Goal: Task Accomplishment & Management: Use online tool/utility

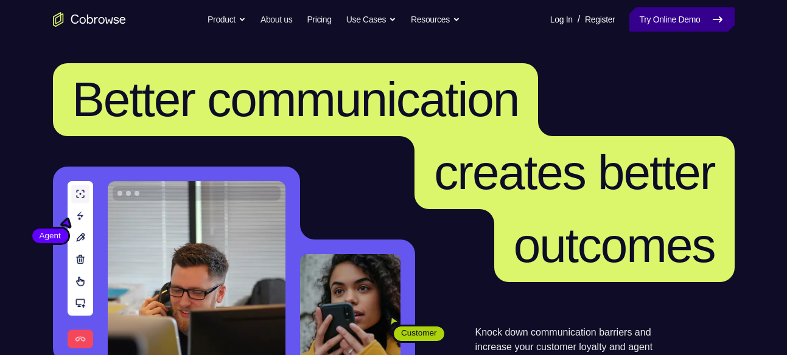
click at [662, 12] on link "Try Online Demo" at bounding box center [681, 19] width 105 height 24
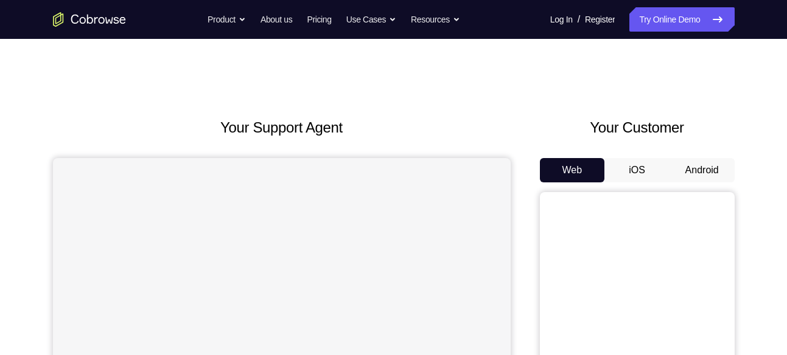
click at [693, 169] on button "Android" at bounding box center [701, 170] width 65 height 24
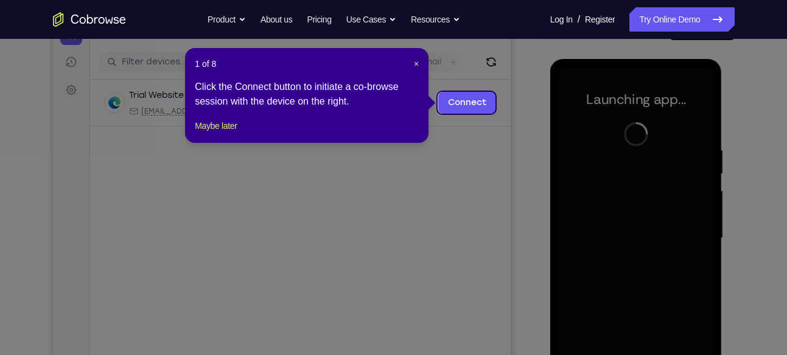
scroll to position [138, 0]
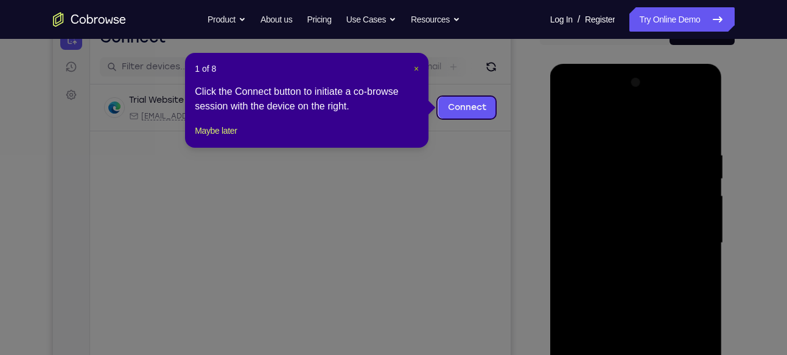
click at [414, 64] on span "×" at bounding box center [416, 69] width 5 height 10
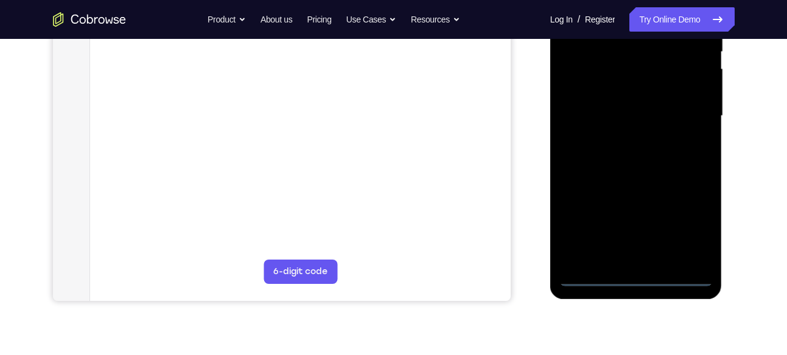
scroll to position [273, 0]
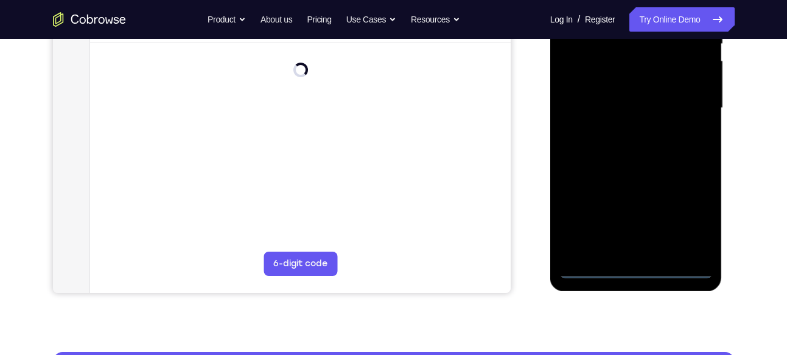
click at [636, 267] on div at bounding box center [635, 108] width 153 height 341
click at [690, 218] on div at bounding box center [635, 108] width 153 height 341
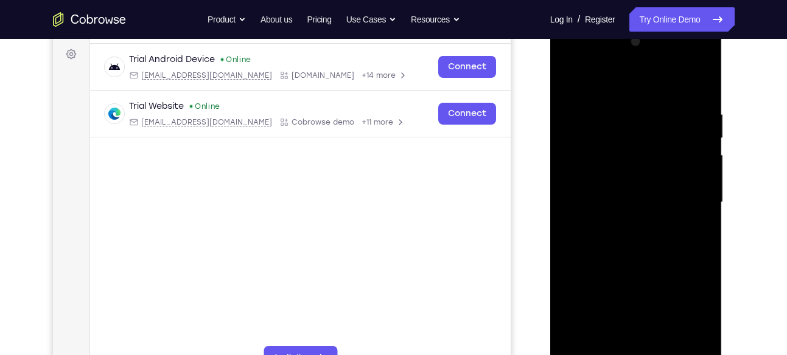
scroll to position [177, 0]
click at [572, 55] on div at bounding box center [635, 203] width 153 height 341
click at [694, 202] on div at bounding box center [635, 203] width 153 height 341
click at [619, 231] on div at bounding box center [635, 203] width 153 height 341
click at [649, 193] on div at bounding box center [635, 203] width 153 height 341
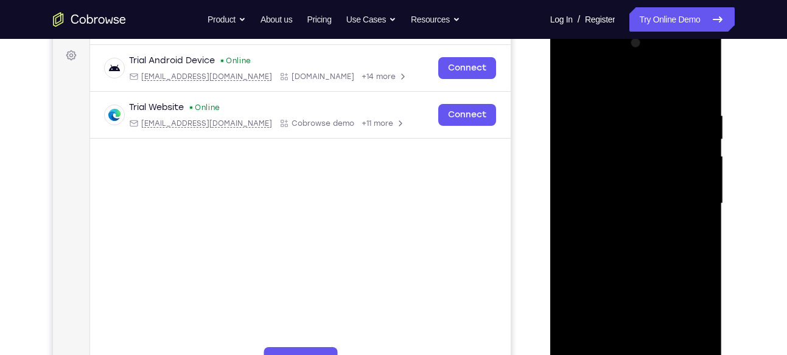
click at [635, 296] on div at bounding box center [635, 203] width 153 height 341
click at [611, 181] on div at bounding box center [635, 203] width 153 height 341
click at [611, 201] on div at bounding box center [635, 203] width 153 height 341
click at [692, 80] on div at bounding box center [635, 203] width 153 height 341
click at [700, 96] on div at bounding box center [635, 203] width 153 height 341
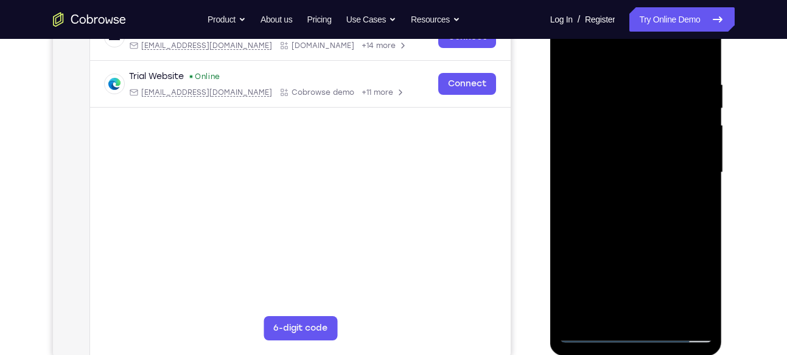
scroll to position [209, 0]
click at [699, 314] on div at bounding box center [635, 172] width 153 height 341
click at [608, 312] on div at bounding box center [635, 172] width 153 height 341
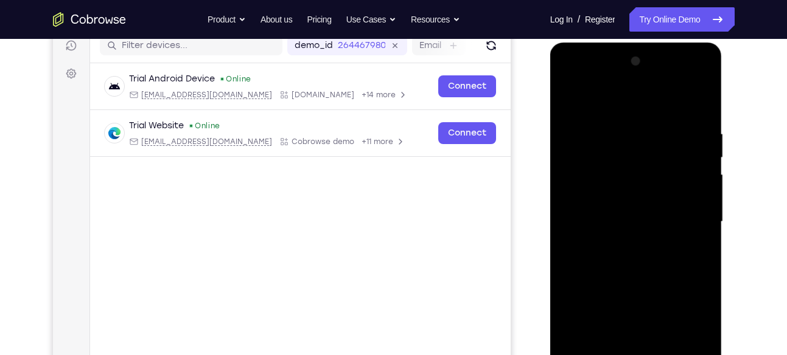
scroll to position [158, 0]
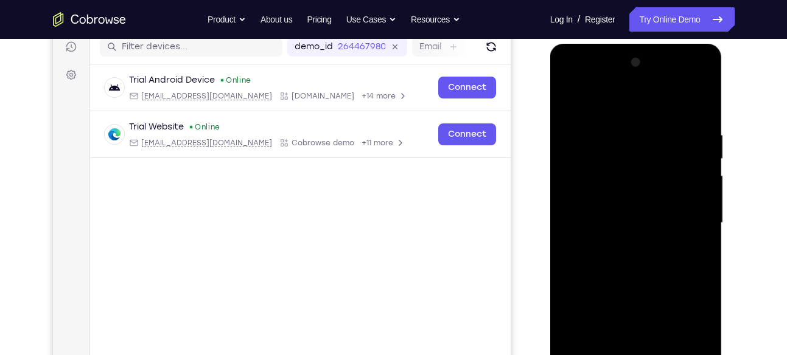
click at [591, 97] on div at bounding box center [635, 223] width 153 height 341
click at [612, 124] on div at bounding box center [635, 223] width 153 height 341
click at [596, 181] on div at bounding box center [635, 223] width 153 height 341
click at [627, 145] on div at bounding box center [635, 223] width 153 height 341
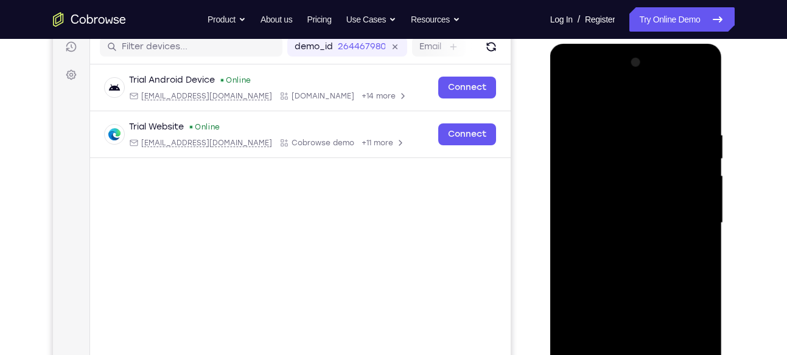
click at [568, 100] on div at bounding box center [635, 223] width 153 height 341
click at [579, 186] on div at bounding box center [635, 223] width 153 height 341
click at [571, 98] on div at bounding box center [635, 223] width 153 height 341
click at [610, 114] on div at bounding box center [635, 223] width 153 height 341
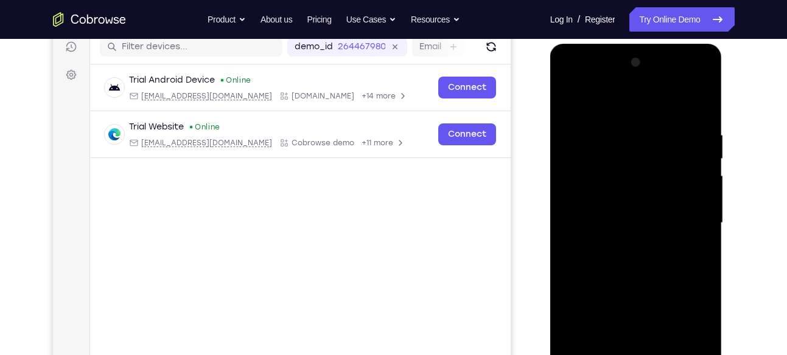
click at [644, 144] on div at bounding box center [635, 223] width 153 height 341
click at [568, 99] on div at bounding box center [635, 223] width 153 height 341
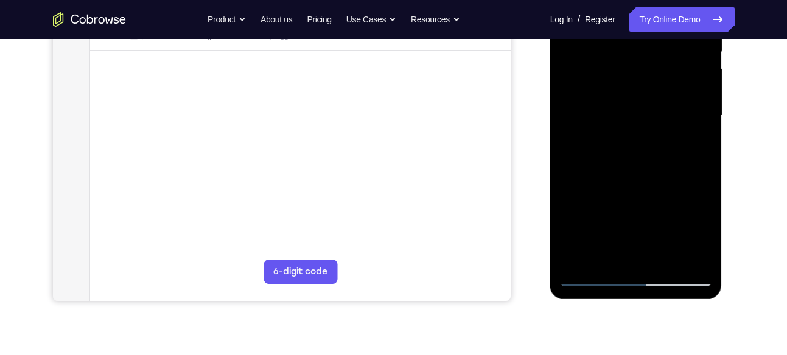
scroll to position [265, 0]
click at [669, 150] on div at bounding box center [635, 115] width 153 height 341
click at [639, 181] on div at bounding box center [635, 115] width 153 height 341
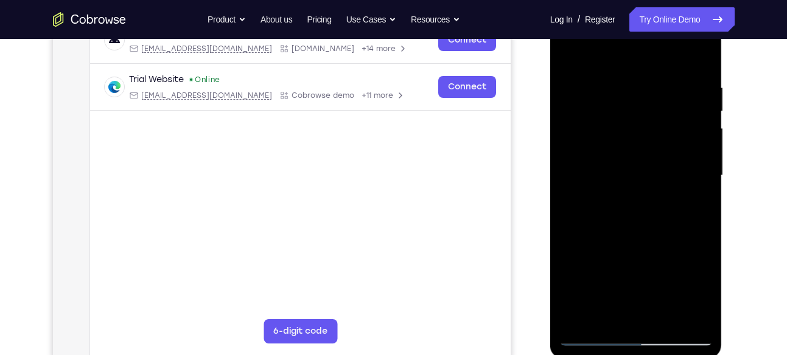
scroll to position [172, 0]
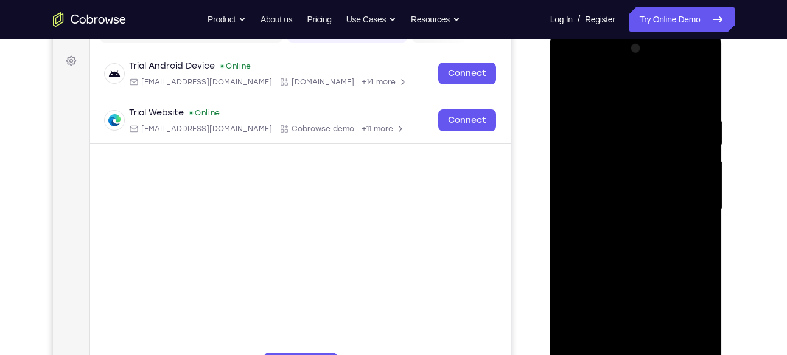
click at [572, 86] on div at bounding box center [635, 209] width 153 height 341
click at [700, 85] on div at bounding box center [635, 209] width 153 height 341
click at [569, 86] on div at bounding box center [635, 209] width 153 height 341
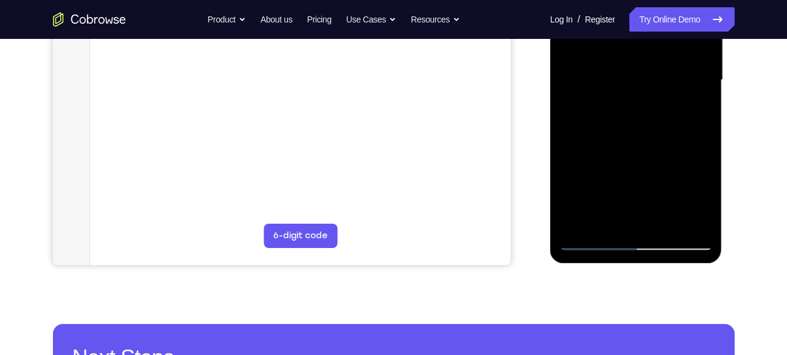
scroll to position [301, 0]
click at [694, 222] on div at bounding box center [635, 79] width 153 height 341
click at [576, 226] on div at bounding box center [635, 79] width 153 height 341
click at [704, 130] on div at bounding box center [635, 79] width 153 height 341
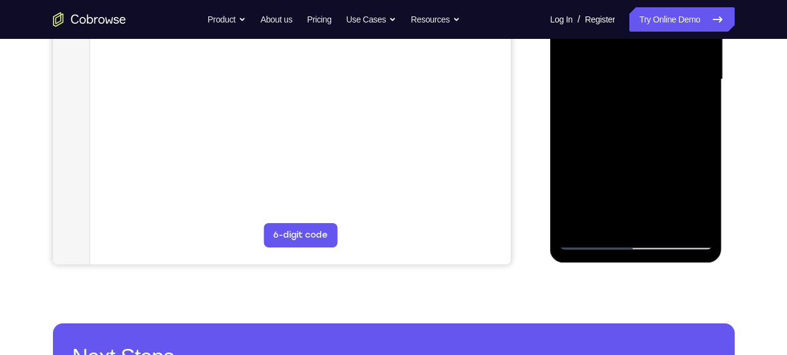
click at [641, 136] on div at bounding box center [635, 79] width 153 height 341
drag, startPoint x: 641, startPoint y: 165, endPoint x: 641, endPoint y: 69, distance: 95.5
click at [641, 69] on div at bounding box center [635, 79] width 153 height 341
drag, startPoint x: 653, startPoint y: 143, endPoint x: 650, endPoint y: 63, distance: 80.4
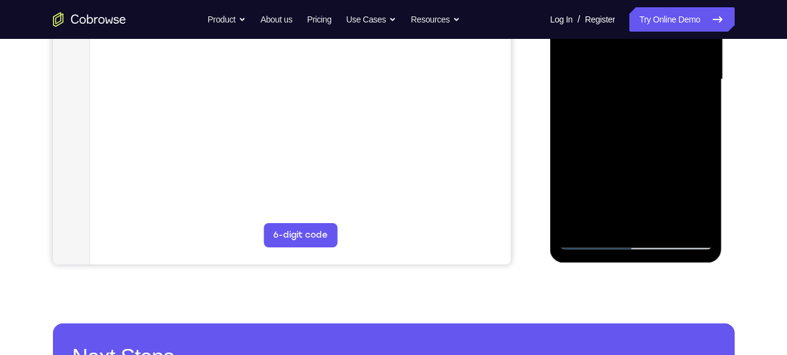
click at [650, 63] on div at bounding box center [635, 79] width 153 height 341
drag, startPoint x: 649, startPoint y: 159, endPoint x: 655, endPoint y: 77, distance: 83.0
click at [655, 77] on div at bounding box center [635, 79] width 153 height 341
drag, startPoint x: 655, startPoint y: 153, endPoint x: 653, endPoint y: 71, distance: 82.8
click at [653, 71] on div at bounding box center [635, 79] width 153 height 341
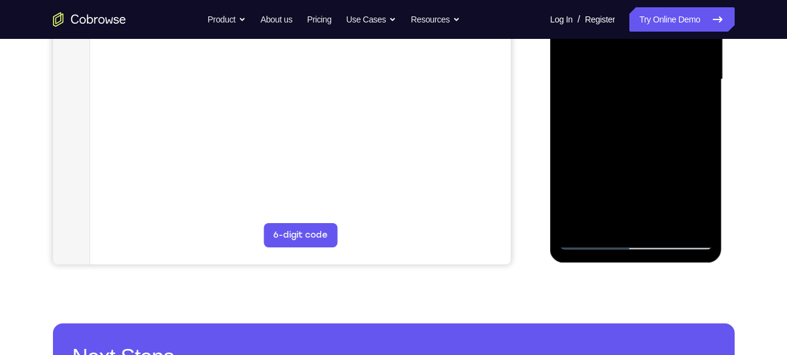
drag, startPoint x: 654, startPoint y: 161, endPoint x: 658, endPoint y: 61, distance: 99.3
click at [658, 61] on div at bounding box center [635, 79] width 153 height 341
drag, startPoint x: 655, startPoint y: 145, endPoint x: 658, endPoint y: 69, distance: 75.5
click at [658, 69] on div at bounding box center [635, 79] width 153 height 341
drag, startPoint x: 664, startPoint y: 162, endPoint x: 664, endPoint y: 120, distance: 42.0
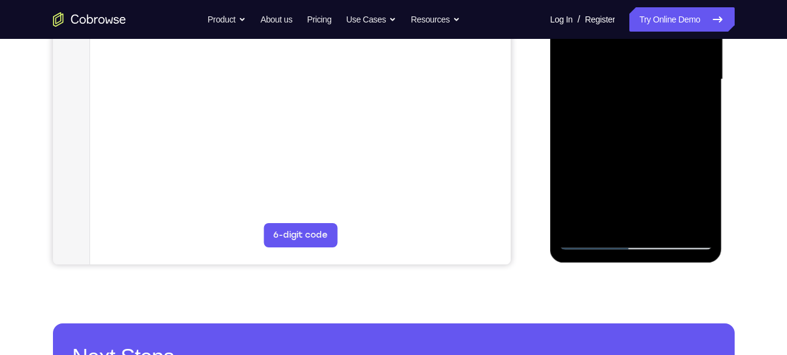
click at [664, 120] on div at bounding box center [635, 79] width 153 height 341
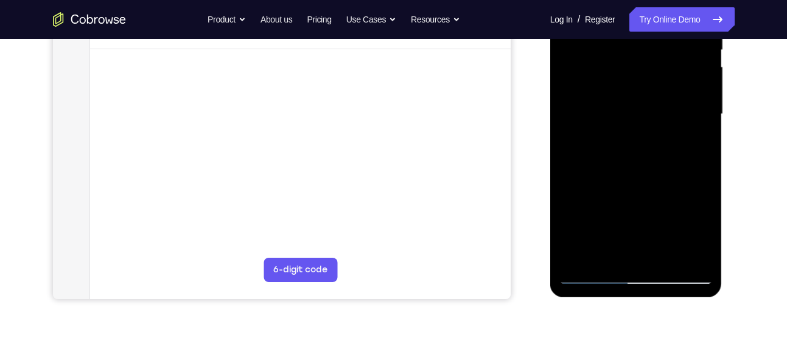
scroll to position [265, 0]
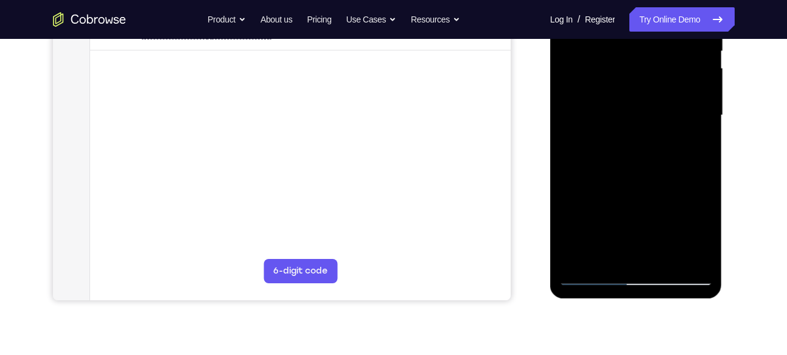
click at [702, 107] on div at bounding box center [635, 115] width 153 height 341
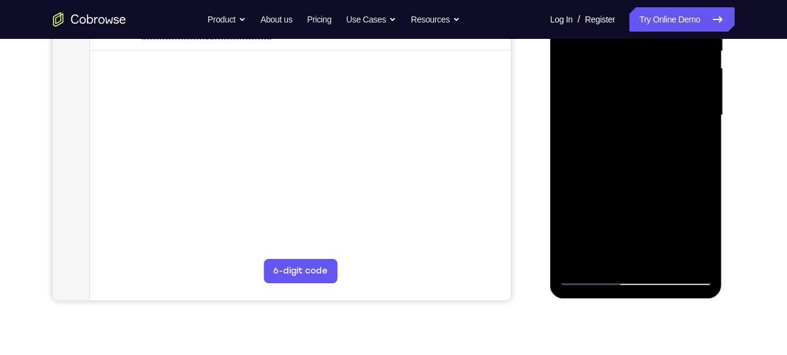
click at [702, 107] on div at bounding box center [635, 115] width 153 height 341
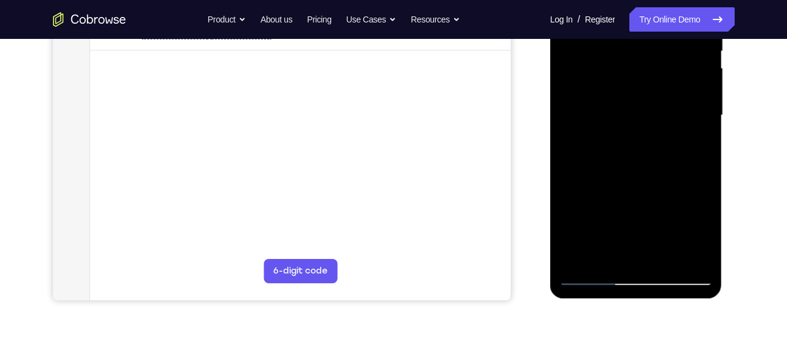
click at [702, 107] on div at bounding box center [635, 115] width 153 height 341
click at [566, 110] on div at bounding box center [635, 115] width 153 height 341
click at [703, 106] on div at bounding box center [635, 115] width 153 height 341
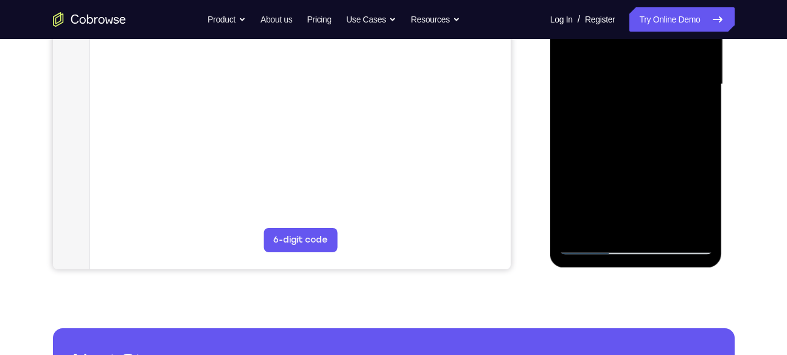
scroll to position [297, 0]
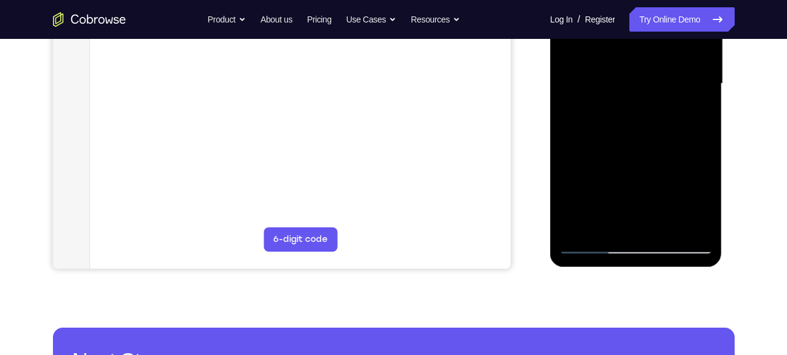
drag, startPoint x: 635, startPoint y: 138, endPoint x: 638, endPoint y: 88, distance: 49.4
click at [638, 88] on div at bounding box center [635, 84] width 153 height 341
drag, startPoint x: 658, startPoint y: 155, endPoint x: 647, endPoint y: 69, distance: 85.9
click at [647, 69] on div at bounding box center [635, 84] width 153 height 341
drag, startPoint x: 648, startPoint y: 142, endPoint x: 647, endPoint y: 68, distance: 74.2
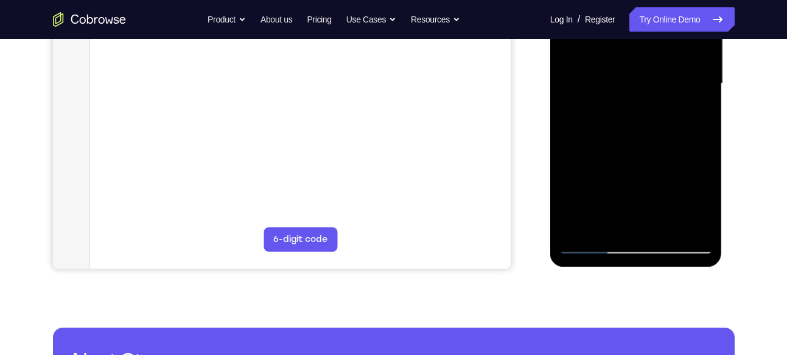
click at [647, 68] on div at bounding box center [635, 84] width 153 height 341
drag, startPoint x: 653, startPoint y: 156, endPoint x: 647, endPoint y: 66, distance: 90.3
click at [647, 66] on div at bounding box center [635, 84] width 153 height 341
drag, startPoint x: 649, startPoint y: 173, endPoint x: 650, endPoint y: 85, distance: 88.2
click at [650, 85] on div at bounding box center [635, 84] width 153 height 341
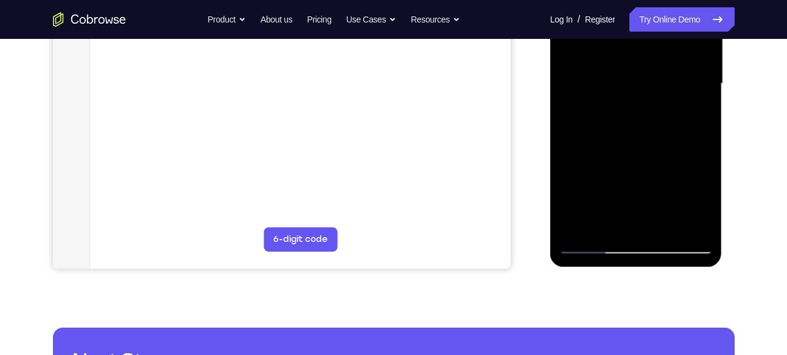
drag, startPoint x: 663, startPoint y: 153, endPoint x: 664, endPoint y: 75, distance: 77.9
click at [664, 75] on div at bounding box center [635, 84] width 153 height 341
drag, startPoint x: 660, startPoint y: 157, endPoint x: 652, endPoint y: 74, distance: 83.7
click at [652, 74] on div at bounding box center [635, 84] width 153 height 341
drag, startPoint x: 658, startPoint y: 171, endPoint x: 654, endPoint y: 87, distance: 84.1
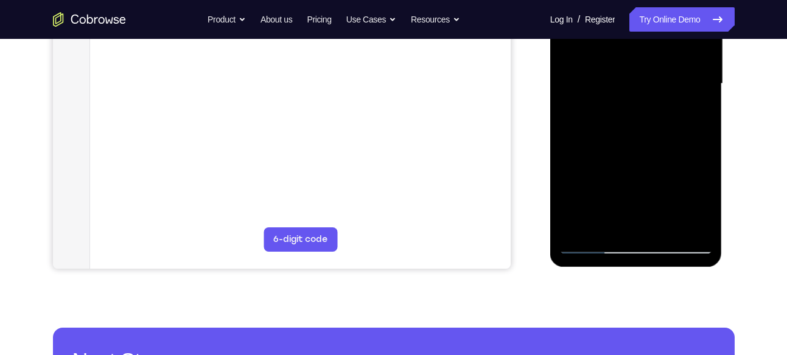
click at [654, 87] on div at bounding box center [635, 84] width 153 height 341
drag, startPoint x: 658, startPoint y: 163, endPoint x: 657, endPoint y: 75, distance: 88.2
click at [657, 75] on div at bounding box center [635, 84] width 153 height 341
drag, startPoint x: 655, startPoint y: 157, endPoint x: 648, endPoint y: 71, distance: 86.1
click at [648, 71] on div at bounding box center [635, 84] width 153 height 341
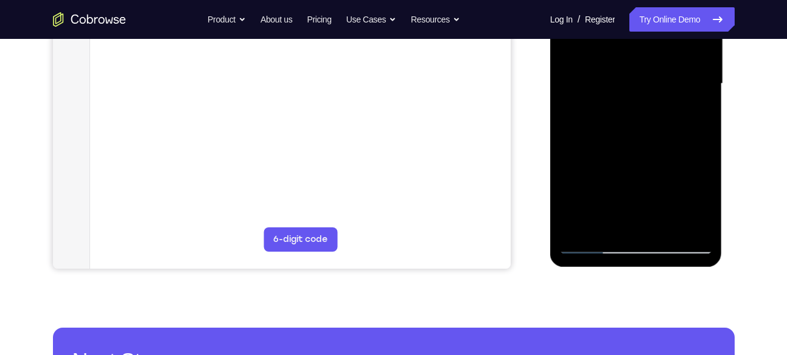
drag, startPoint x: 663, startPoint y: 138, endPoint x: 653, endPoint y: 60, distance: 78.4
click at [653, 60] on div at bounding box center [635, 84] width 153 height 341
drag, startPoint x: 656, startPoint y: 130, endPoint x: 650, endPoint y: 33, distance: 96.9
drag, startPoint x: 650, startPoint y: 33, endPoint x: 555, endPoint y: 155, distance: 155.2
click at [555, 155] on div at bounding box center [636, 85] width 172 height 363
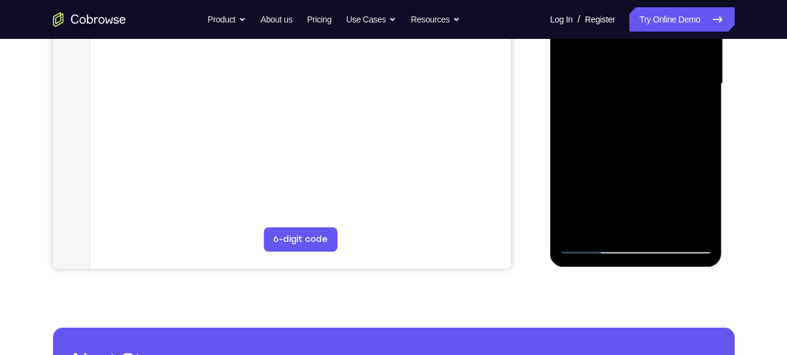
drag, startPoint x: 629, startPoint y: 159, endPoint x: 622, endPoint y: 74, distance: 84.9
click at [622, 74] on div at bounding box center [635, 84] width 153 height 341
drag, startPoint x: 643, startPoint y: 161, endPoint x: 639, endPoint y: 97, distance: 63.4
click at [639, 97] on div at bounding box center [635, 84] width 153 height 341
drag, startPoint x: 642, startPoint y: 173, endPoint x: 643, endPoint y: 104, distance: 69.4
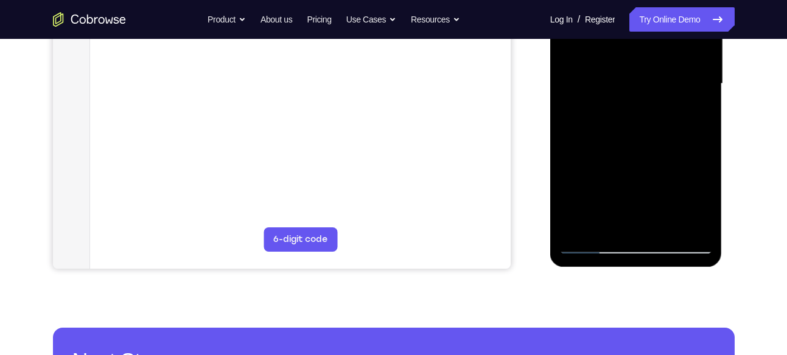
scroll to position [298, 0]
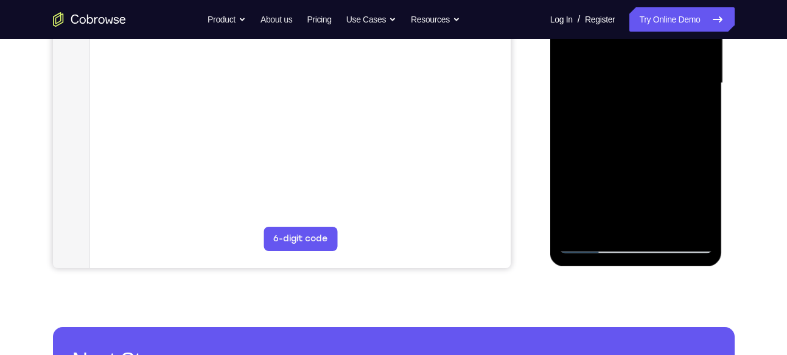
drag, startPoint x: 643, startPoint y: 103, endPoint x: 720, endPoint y: 140, distance: 86.0
click at [720, 140] on div at bounding box center [636, 85] width 172 height 363
drag, startPoint x: 657, startPoint y: 176, endPoint x: 652, endPoint y: 89, distance: 86.5
click at [652, 89] on div at bounding box center [635, 83] width 153 height 341
drag, startPoint x: 659, startPoint y: 167, endPoint x: 652, endPoint y: 96, distance: 71.0
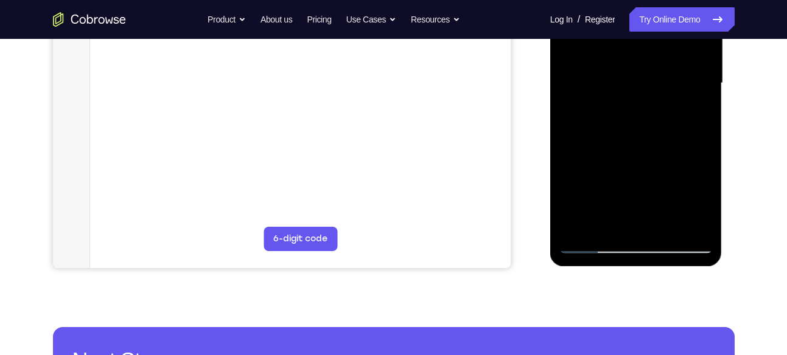
click at [652, 96] on div at bounding box center [635, 83] width 153 height 341
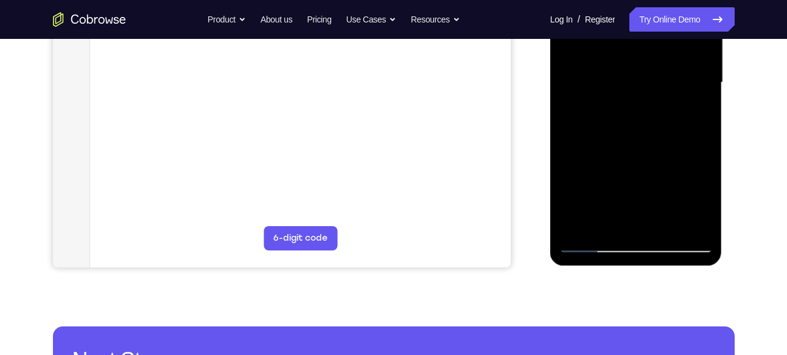
drag, startPoint x: 650, startPoint y: 152, endPoint x: 653, endPoint y: 66, distance: 85.8
click at [653, 66] on div at bounding box center [635, 82] width 153 height 341
drag, startPoint x: 651, startPoint y: 123, endPoint x: 657, endPoint y: 58, distance: 64.8
click at [657, 58] on div at bounding box center [635, 82] width 153 height 341
drag, startPoint x: 660, startPoint y: 139, endPoint x: 658, endPoint y: 91, distance: 48.7
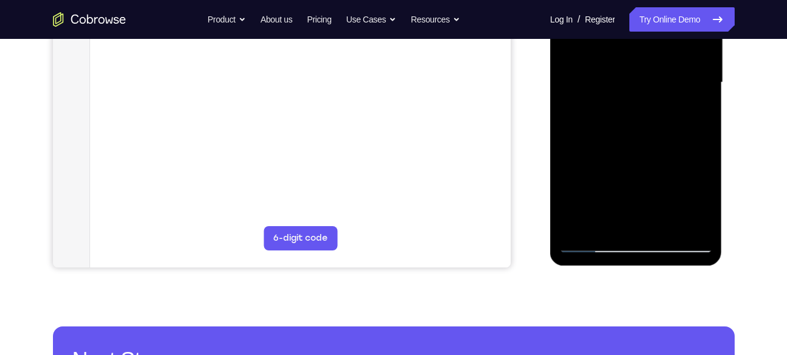
click at [658, 91] on div at bounding box center [635, 82] width 153 height 341
drag, startPoint x: 633, startPoint y: 113, endPoint x: 645, endPoint y: 189, distance: 77.6
click at [645, 189] on div at bounding box center [635, 82] width 153 height 341
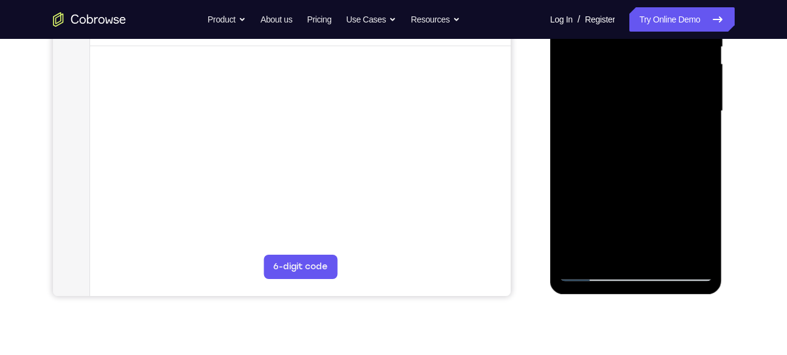
scroll to position [269, 0]
drag, startPoint x: 652, startPoint y: 148, endPoint x: 655, endPoint y: 232, distance: 84.0
click at [655, 232] on div at bounding box center [635, 112] width 153 height 341
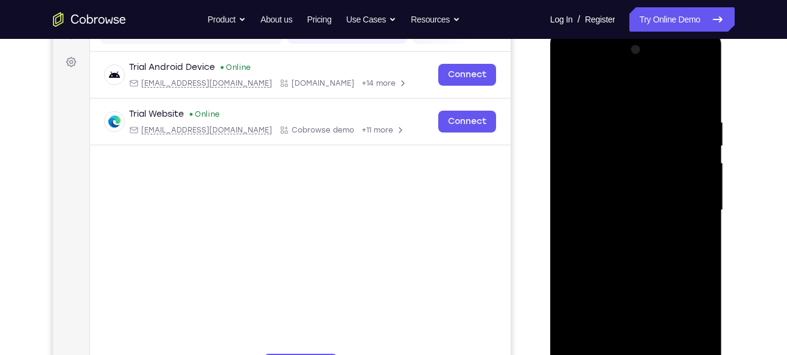
scroll to position [153, 0]
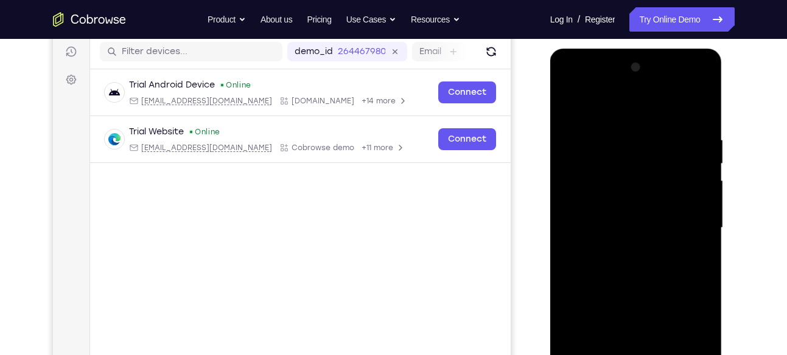
click at [686, 83] on div at bounding box center [635, 228] width 153 height 341
click at [614, 109] on div at bounding box center [635, 228] width 153 height 341
click at [584, 193] on div at bounding box center [635, 228] width 153 height 341
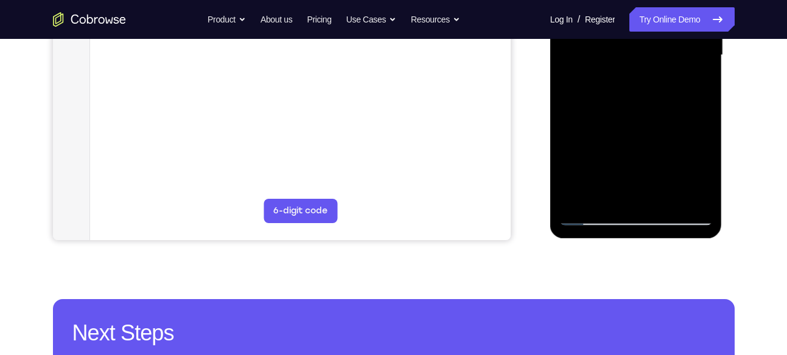
scroll to position [335, 0]
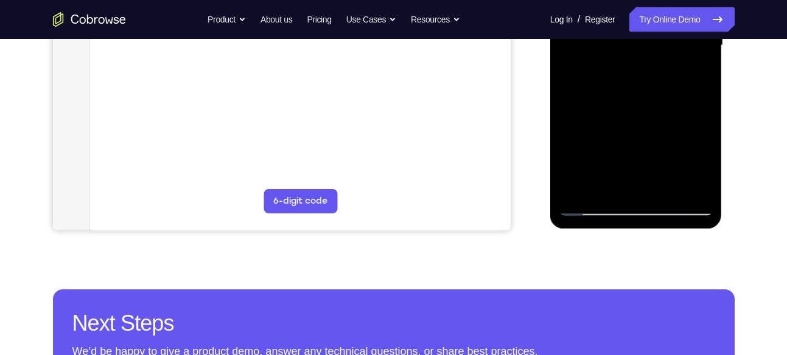
click at [623, 194] on div at bounding box center [635, 45] width 153 height 341
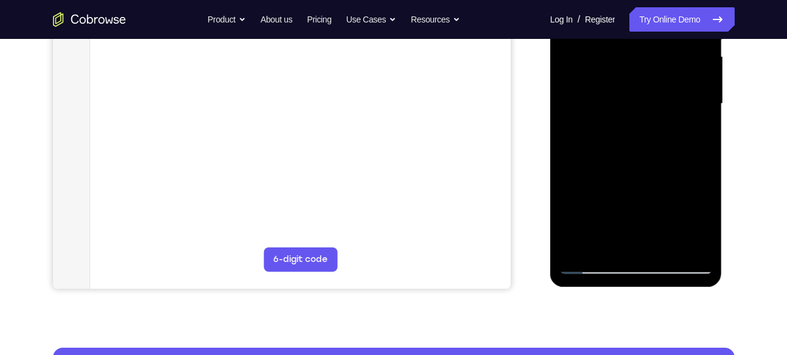
scroll to position [274, 0]
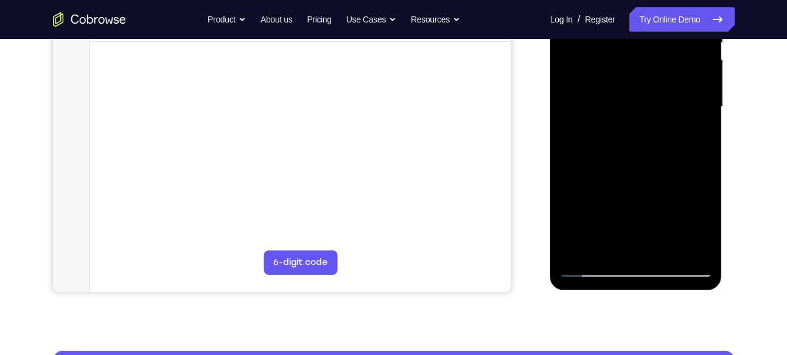
click at [628, 115] on div at bounding box center [635, 107] width 153 height 341
click at [636, 201] on div at bounding box center [635, 107] width 153 height 341
click at [608, 96] on div at bounding box center [635, 107] width 153 height 341
click at [633, 205] on div at bounding box center [635, 107] width 153 height 341
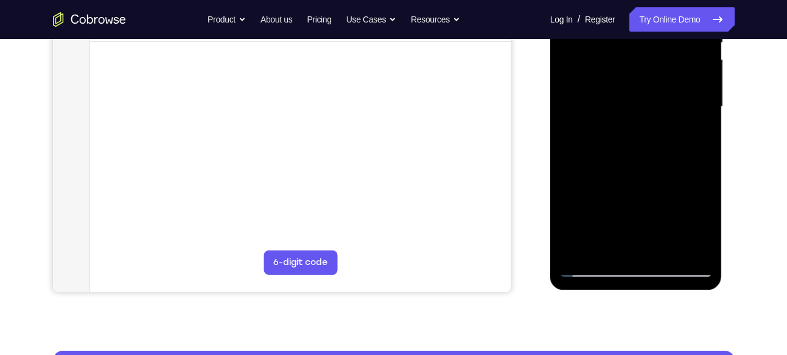
click at [633, 205] on div at bounding box center [635, 107] width 153 height 341
click at [638, 130] on div at bounding box center [635, 107] width 153 height 341
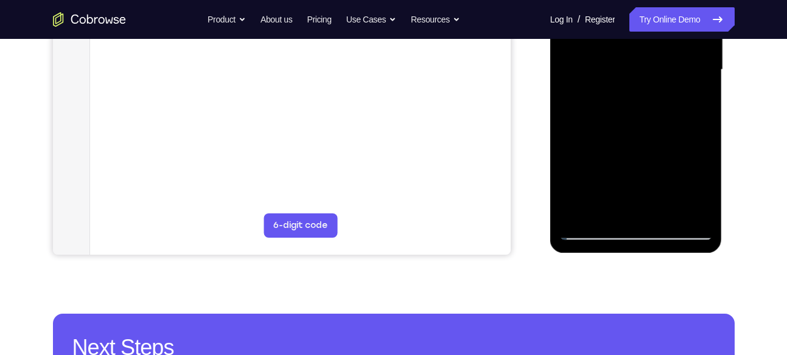
click at [636, 209] on div at bounding box center [635, 70] width 153 height 341
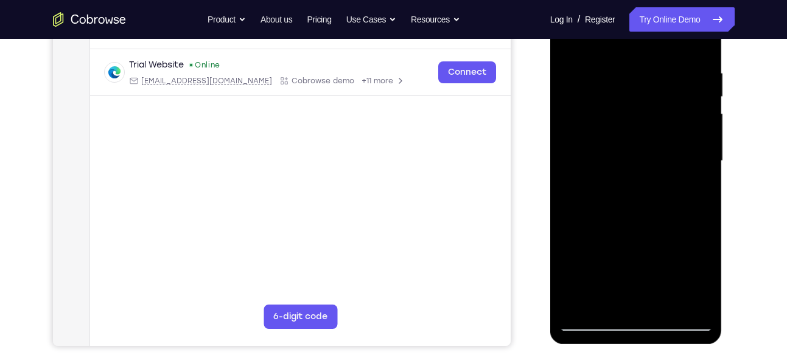
scroll to position [206, 0]
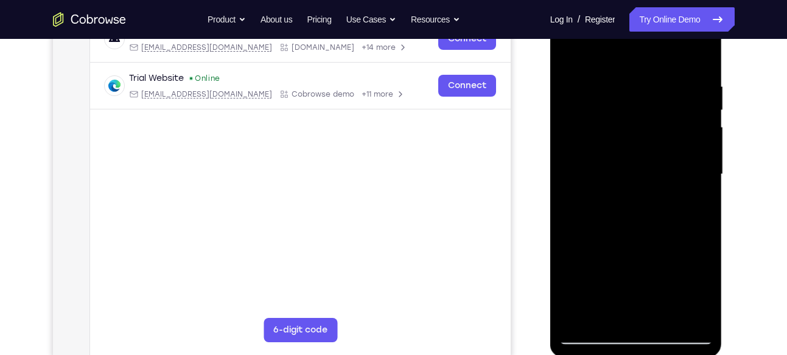
click at [677, 66] on div at bounding box center [635, 174] width 153 height 341
click at [574, 55] on div at bounding box center [635, 174] width 153 height 341
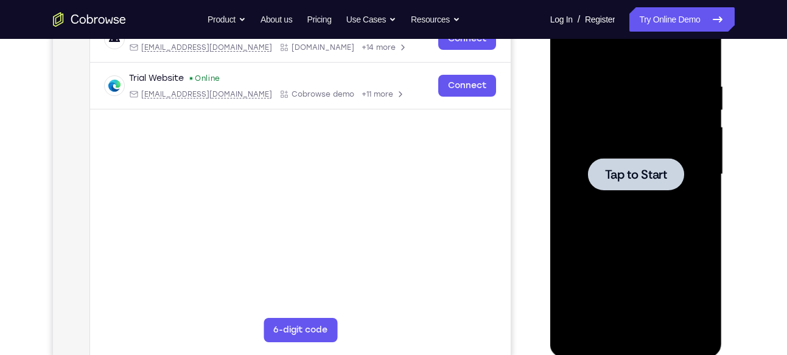
click at [635, 176] on span "Tap to Start" at bounding box center [636, 175] width 62 height 12
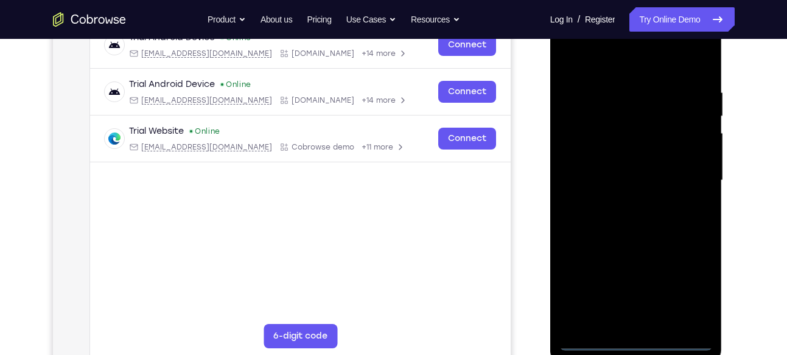
scroll to position [256, 0]
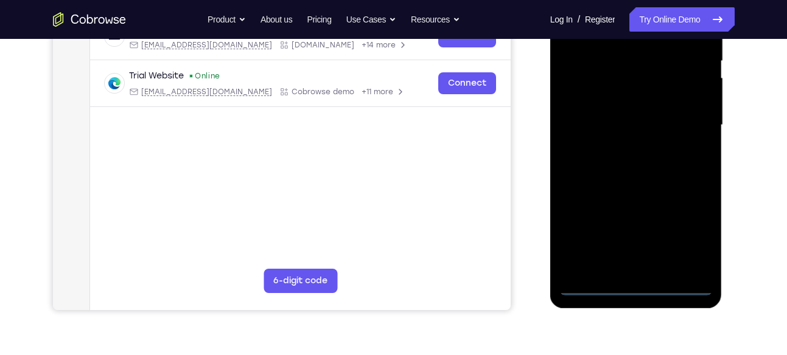
click at [635, 288] on div at bounding box center [635, 125] width 153 height 341
click at [681, 230] on div at bounding box center [635, 125] width 153 height 341
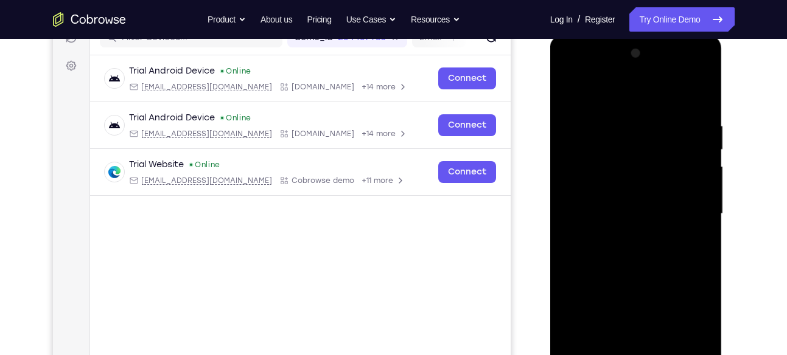
scroll to position [166, 0]
click at [573, 74] on div at bounding box center [635, 214] width 153 height 341
click at [681, 205] on div at bounding box center [635, 214] width 153 height 341
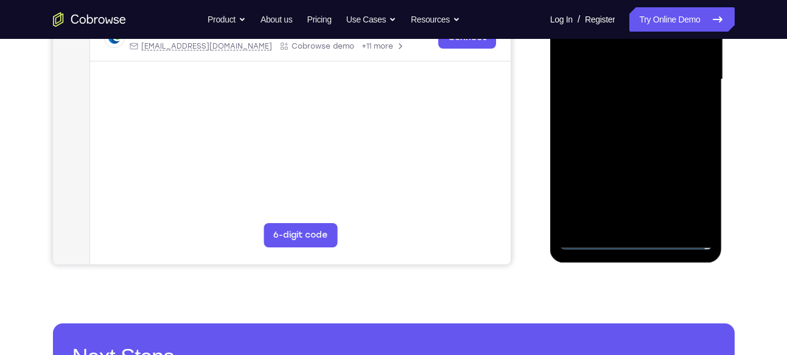
scroll to position [302, 0]
click at [646, 223] on div at bounding box center [635, 79] width 153 height 341
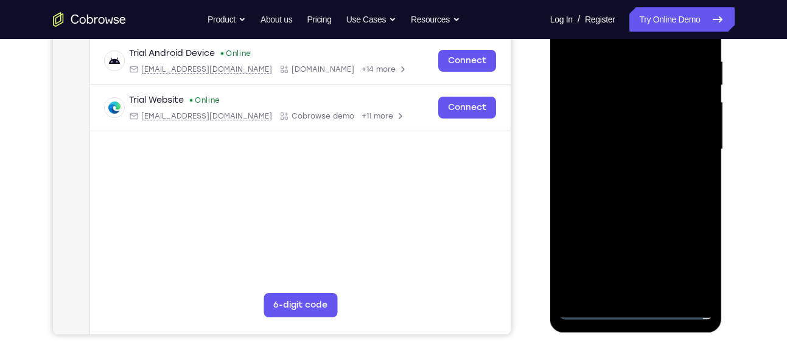
scroll to position [230, 0]
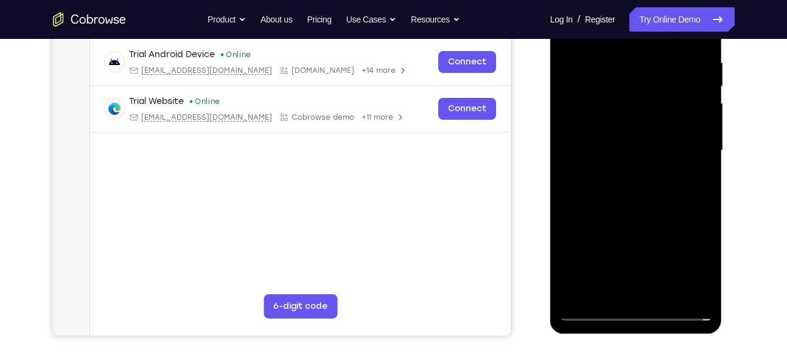
click at [621, 146] on div at bounding box center [635, 151] width 153 height 341
click at [634, 247] on div at bounding box center [635, 151] width 153 height 341
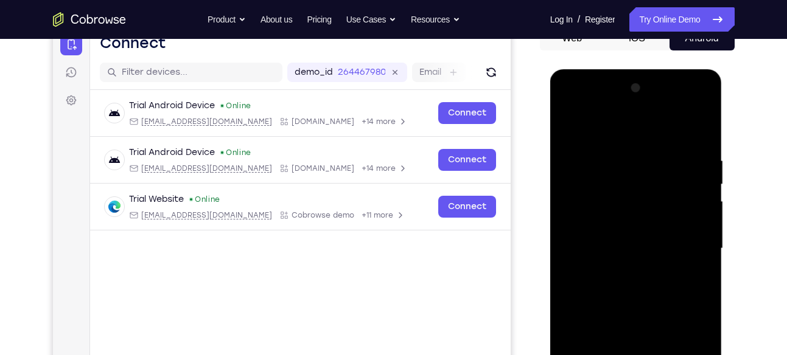
scroll to position [130, 0]
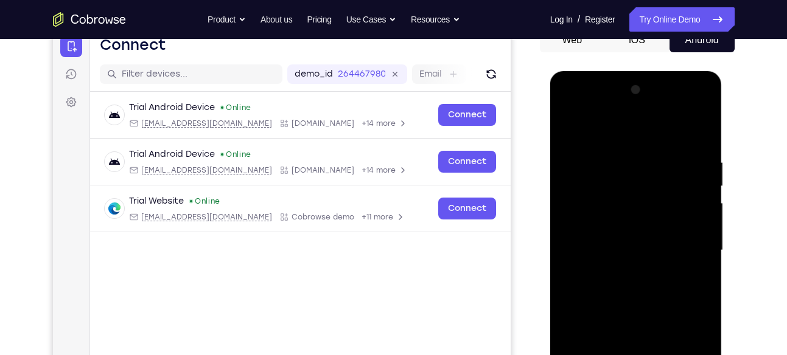
click at [686, 108] on div at bounding box center [635, 250] width 153 height 341
click at [616, 132] on div at bounding box center [635, 250] width 153 height 341
click at [587, 226] on div at bounding box center [635, 250] width 153 height 341
click at [627, 253] on div at bounding box center [635, 250] width 153 height 341
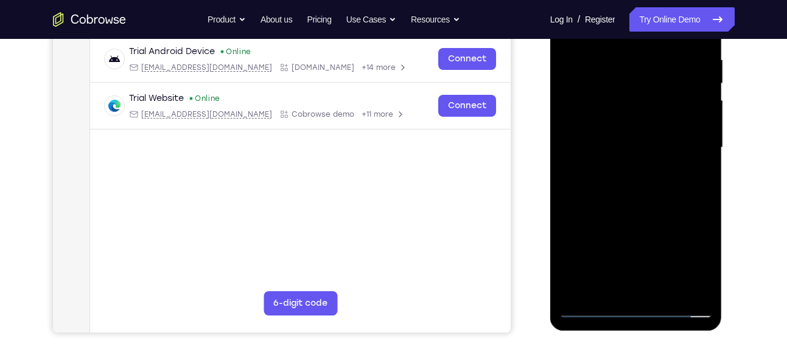
scroll to position [234, 0]
click at [635, 242] on div at bounding box center [635, 147] width 153 height 341
click at [701, 264] on div at bounding box center [635, 147] width 153 height 341
click at [620, 134] on div at bounding box center [635, 147] width 153 height 341
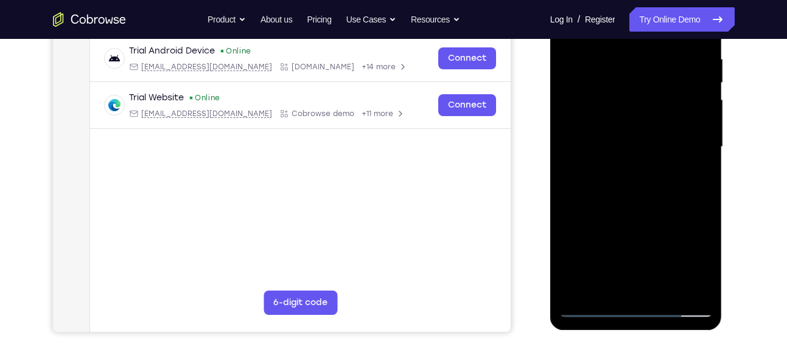
click at [638, 242] on div at bounding box center [635, 147] width 153 height 341
click at [621, 158] on div at bounding box center [635, 147] width 153 height 341
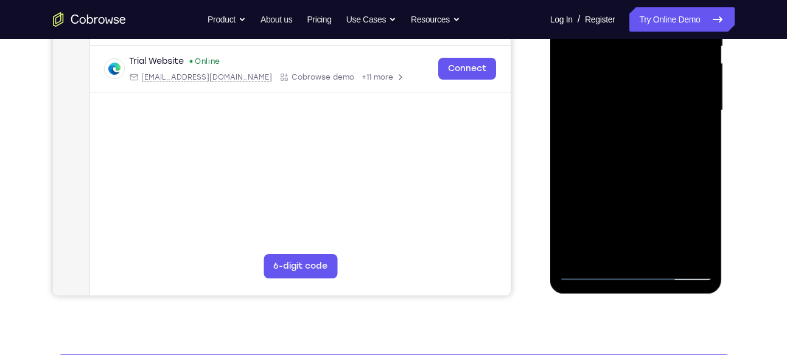
scroll to position [271, 0]
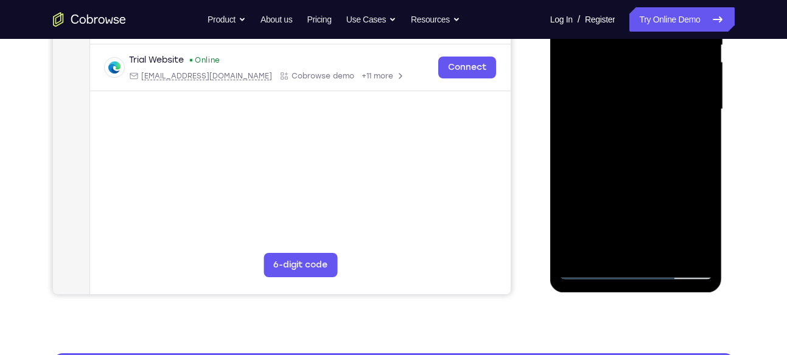
click at [635, 250] on div at bounding box center [635, 109] width 153 height 341
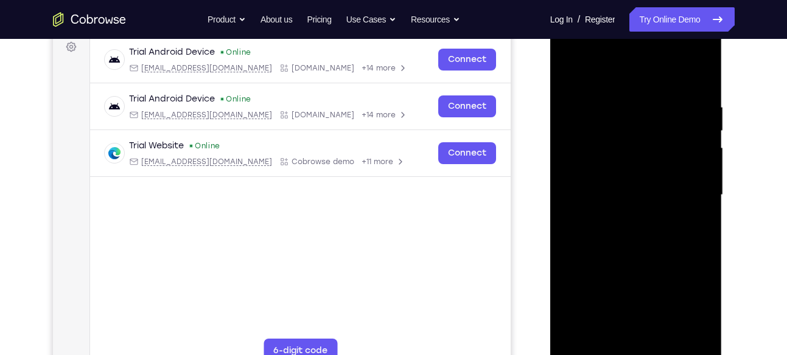
scroll to position [186, 0]
click at [680, 164] on div at bounding box center [635, 194] width 153 height 341
click at [661, 151] on div at bounding box center [635, 194] width 153 height 341
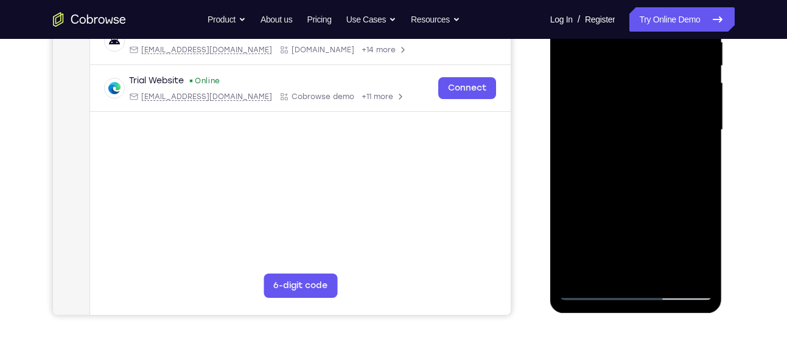
click at [703, 137] on div at bounding box center [635, 130] width 153 height 341
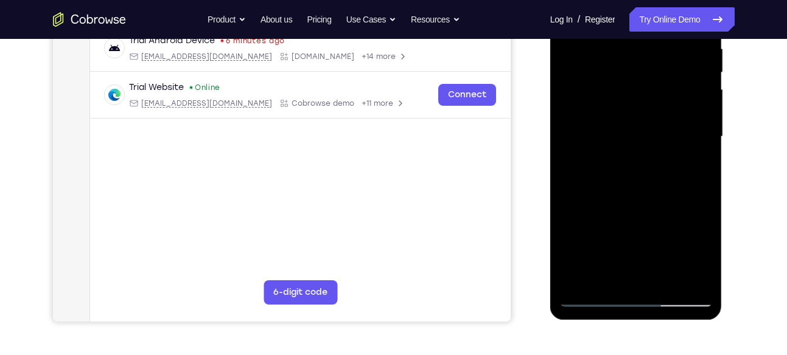
scroll to position [243, 0]
click at [703, 149] on div at bounding box center [635, 137] width 153 height 341
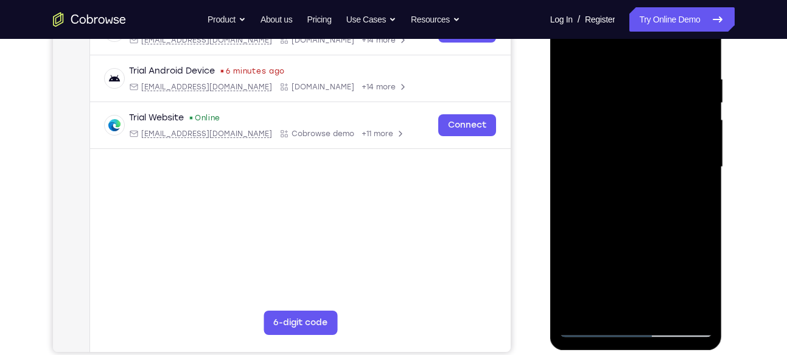
scroll to position [218, 0]
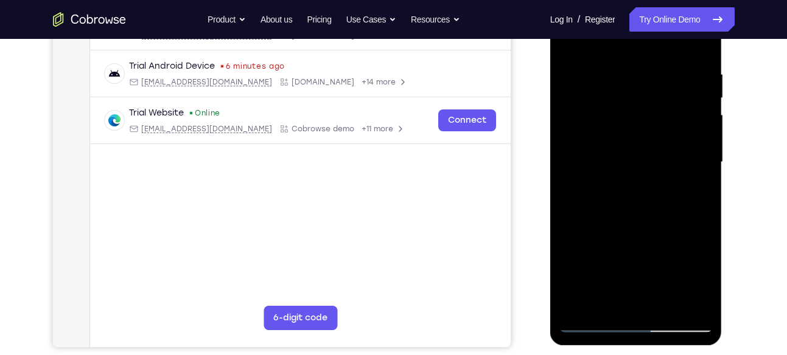
click at [702, 172] on div at bounding box center [635, 162] width 153 height 341
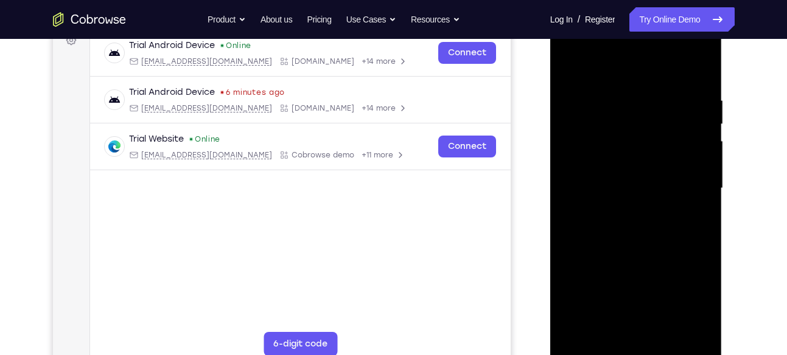
scroll to position [193, 0]
click at [692, 178] on div at bounding box center [635, 188] width 153 height 341
click at [701, 198] on div at bounding box center [635, 188] width 153 height 341
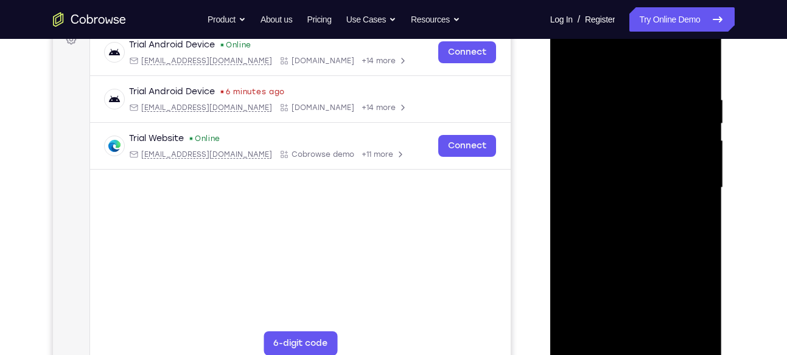
click at [701, 198] on div at bounding box center [635, 188] width 153 height 341
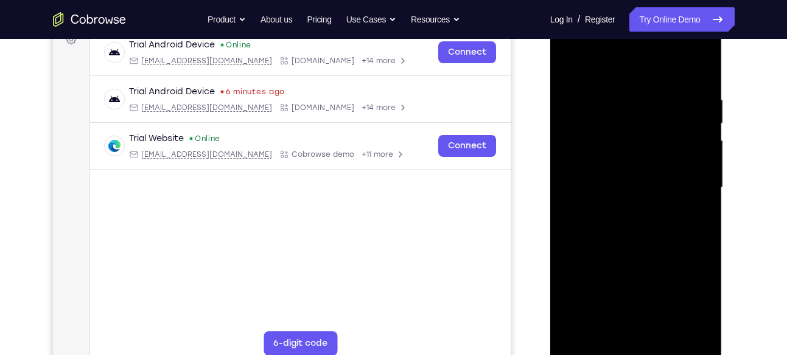
click at [701, 198] on div at bounding box center [635, 188] width 153 height 341
click at [565, 196] on div at bounding box center [635, 188] width 153 height 341
click at [702, 196] on div at bounding box center [635, 188] width 153 height 341
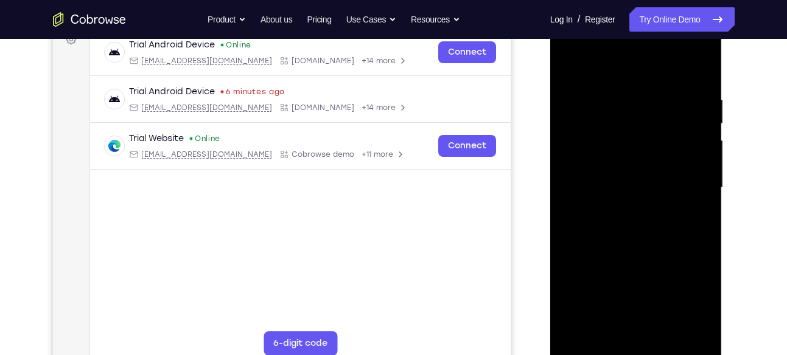
click at [565, 197] on div at bounding box center [635, 188] width 153 height 341
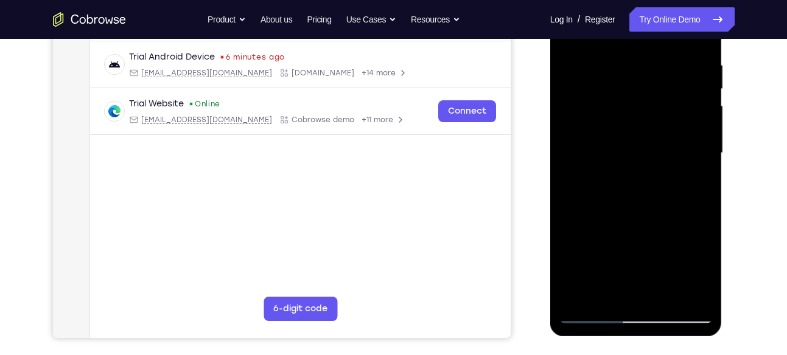
scroll to position [224, 0]
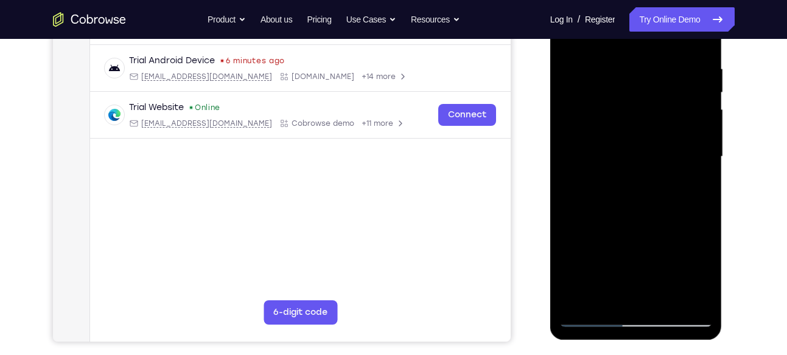
click at [702, 170] on div at bounding box center [635, 157] width 153 height 341
click at [703, 167] on div at bounding box center [635, 157] width 153 height 341
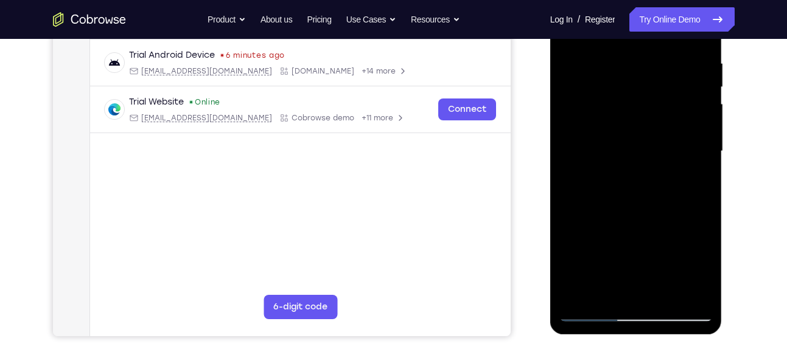
click at [702, 160] on div at bounding box center [635, 151] width 153 height 341
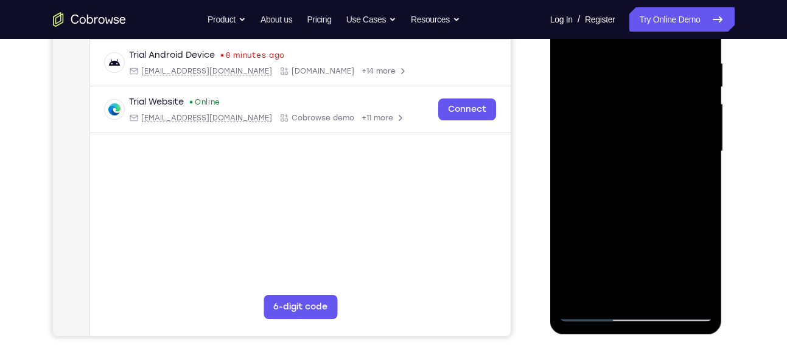
click at [570, 158] on div at bounding box center [635, 151] width 153 height 341
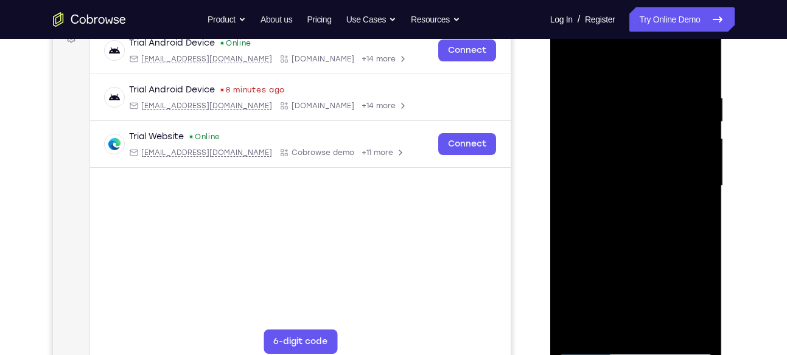
scroll to position [192, 0]
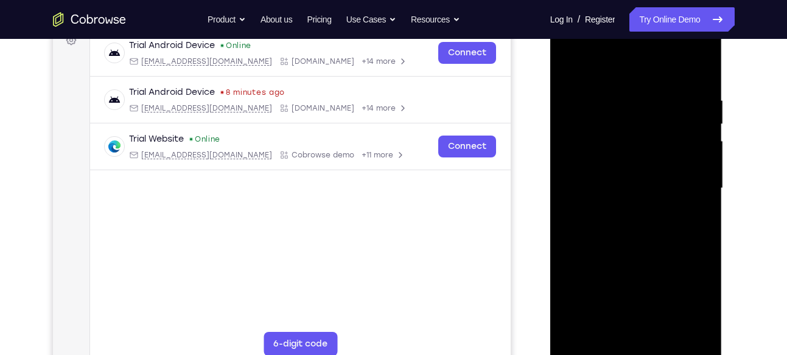
click at [676, 134] on div at bounding box center [635, 188] width 153 height 341
click at [568, 197] on div at bounding box center [635, 188] width 153 height 341
click at [651, 183] on div at bounding box center [635, 188] width 153 height 341
click at [703, 191] on div at bounding box center [635, 188] width 153 height 341
click at [703, 195] on div at bounding box center [635, 188] width 153 height 341
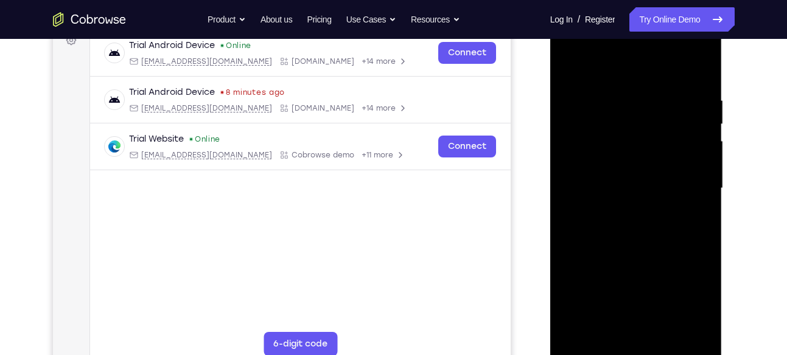
click at [703, 195] on div at bounding box center [635, 188] width 153 height 341
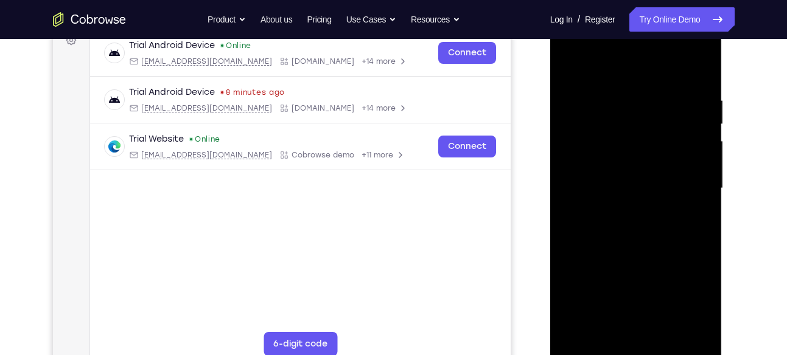
click at [653, 178] on div at bounding box center [635, 188] width 153 height 341
click at [568, 197] on div at bounding box center [635, 188] width 153 height 341
drag, startPoint x: 662, startPoint y: 179, endPoint x: 633, endPoint y: 169, distance: 31.0
click at [633, 169] on div at bounding box center [635, 188] width 153 height 341
click at [698, 201] on div at bounding box center [635, 188] width 153 height 341
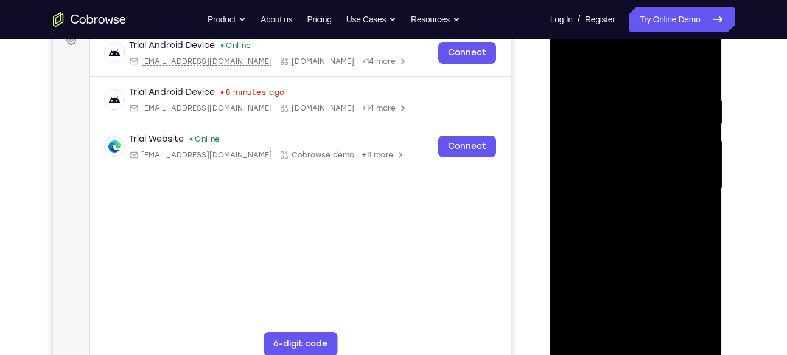
click at [698, 201] on div at bounding box center [635, 188] width 153 height 341
click at [703, 75] on div at bounding box center [635, 188] width 153 height 341
click at [625, 171] on div at bounding box center [635, 188] width 153 height 341
click at [703, 198] on div at bounding box center [635, 188] width 153 height 341
click at [704, 75] on div at bounding box center [635, 188] width 153 height 341
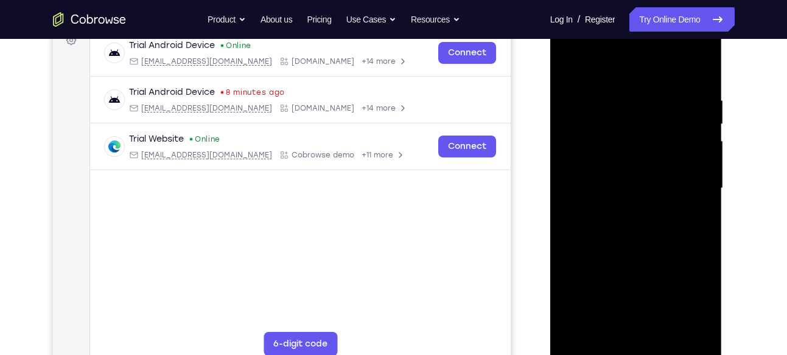
drag, startPoint x: 645, startPoint y: 136, endPoint x: 651, endPoint y: 310, distance: 174.1
click at [651, 310] on div at bounding box center [635, 188] width 153 height 341
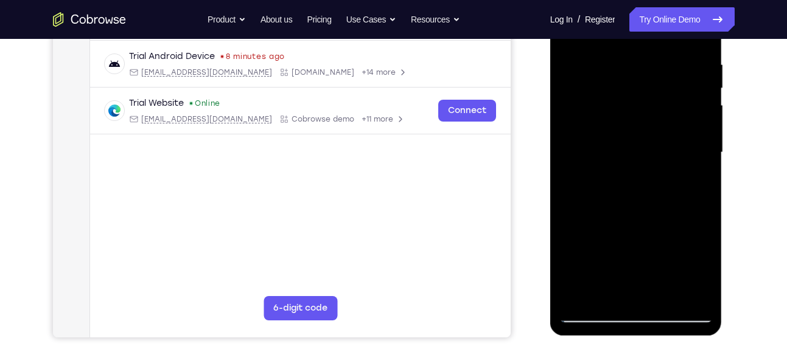
scroll to position [229, 0]
drag, startPoint x: 651, startPoint y: 235, endPoint x: 647, endPoint y: 162, distance: 72.5
click at [647, 162] on div at bounding box center [635, 152] width 153 height 341
drag, startPoint x: 652, startPoint y: 239, endPoint x: 654, endPoint y: 161, distance: 77.3
click at [654, 161] on div at bounding box center [635, 152] width 153 height 341
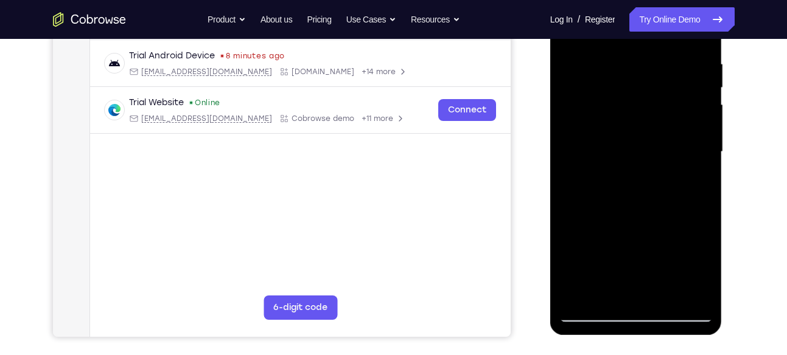
drag, startPoint x: 652, startPoint y: 180, endPoint x: 643, endPoint y: 288, distance: 108.6
click at [643, 288] on div at bounding box center [635, 152] width 153 height 341
drag, startPoint x: 647, startPoint y: 120, endPoint x: 636, endPoint y: 299, distance: 179.2
click at [636, 299] on div at bounding box center [635, 152] width 153 height 341
drag, startPoint x: 675, startPoint y: 143, endPoint x: 582, endPoint y: 161, distance: 94.2
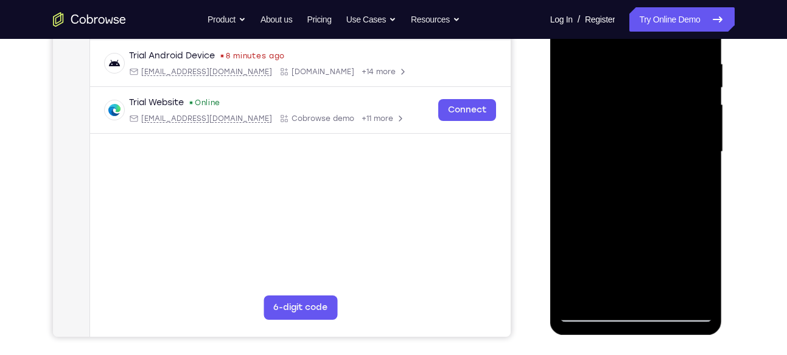
click at [582, 161] on div at bounding box center [635, 152] width 153 height 341
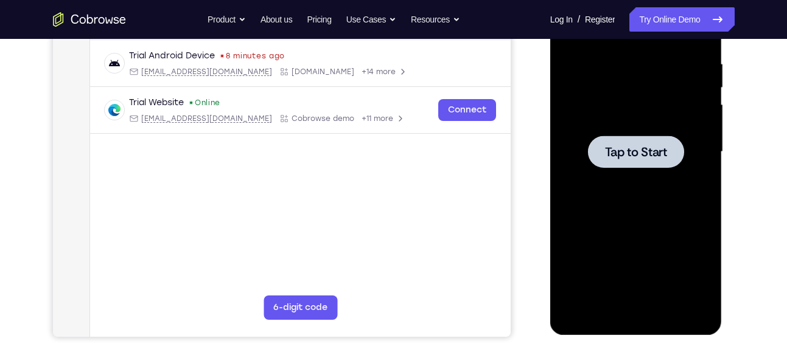
click at [644, 146] on span "Tap to Start" at bounding box center [636, 152] width 62 height 12
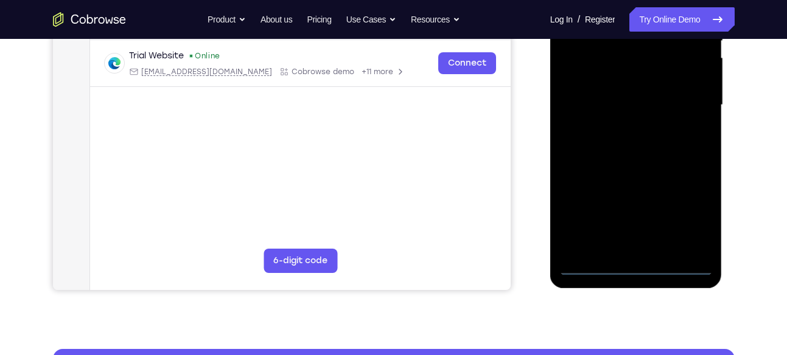
scroll to position [279, 0]
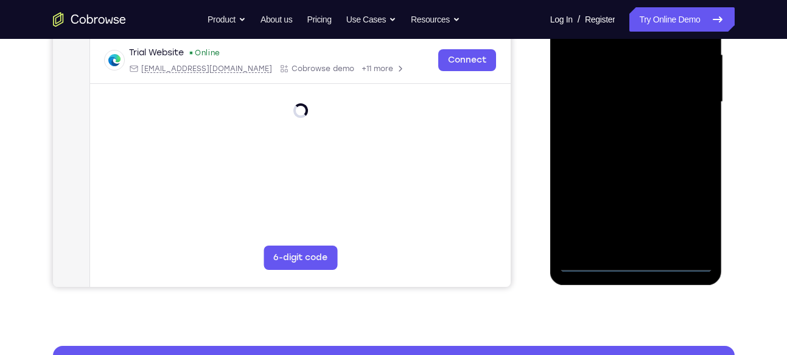
click at [635, 274] on div at bounding box center [636, 104] width 172 height 363
click at [635, 270] on div at bounding box center [635, 102] width 153 height 341
click at [636, 263] on div at bounding box center [635, 102] width 153 height 341
click at [694, 206] on div at bounding box center [635, 102] width 153 height 341
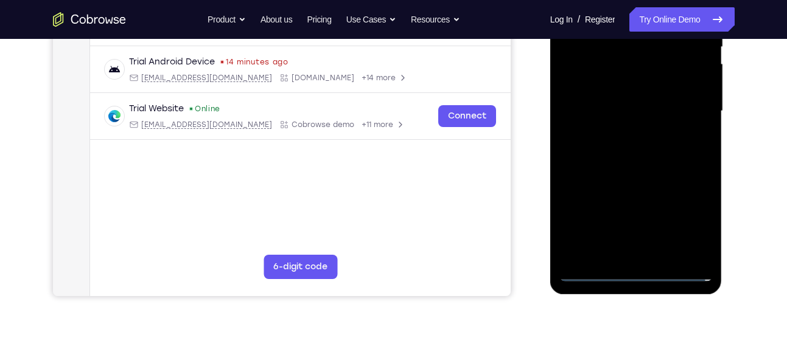
scroll to position [270, 0]
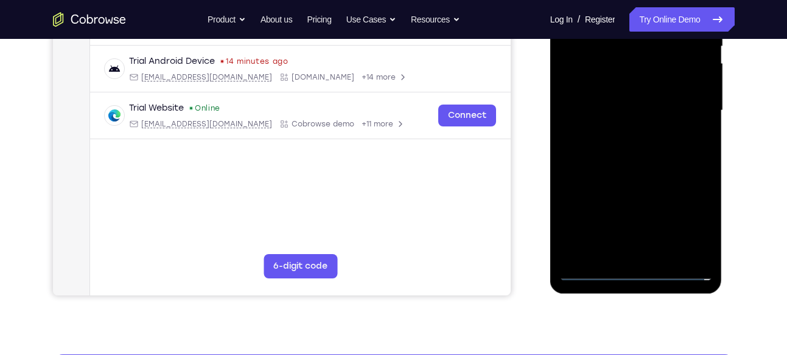
click at [686, 226] on div at bounding box center [635, 110] width 153 height 341
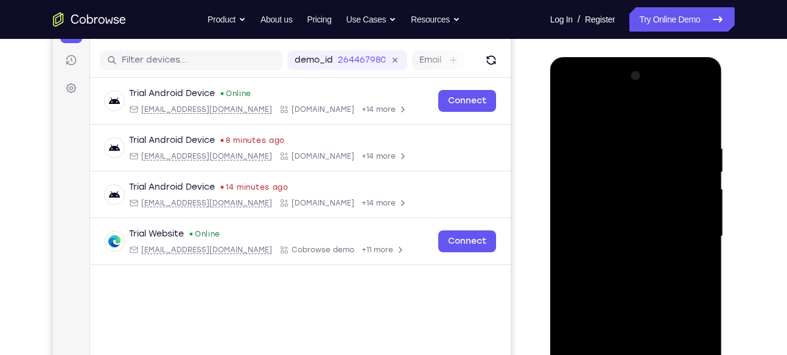
scroll to position [144, 0]
click at [576, 99] on div at bounding box center [635, 237] width 153 height 341
click at [621, 173] on div at bounding box center [635, 237] width 153 height 341
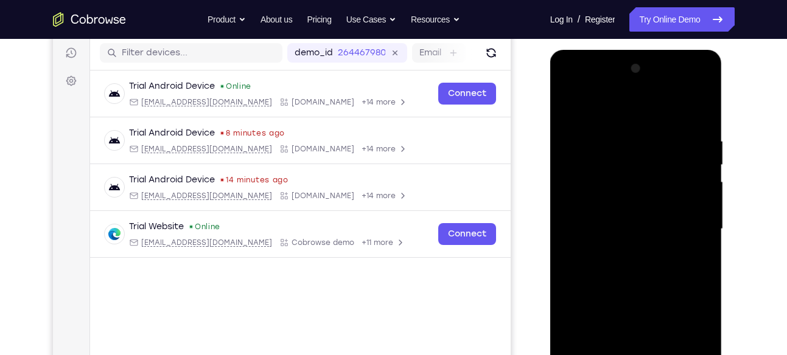
scroll to position [145, 0]
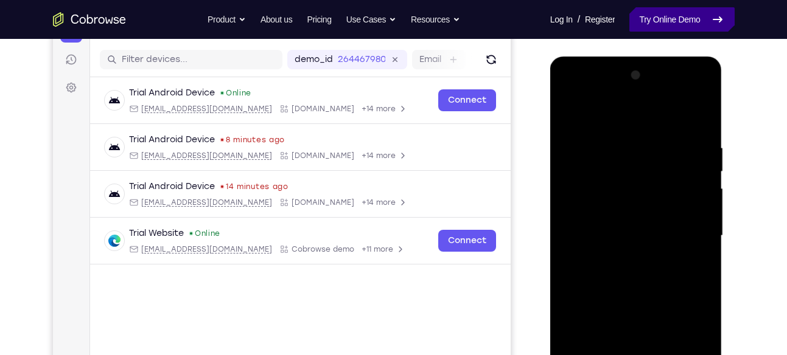
click at [691, 21] on link "Try Online Demo" at bounding box center [681, 19] width 105 height 24
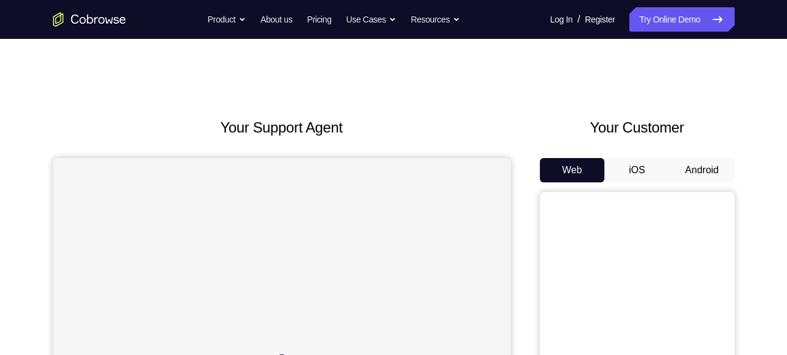
click at [681, 163] on button "Android" at bounding box center [701, 170] width 65 height 24
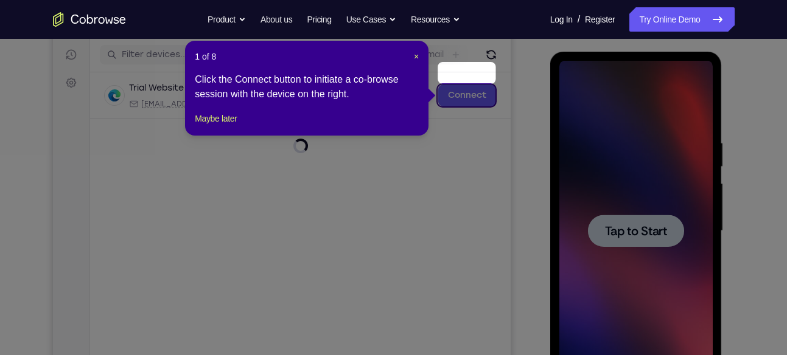
scroll to position [145, 0]
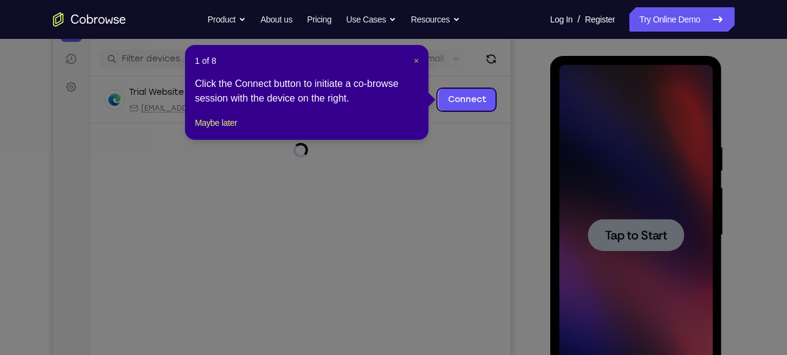
click at [414, 56] on span "×" at bounding box center [416, 61] width 5 height 10
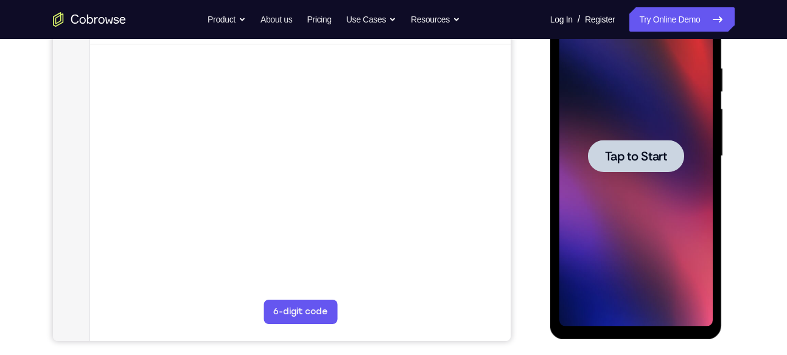
scroll to position [228, 0]
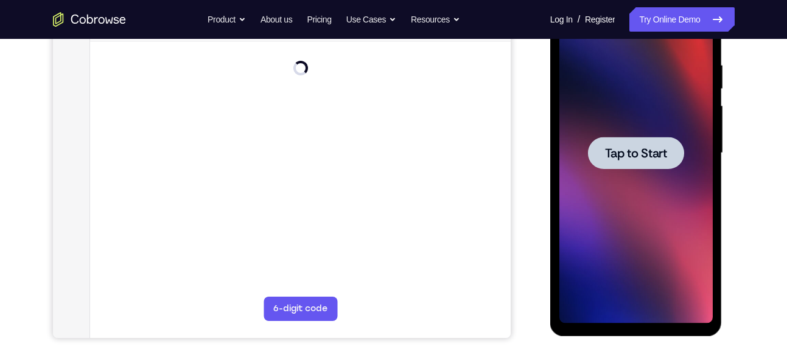
click at [620, 154] on span "Tap to Start" at bounding box center [636, 153] width 62 height 12
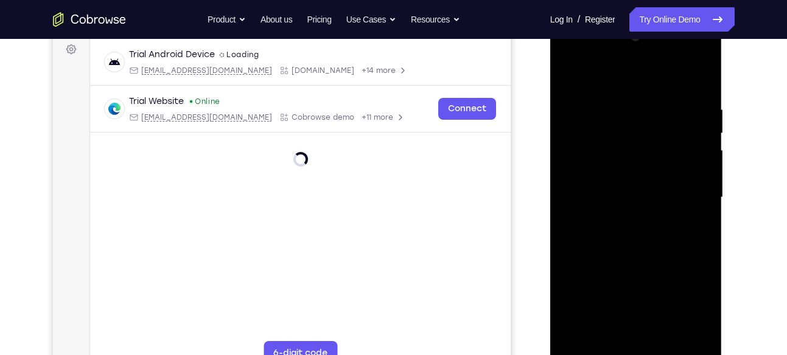
scroll to position [259, 0]
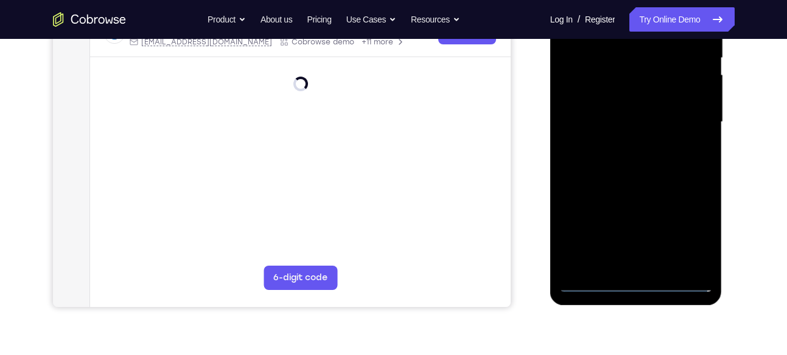
click at [633, 284] on div at bounding box center [635, 122] width 153 height 341
click at [633, 280] on div at bounding box center [635, 122] width 153 height 341
click at [691, 241] on div at bounding box center [635, 122] width 153 height 341
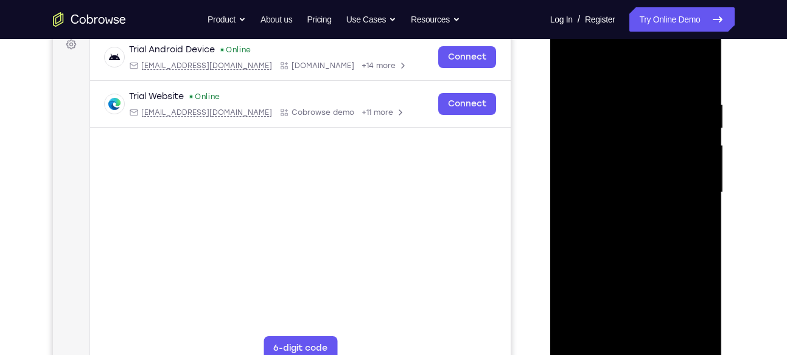
scroll to position [165, 0]
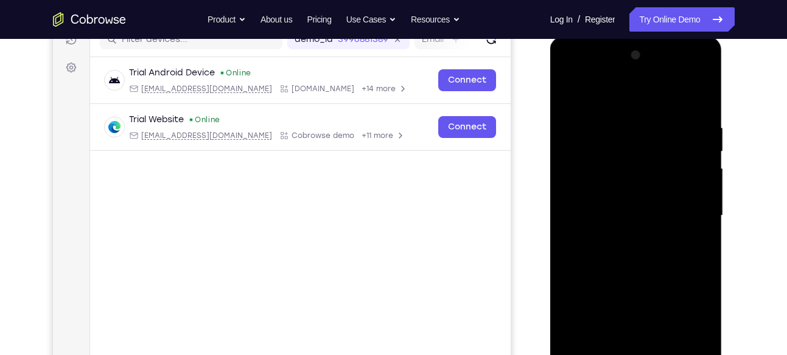
click at [574, 77] on div at bounding box center [635, 216] width 153 height 341
click at [601, 146] on div at bounding box center [635, 216] width 153 height 341
click at [586, 112] on div at bounding box center [635, 216] width 153 height 341
click at [572, 166] on div at bounding box center [635, 216] width 153 height 341
click at [633, 267] on div at bounding box center [635, 216] width 153 height 341
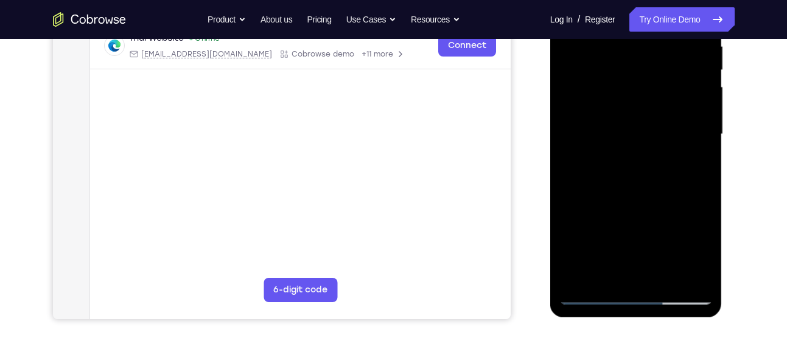
scroll to position [245, 0]
click at [701, 284] on div at bounding box center [635, 135] width 153 height 341
click at [701, 276] on div at bounding box center [635, 135] width 153 height 341
click at [637, 172] on div at bounding box center [635, 135] width 153 height 341
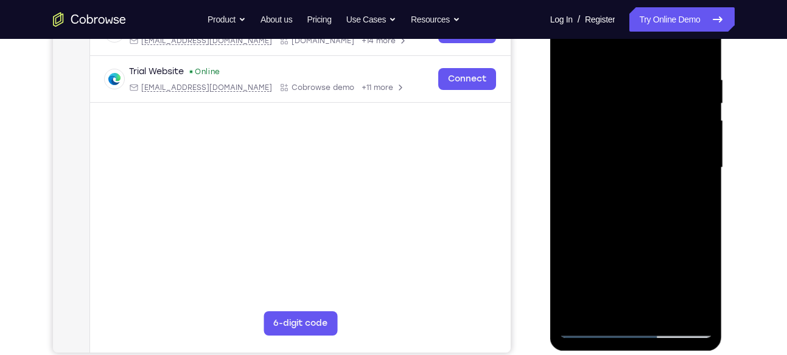
scroll to position [214, 0]
click at [644, 120] on div at bounding box center [635, 167] width 153 height 341
click at [660, 58] on div at bounding box center [635, 167] width 153 height 341
click at [627, 95] on div at bounding box center [635, 167] width 153 height 341
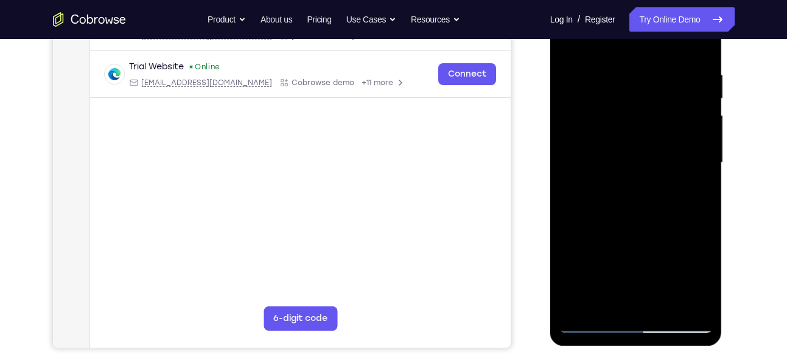
scroll to position [190, 0]
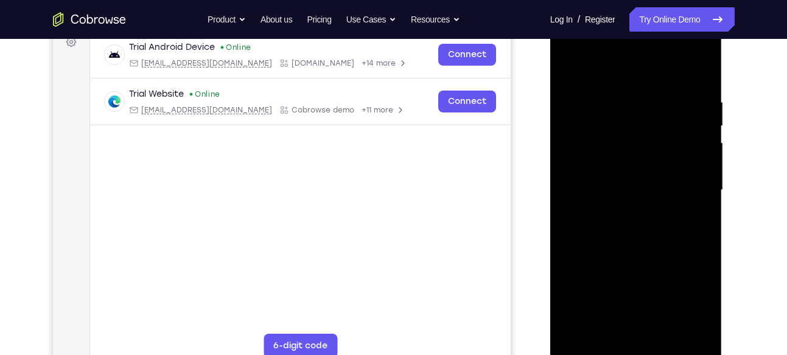
click at [636, 285] on div at bounding box center [635, 190] width 153 height 341
click at [616, 128] on div at bounding box center [635, 190] width 153 height 341
click at [630, 172] on div at bounding box center [635, 190] width 153 height 341
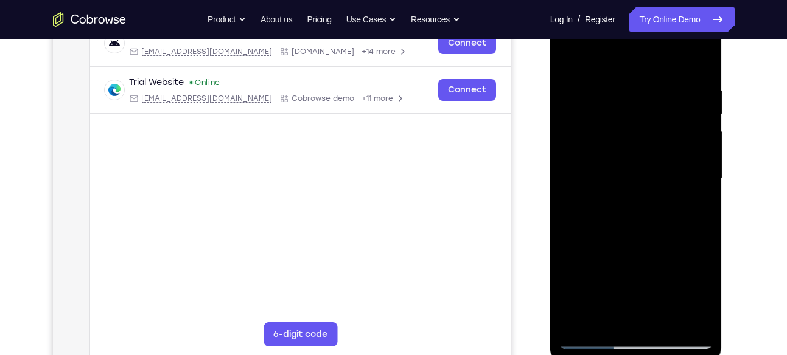
scroll to position [195, 0]
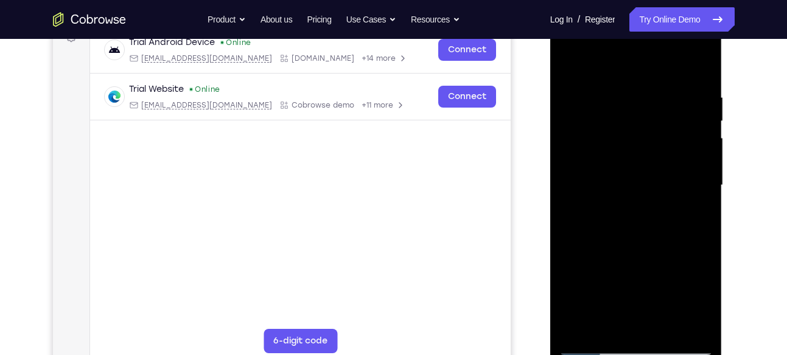
drag, startPoint x: 592, startPoint y: 232, endPoint x: 642, endPoint y: 229, distance: 50.0
click at [642, 229] on div at bounding box center [635, 185] width 153 height 341
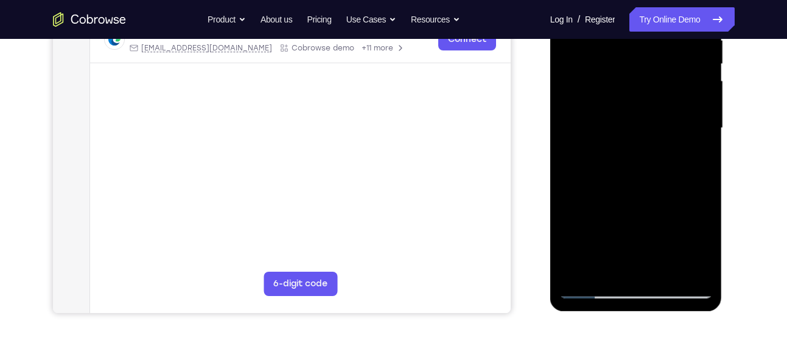
scroll to position [249, 0]
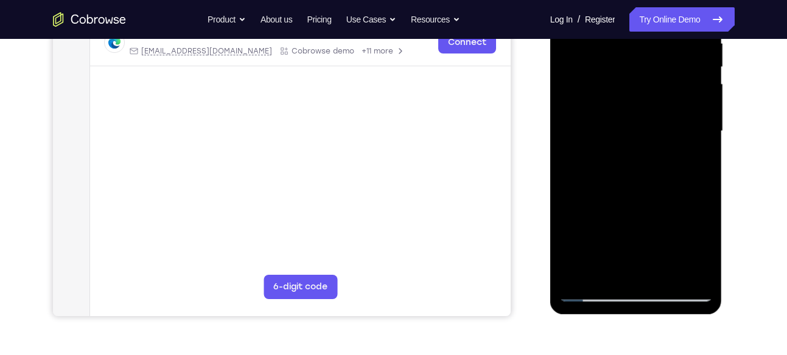
drag, startPoint x: 591, startPoint y: 175, endPoint x: 657, endPoint y: 176, distance: 66.3
click at [657, 176] on div at bounding box center [635, 131] width 153 height 341
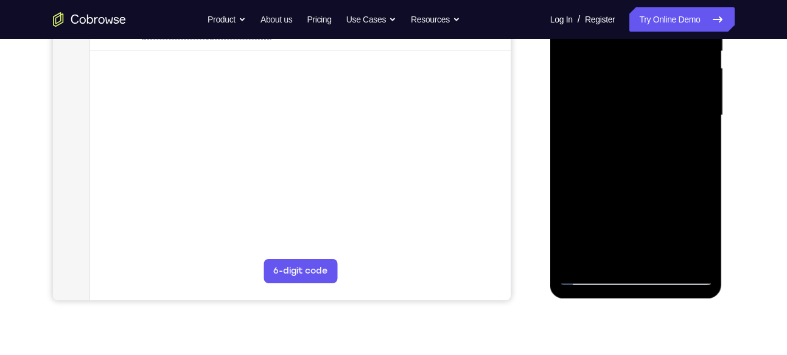
scroll to position [266, 0]
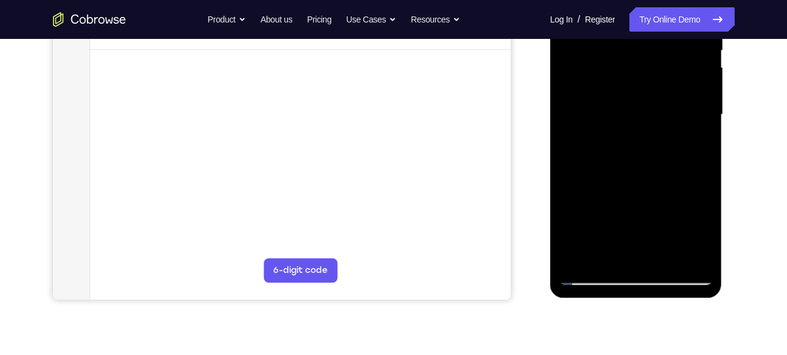
click at [665, 254] on div at bounding box center [635, 115] width 153 height 341
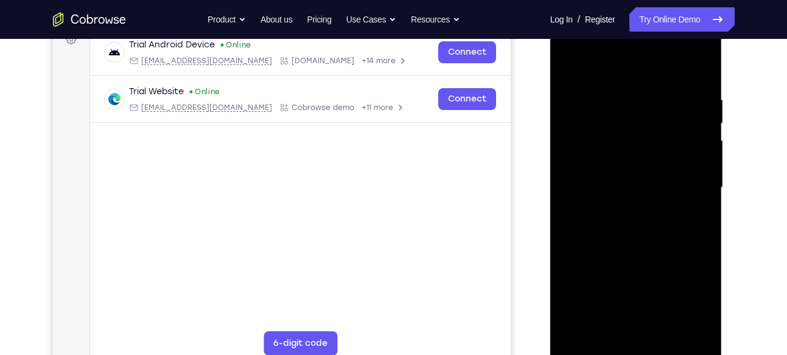
scroll to position [192, 0]
drag, startPoint x: 653, startPoint y: 206, endPoint x: 654, endPoint y: 133, distance: 73.0
click at [654, 133] on div at bounding box center [635, 188] width 153 height 341
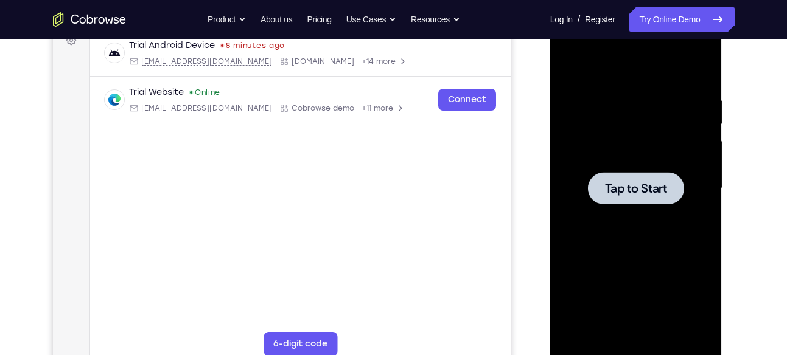
click at [636, 192] on span "Tap to Start" at bounding box center [636, 189] width 62 height 12
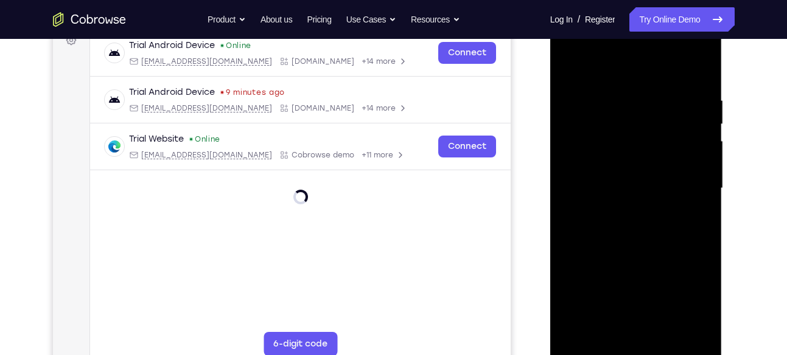
click at [636, 352] on div at bounding box center [635, 188] width 153 height 341
click at [683, 301] on div at bounding box center [635, 188] width 153 height 341
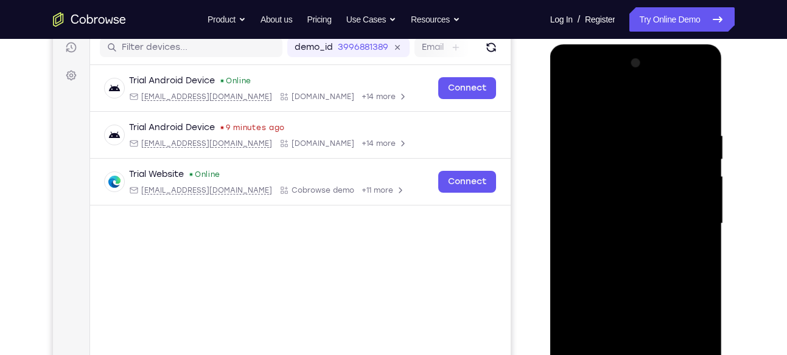
scroll to position [156, 0]
click at [573, 87] on div at bounding box center [635, 224] width 153 height 341
click at [686, 221] on div at bounding box center [635, 224] width 153 height 341
click at [621, 251] on div at bounding box center [635, 224] width 153 height 341
click at [639, 211] on div at bounding box center [635, 224] width 153 height 341
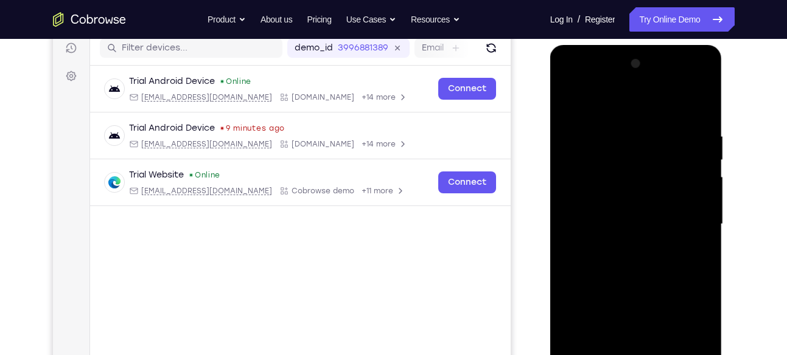
click at [636, 323] on div at bounding box center [635, 224] width 153 height 341
click at [601, 210] on div at bounding box center [635, 224] width 153 height 341
click at [612, 218] on div at bounding box center [635, 224] width 153 height 341
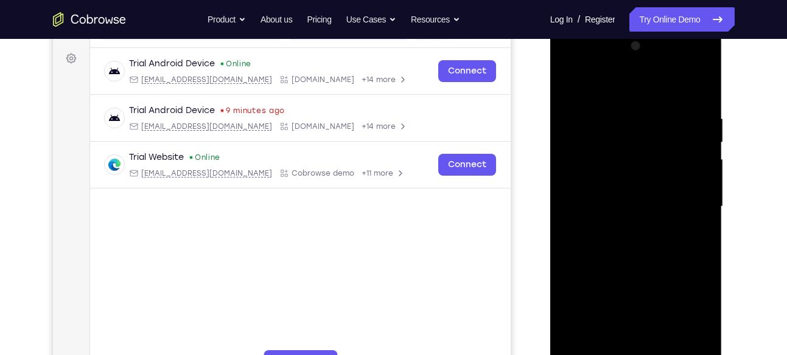
scroll to position [173, 0]
click at [685, 82] on div at bounding box center [635, 207] width 153 height 341
click at [701, 102] on div at bounding box center [635, 207] width 153 height 341
click at [620, 116] on div at bounding box center [635, 207] width 153 height 341
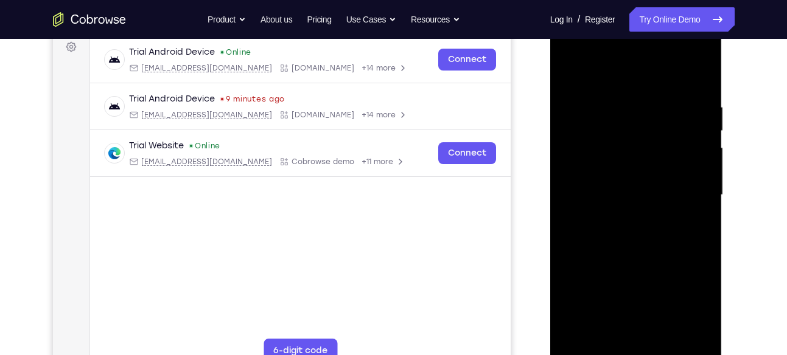
scroll to position [187, 0]
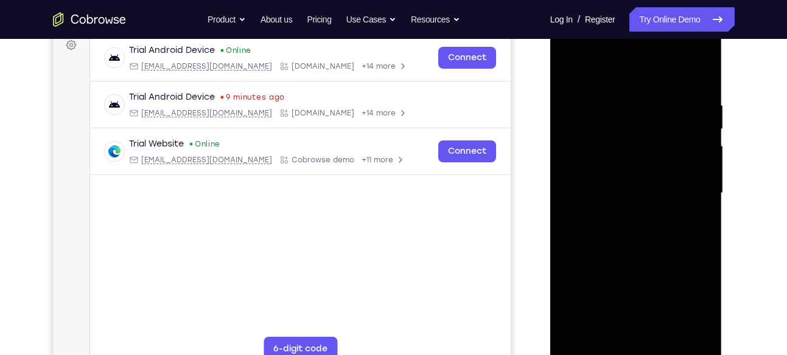
click at [577, 80] on div at bounding box center [635, 193] width 153 height 341
click at [571, 172] on div at bounding box center [635, 193] width 153 height 341
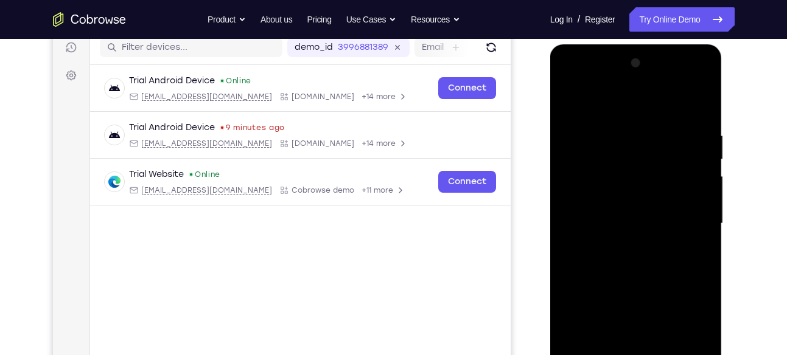
scroll to position [156, 0]
click at [708, 158] on div at bounding box center [635, 224] width 153 height 341
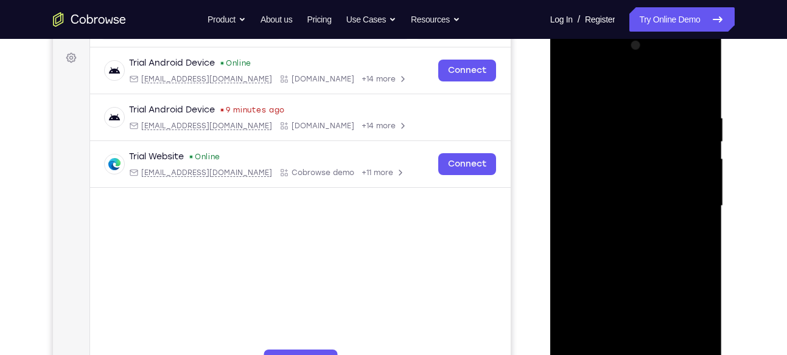
scroll to position [173, 0]
click at [698, 200] on div at bounding box center [635, 207] width 153 height 341
click at [702, 47] on div at bounding box center [635, 207] width 153 height 341
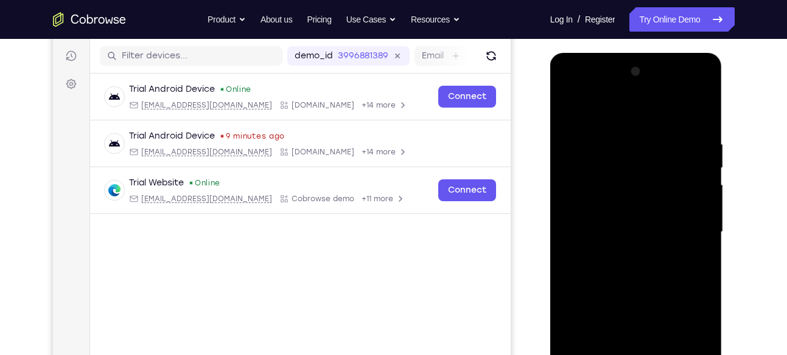
scroll to position [147, 0]
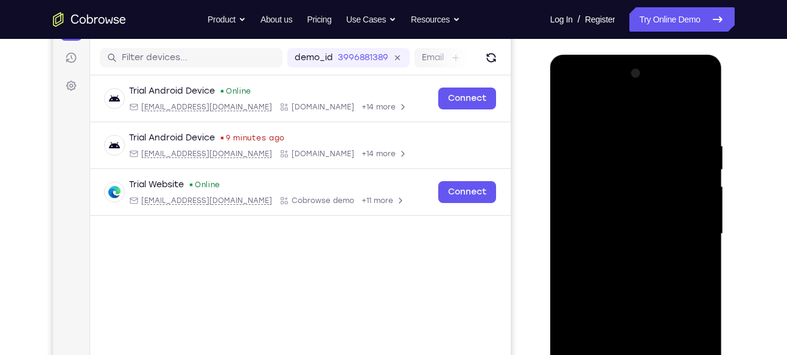
click at [619, 131] on div at bounding box center [635, 234] width 153 height 341
click at [635, 291] on div at bounding box center [635, 234] width 153 height 341
click at [631, 150] on div at bounding box center [635, 234] width 153 height 341
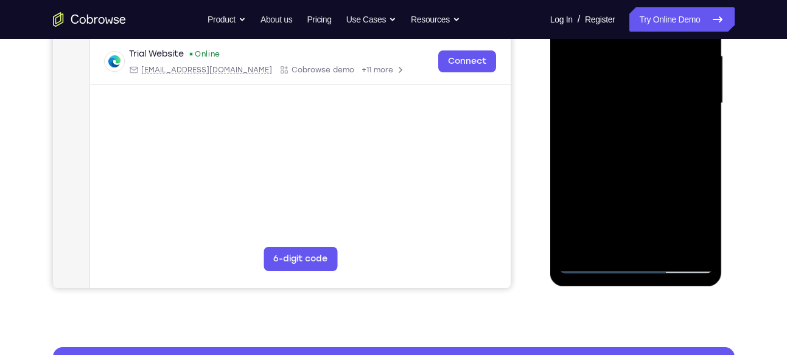
scroll to position [278, 0]
click at [587, 244] on div at bounding box center [635, 102] width 153 height 341
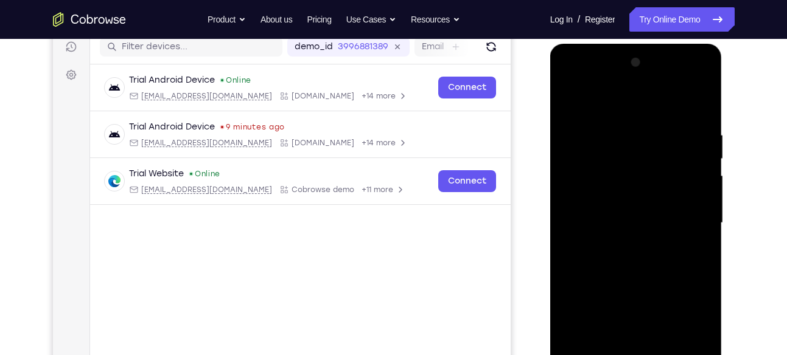
scroll to position [149, 0]
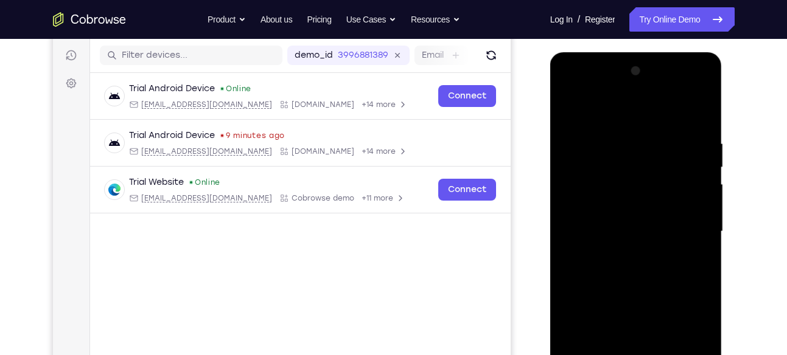
click at [570, 108] on div at bounding box center [635, 231] width 153 height 341
click at [696, 114] on div at bounding box center [635, 231] width 153 height 341
drag, startPoint x: 649, startPoint y: 136, endPoint x: 633, endPoint y: 310, distance: 174.7
click at [633, 310] on div at bounding box center [635, 231] width 153 height 341
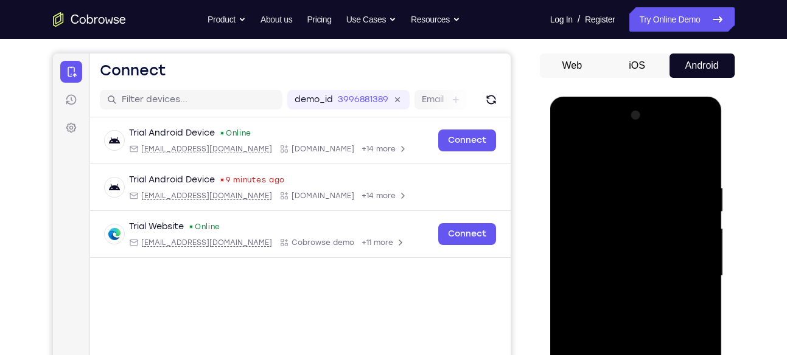
scroll to position [95, 0]
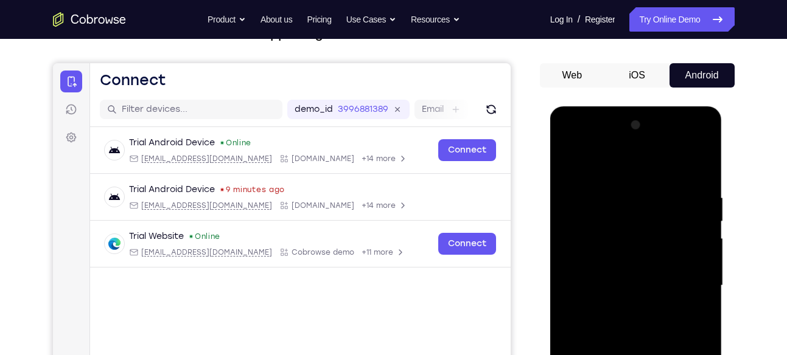
click at [622, 198] on div at bounding box center [635, 286] width 153 height 341
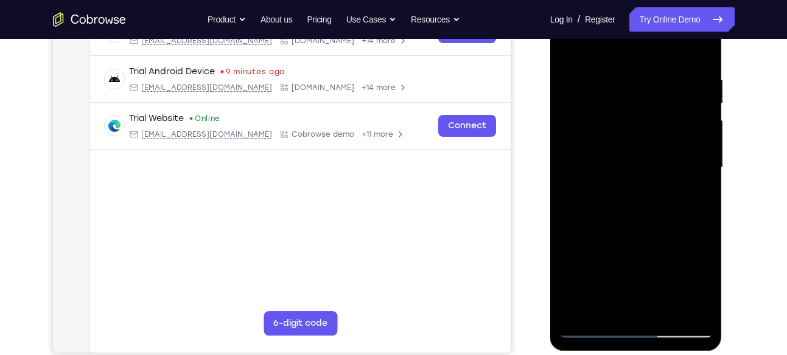
scroll to position [216, 0]
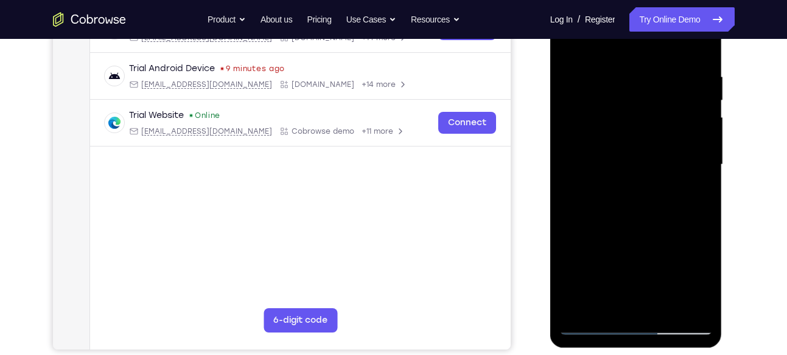
click at [702, 167] on div at bounding box center [635, 165] width 153 height 341
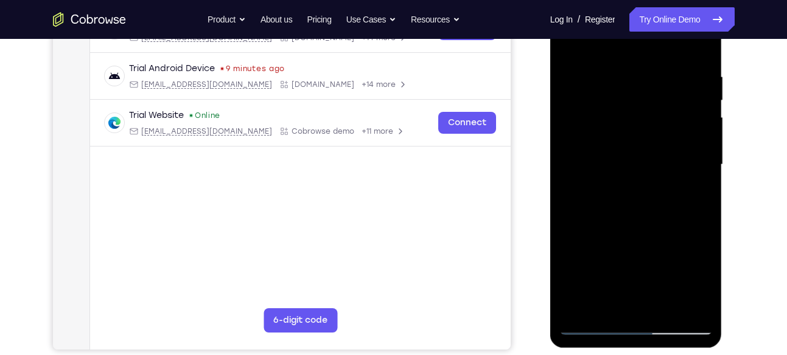
click at [579, 172] on div at bounding box center [635, 165] width 153 height 341
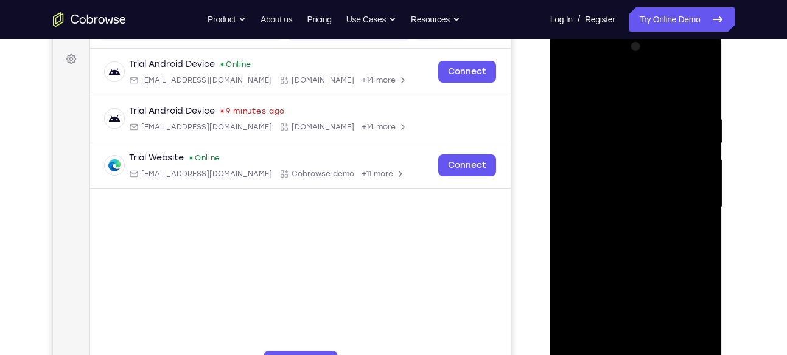
scroll to position [173, 0]
click at [703, 136] on div at bounding box center [635, 208] width 153 height 341
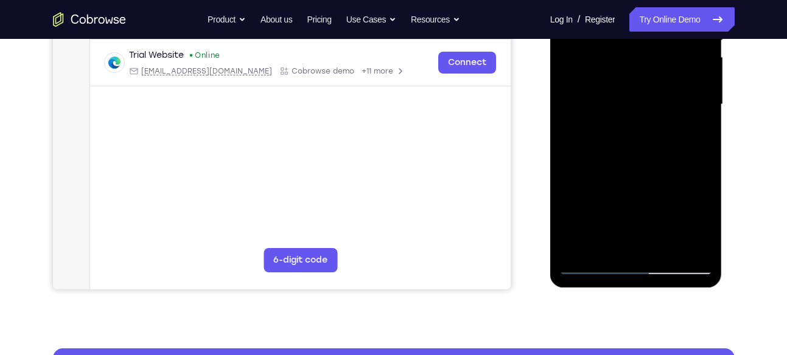
scroll to position [277, 0]
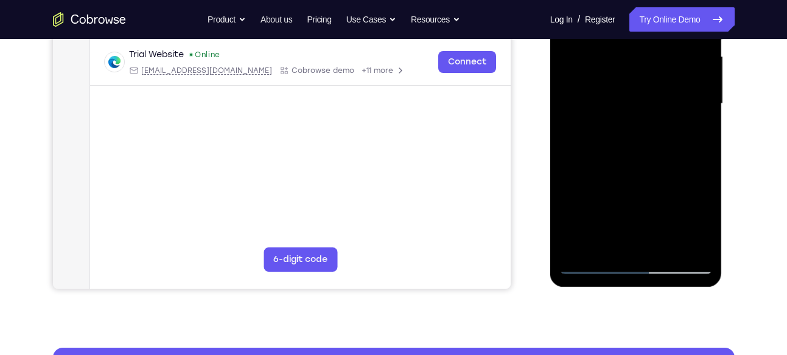
click at [700, 243] on div at bounding box center [635, 104] width 153 height 341
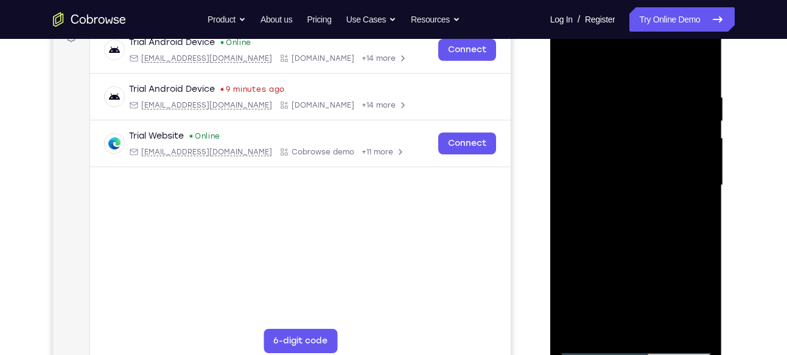
scroll to position [195, 0]
click at [694, 178] on div at bounding box center [635, 186] width 153 height 341
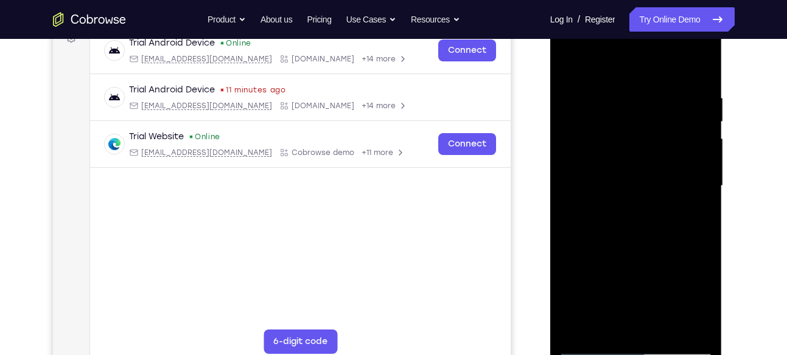
click at [694, 178] on div at bounding box center [635, 186] width 153 height 341
click at [676, 166] on div at bounding box center [635, 186] width 153 height 341
click at [688, 167] on div at bounding box center [635, 186] width 153 height 341
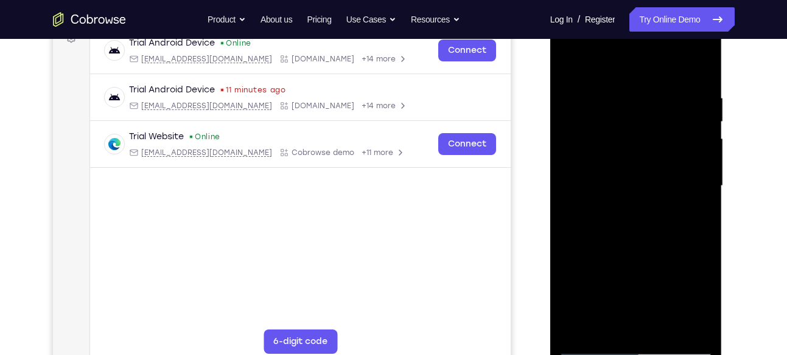
click at [699, 175] on div at bounding box center [635, 186] width 153 height 341
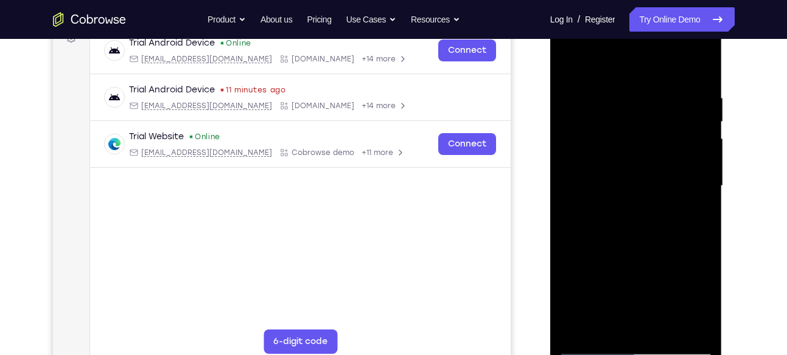
click at [699, 175] on div at bounding box center [635, 186] width 153 height 341
click at [573, 181] on div at bounding box center [635, 186] width 153 height 341
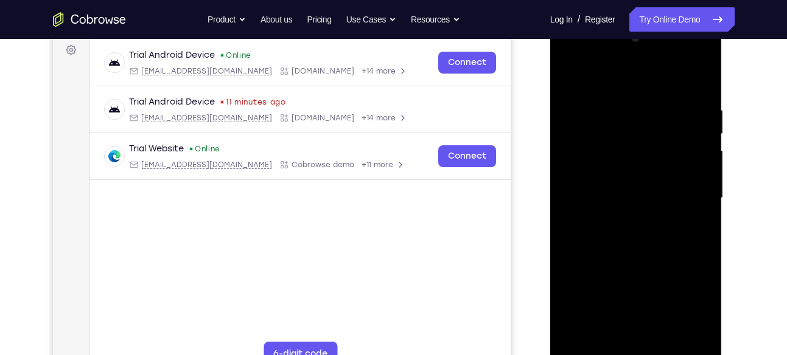
click at [593, 190] on div at bounding box center [635, 198] width 153 height 341
click at [702, 173] on div at bounding box center [635, 198] width 153 height 341
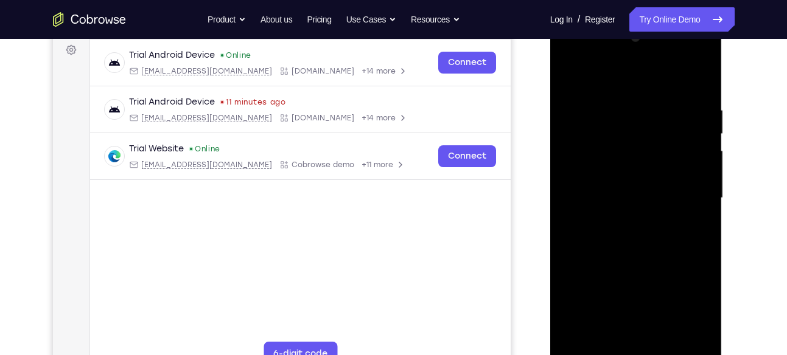
click at [702, 173] on div at bounding box center [635, 198] width 153 height 341
click at [699, 83] on div at bounding box center [635, 198] width 153 height 341
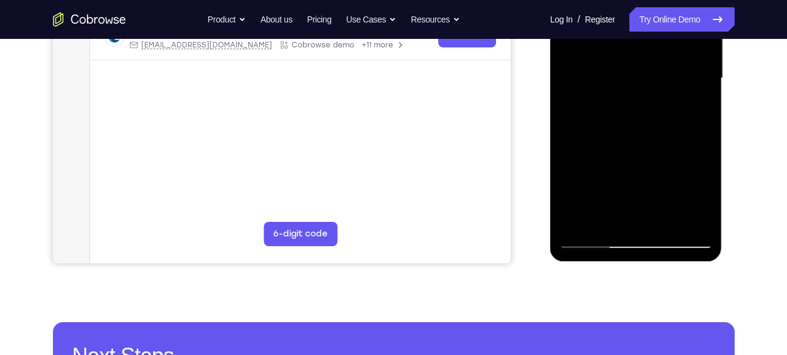
click at [667, 217] on div at bounding box center [635, 78] width 153 height 341
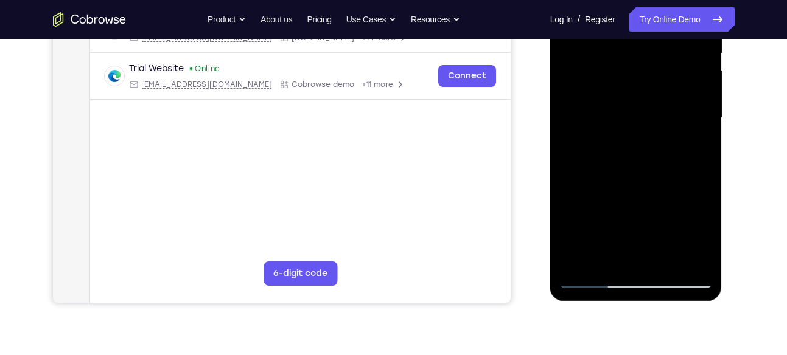
scroll to position [262, 0]
click at [648, 184] on div at bounding box center [635, 118] width 153 height 341
drag, startPoint x: 650, startPoint y: 222, endPoint x: 636, endPoint y: 131, distance: 92.4
click at [636, 131] on div at bounding box center [635, 118] width 153 height 341
drag, startPoint x: 647, startPoint y: 220, endPoint x: 638, endPoint y: 128, distance: 92.4
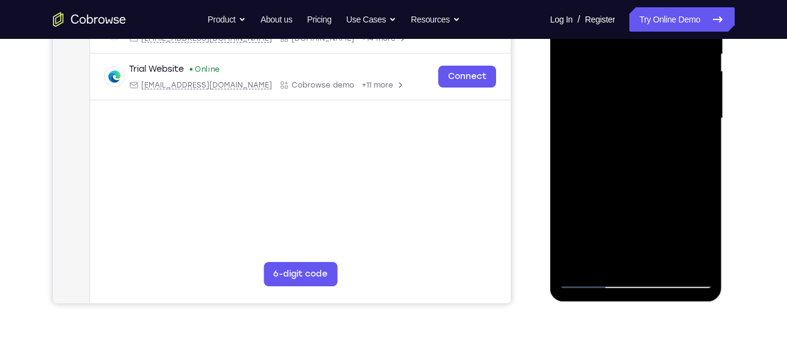
click at [638, 128] on div at bounding box center [635, 118] width 153 height 341
drag, startPoint x: 647, startPoint y: 229, endPoint x: 635, endPoint y: 153, distance: 77.1
drag, startPoint x: 85, startPoint y: 214, endPoint x: 750, endPoint y: 56, distance: 684.2
click at [750, 56] on div "Your Support Agent Your Customer Web iOS Android Next Steps We’d be happy to gi…" at bounding box center [393, 178] width 779 height 803
drag, startPoint x: 668, startPoint y: 120, endPoint x: 671, endPoint y: 274, distance: 154.0
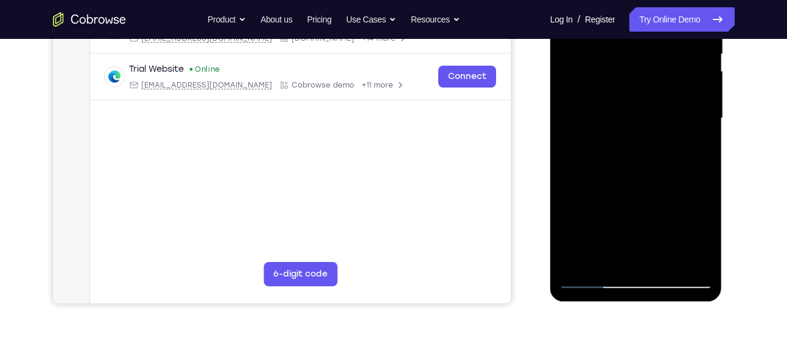
click at [671, 274] on div at bounding box center [635, 118] width 153 height 341
drag, startPoint x: 669, startPoint y: 190, endPoint x: 656, endPoint y: 312, distance: 122.4
click at [656, 304] on html "Online web based iOS Simulators and Android Emulators. Run iPhone, iPad, Mobile…" at bounding box center [636, 121] width 173 height 365
drag, startPoint x: 655, startPoint y: 157, endPoint x: 638, endPoint y: 260, distance: 104.9
click at [638, 260] on div at bounding box center [635, 118] width 153 height 341
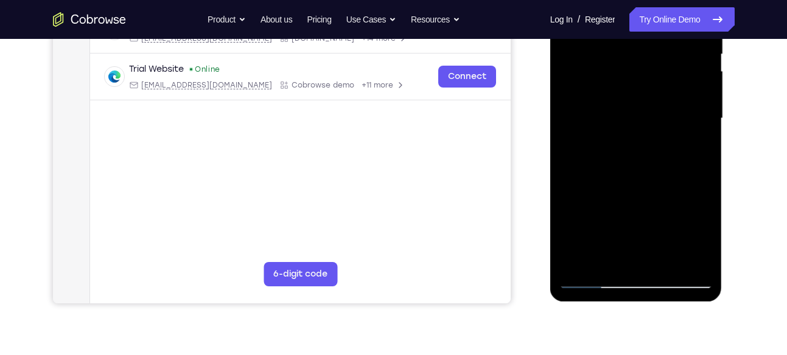
click at [624, 119] on div at bounding box center [635, 118] width 153 height 341
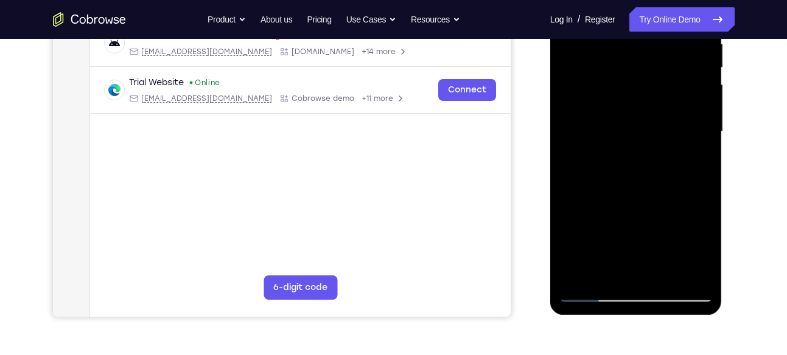
scroll to position [251, 0]
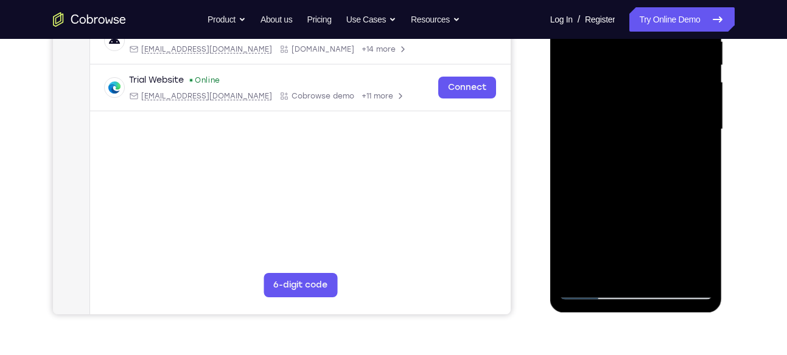
click at [635, 231] on div at bounding box center [635, 129] width 153 height 341
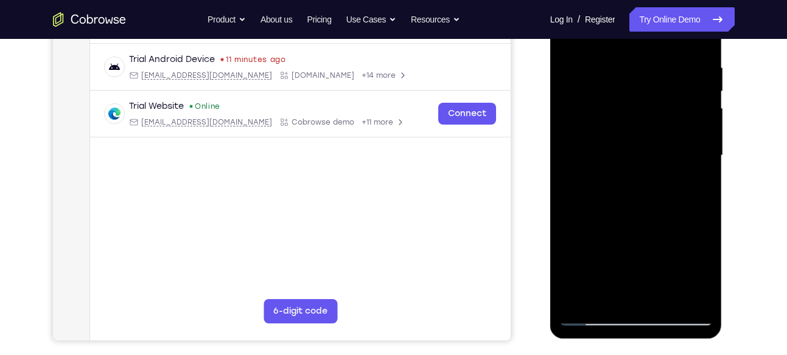
scroll to position [224, 0]
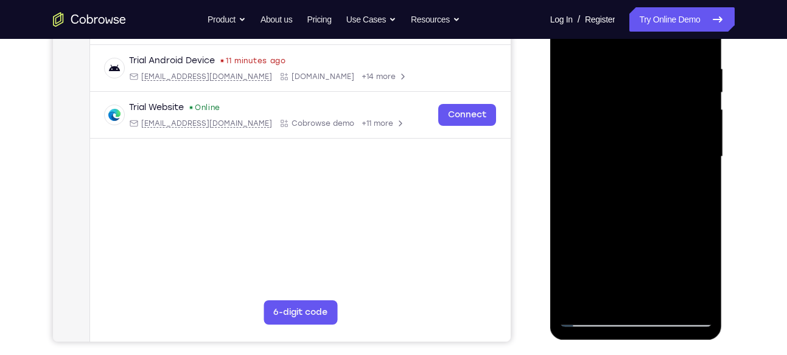
click at [706, 122] on div at bounding box center [635, 157] width 153 height 341
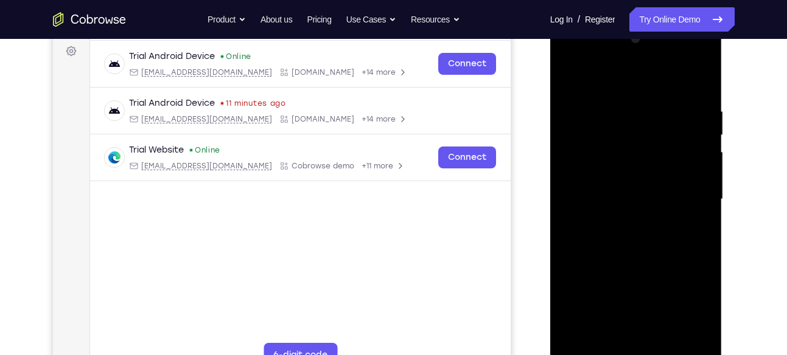
scroll to position [175, 0]
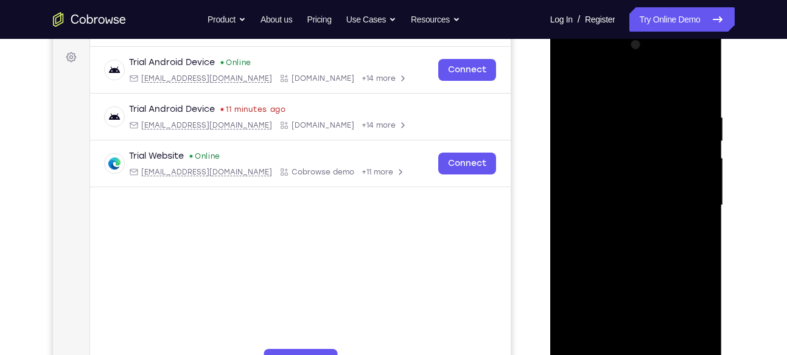
click at [571, 87] on div at bounding box center [635, 205] width 153 height 341
click at [569, 82] on div at bounding box center [635, 205] width 153 height 341
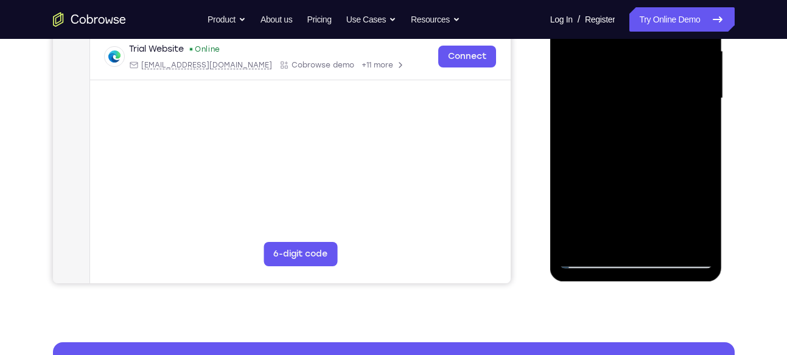
scroll to position [284, 0]
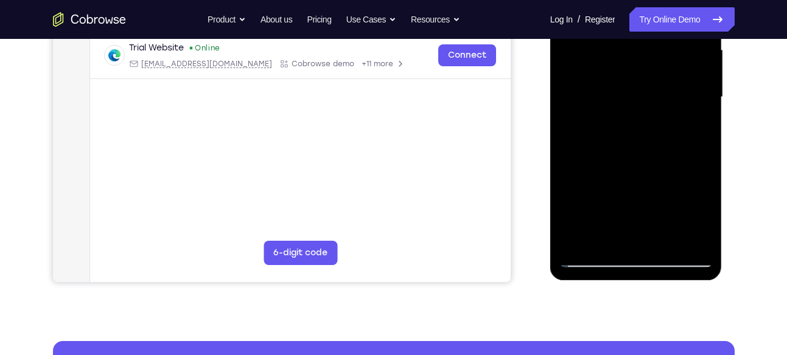
click at [666, 234] on div at bounding box center [635, 97] width 153 height 341
click at [618, 145] on div at bounding box center [635, 97] width 153 height 341
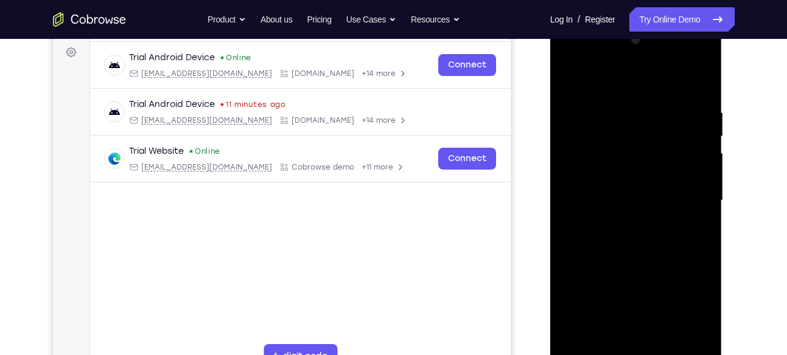
scroll to position [179, 0]
click at [569, 81] on div at bounding box center [635, 201] width 153 height 341
click at [623, 225] on div at bounding box center [635, 201] width 153 height 341
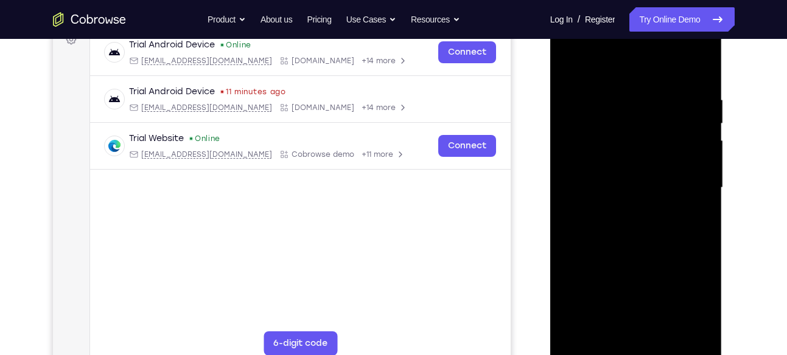
scroll to position [187, 0]
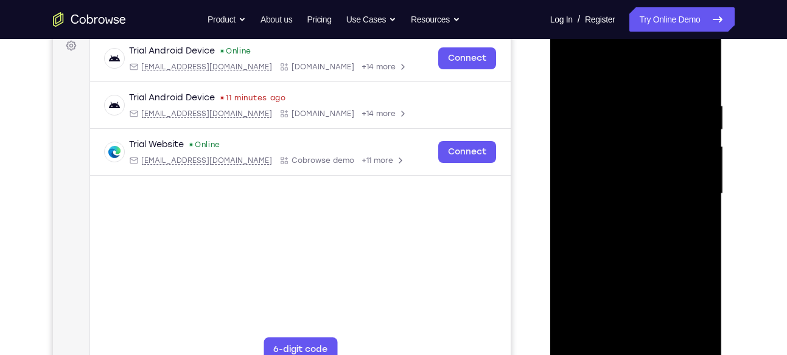
click at [568, 72] on div at bounding box center [635, 194] width 153 height 341
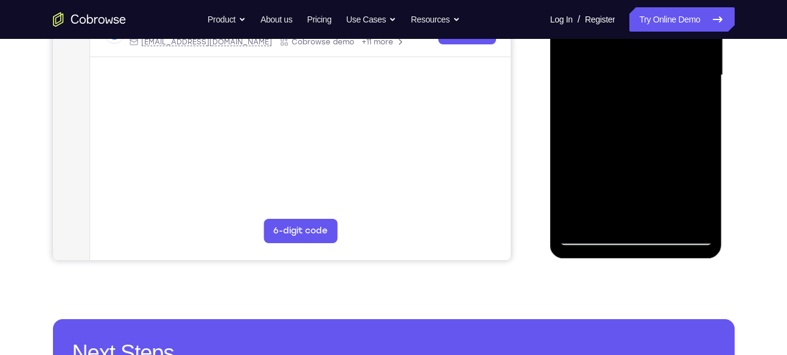
scroll to position [304, 0]
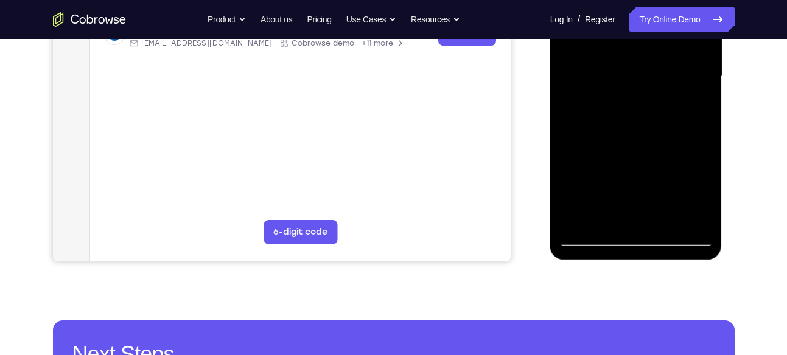
drag, startPoint x: 645, startPoint y: 186, endPoint x: 644, endPoint y: 92, distance: 93.1
click at [644, 92] on div at bounding box center [635, 76] width 153 height 341
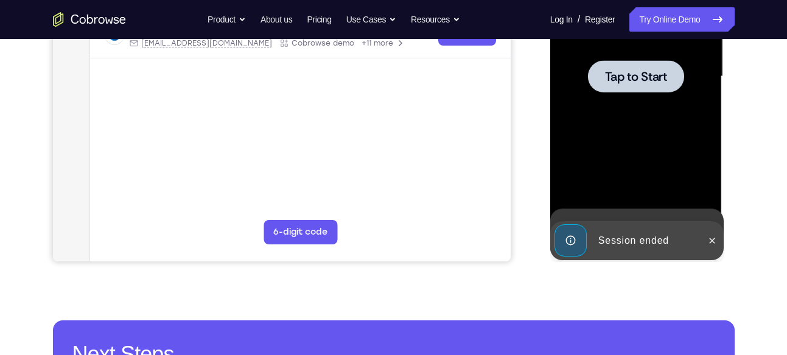
drag, startPoint x: 652, startPoint y: 175, endPoint x: 649, endPoint y: 98, distance: 77.4
click at [649, 98] on div at bounding box center [635, 76] width 153 height 341
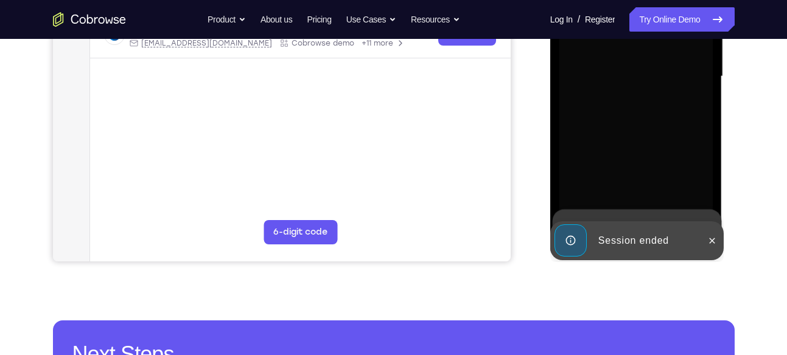
click at [526, 163] on div "Your Support Agent Your Customer Web iOS Android" at bounding box center [393, 38] width 681 height 450
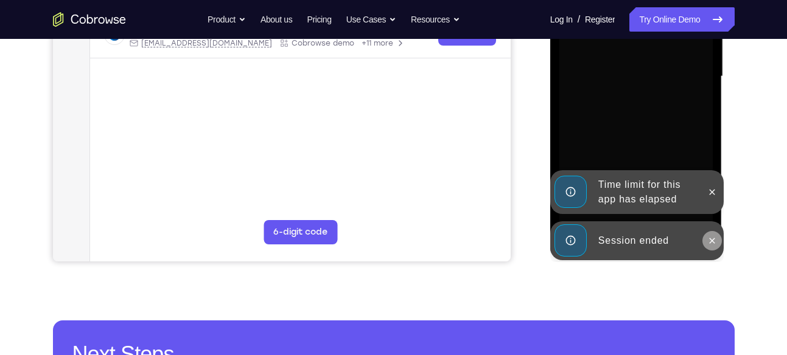
click at [717, 242] on button at bounding box center [711, 240] width 19 height 19
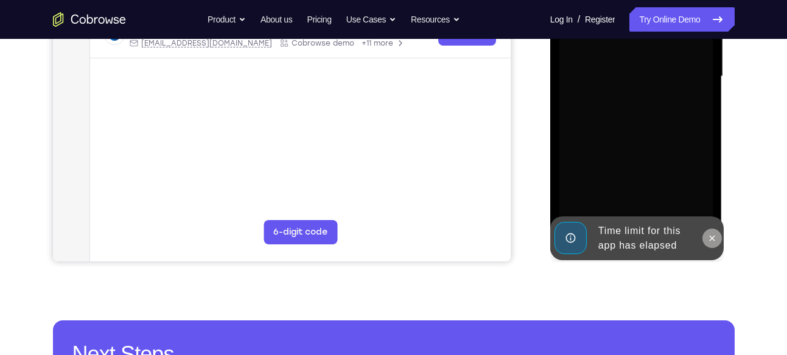
click at [713, 235] on icon at bounding box center [712, 239] width 10 height 10
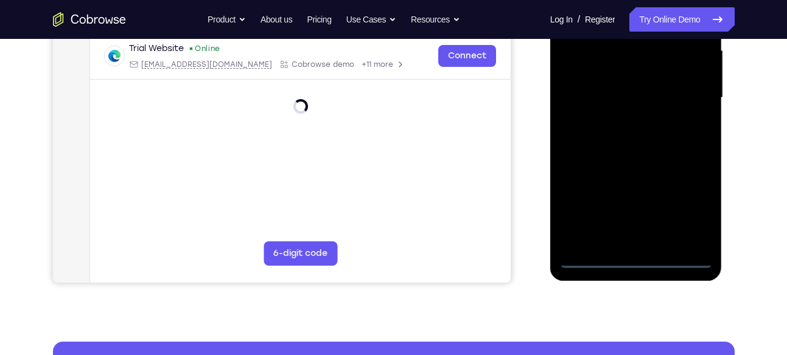
scroll to position [297, 0]
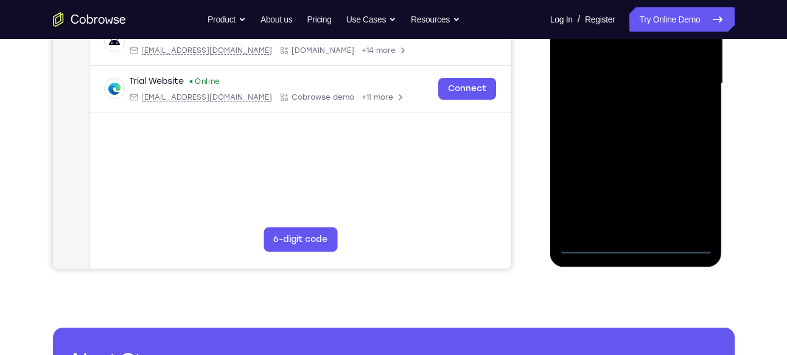
click at [635, 251] on div at bounding box center [635, 84] width 153 height 341
click at [684, 190] on div at bounding box center [635, 84] width 153 height 341
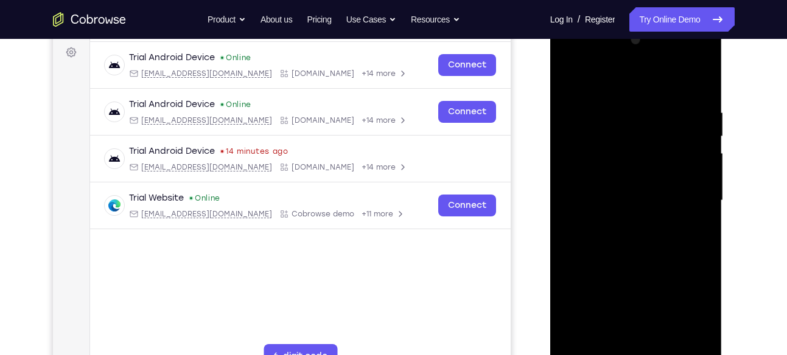
scroll to position [179, 0]
click at [570, 61] on div at bounding box center [635, 201] width 153 height 341
click at [589, 168] on div at bounding box center [635, 201] width 153 height 341
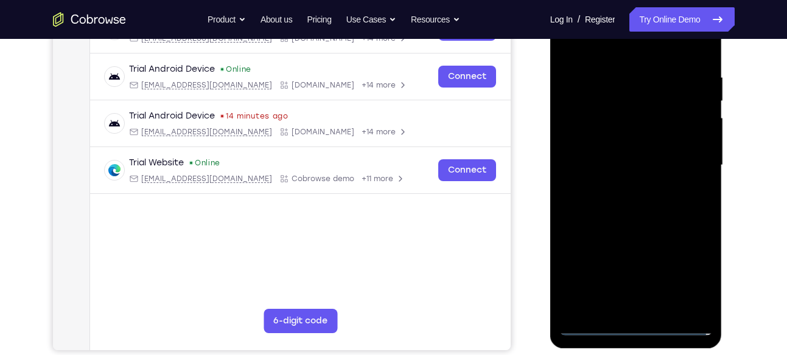
scroll to position [224, 0]
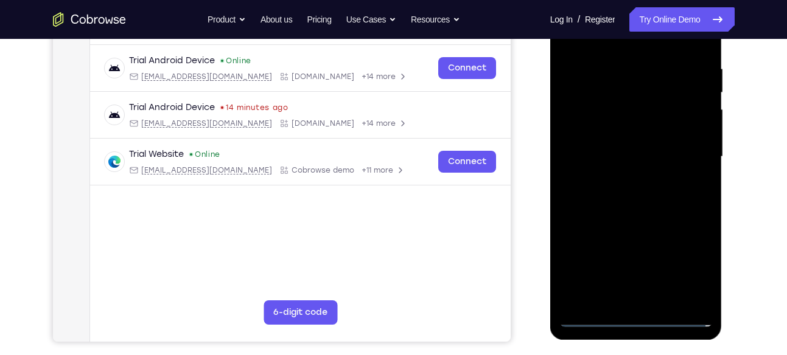
click at [635, 159] on div at bounding box center [635, 157] width 153 height 341
click at [633, 252] on div at bounding box center [635, 157] width 153 height 341
click at [621, 148] on div at bounding box center [635, 157] width 153 height 341
click at [635, 253] on div at bounding box center [635, 157] width 153 height 341
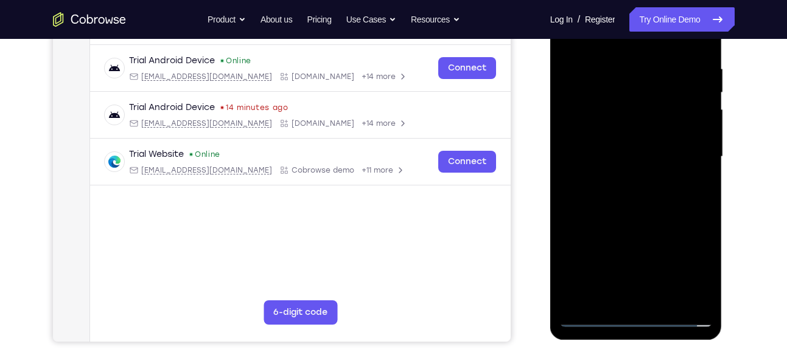
click at [635, 253] on div at bounding box center [635, 157] width 153 height 341
click at [661, 173] on div at bounding box center [635, 157] width 153 height 341
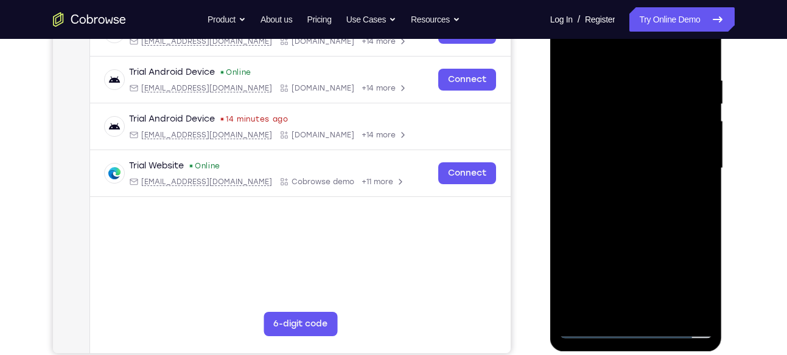
scroll to position [211, 0]
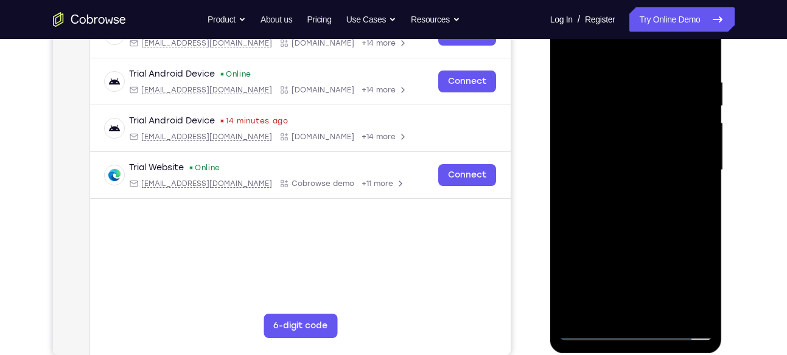
click at [693, 52] on div at bounding box center [635, 170] width 153 height 341
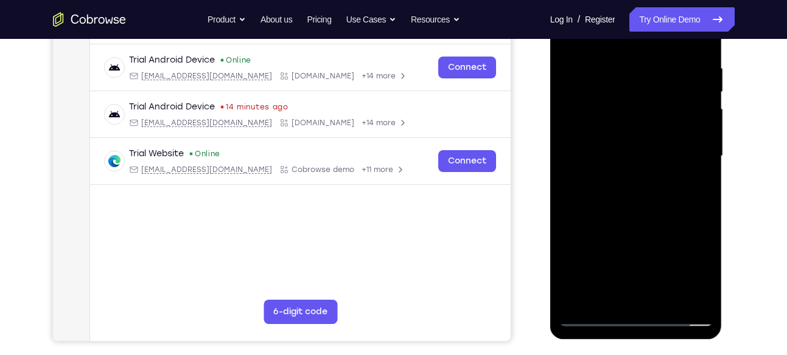
scroll to position [245, 0]
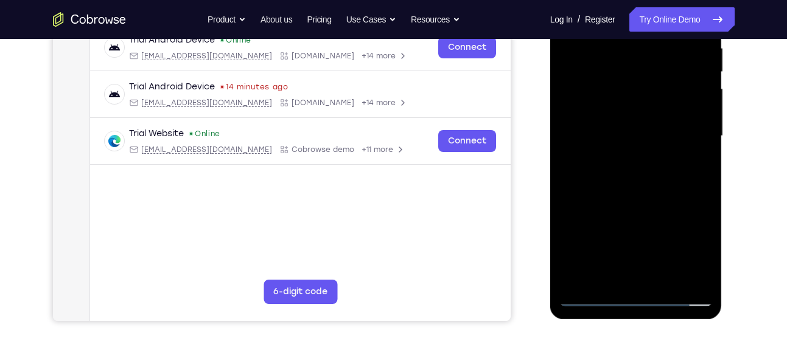
click at [637, 276] on div at bounding box center [635, 136] width 153 height 341
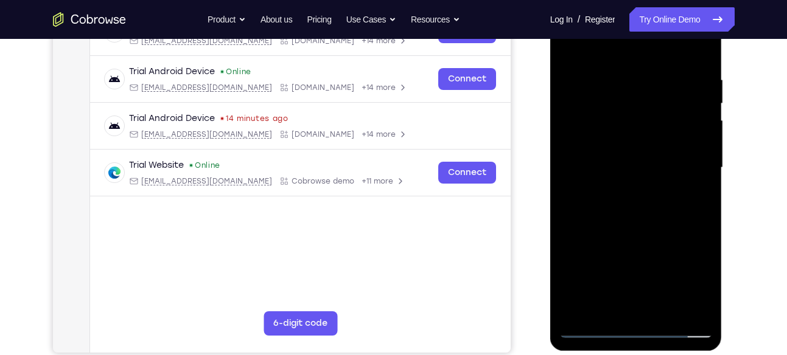
scroll to position [207, 0]
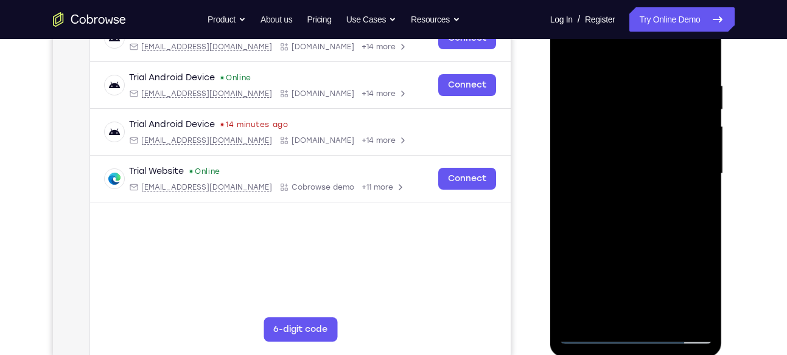
click at [678, 69] on div at bounding box center [635, 174] width 153 height 341
click at [569, 51] on div at bounding box center [635, 174] width 153 height 341
click at [705, 152] on div at bounding box center [635, 174] width 153 height 341
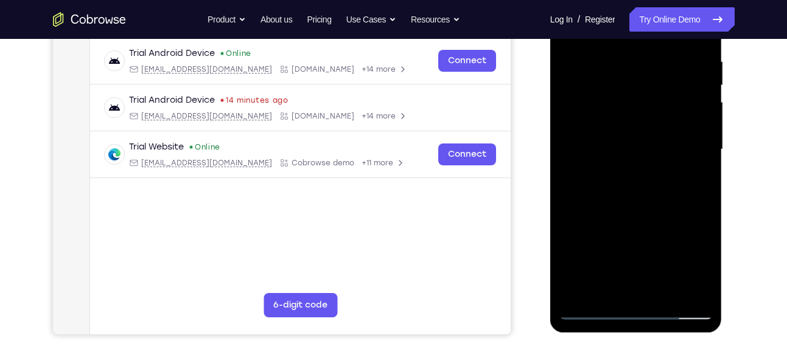
scroll to position [231, 0]
click at [705, 163] on div at bounding box center [635, 150] width 153 height 341
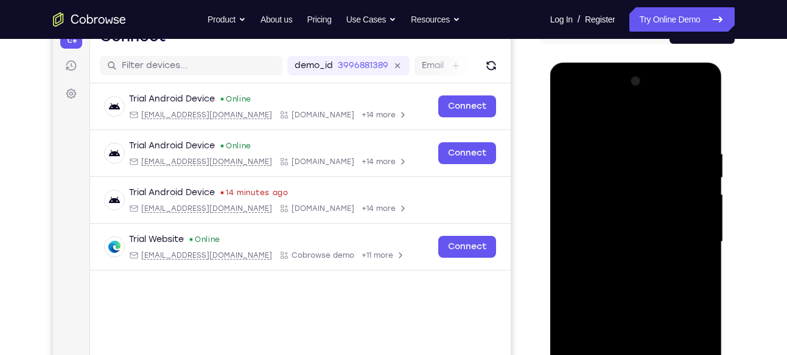
scroll to position [138, 0]
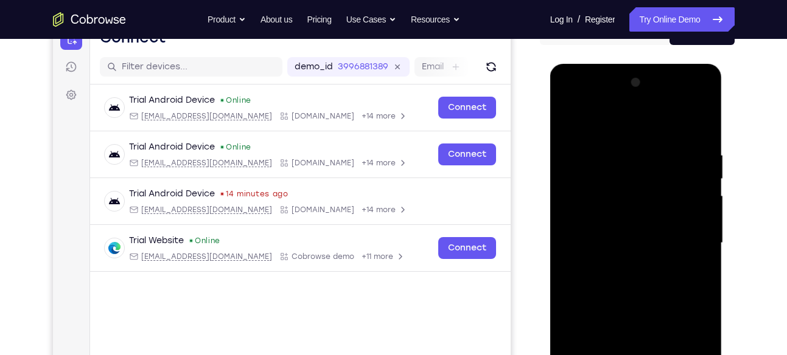
click at [572, 126] on div at bounding box center [635, 243] width 153 height 341
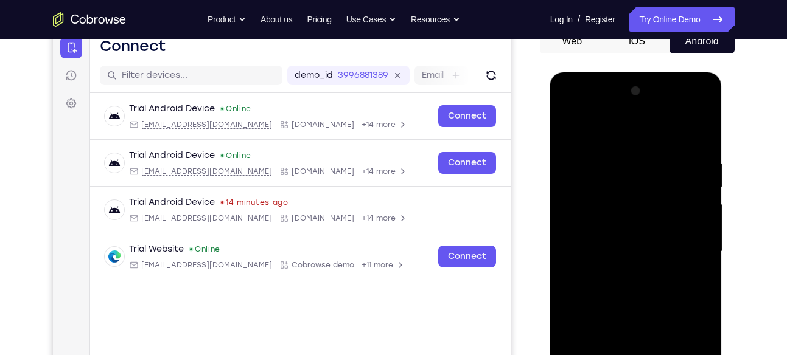
scroll to position [124, 0]
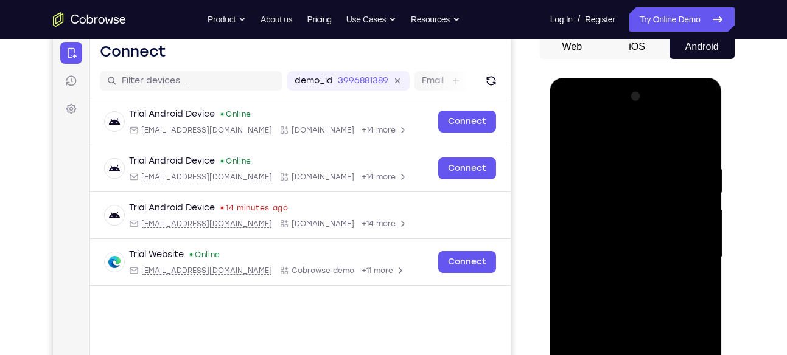
click at [601, 195] on div at bounding box center [635, 257] width 153 height 341
click at [573, 136] on div at bounding box center [635, 257] width 153 height 341
drag, startPoint x: 591, startPoint y: 195, endPoint x: 575, endPoint y: 158, distance: 40.6
click at [575, 158] on div at bounding box center [635, 257] width 153 height 341
click at [568, 130] on div at bounding box center [635, 257] width 153 height 341
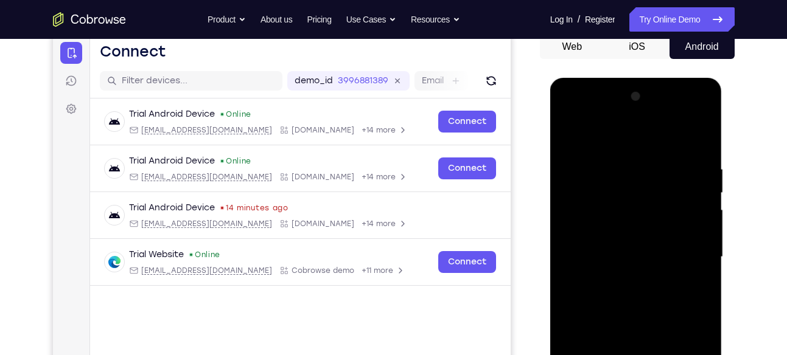
click at [702, 139] on div at bounding box center [635, 257] width 153 height 341
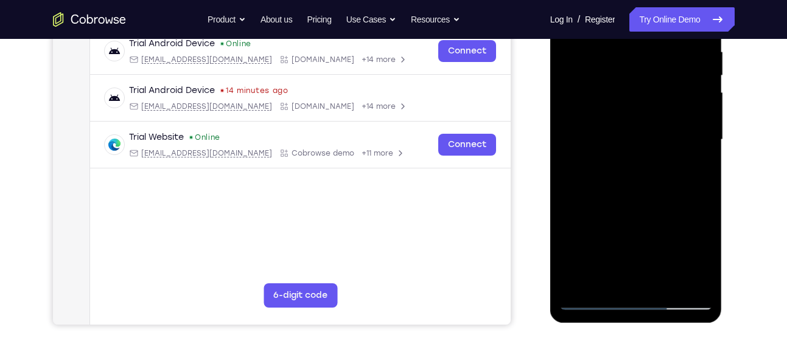
scroll to position [237, 0]
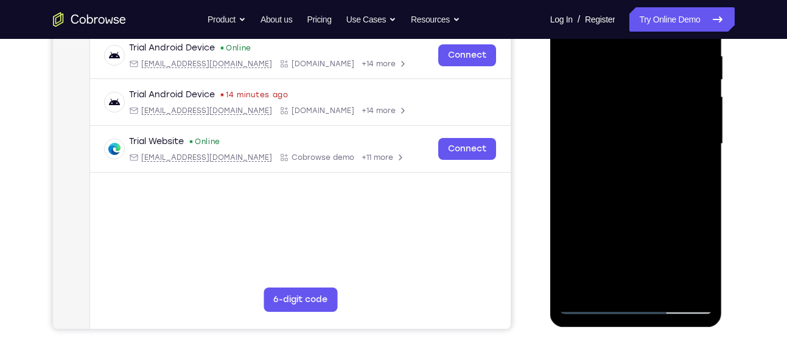
drag, startPoint x: 639, startPoint y: 86, endPoint x: 631, endPoint y: 119, distance: 33.9
click at [631, 119] on div at bounding box center [635, 144] width 153 height 341
drag, startPoint x: 672, startPoint y: 224, endPoint x: 666, endPoint y: 141, distance: 83.6
click at [666, 141] on div at bounding box center [635, 144] width 153 height 341
drag, startPoint x: 678, startPoint y: 161, endPoint x: 668, endPoint y: 91, distance: 70.7
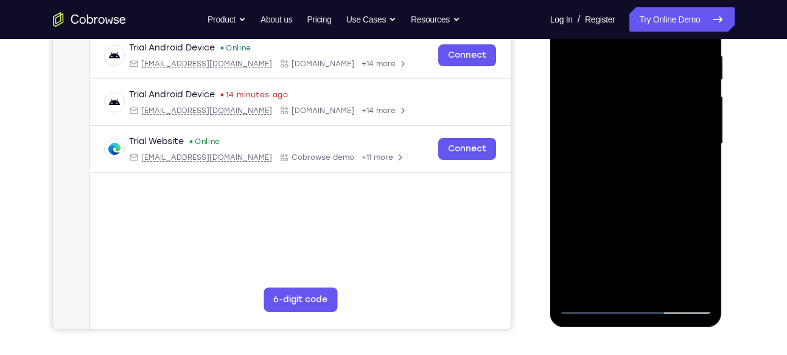
click at [668, 91] on div at bounding box center [635, 144] width 153 height 341
drag, startPoint x: 668, startPoint y: 190, endPoint x: 660, endPoint y: 138, distance: 53.5
click at [660, 138] on div at bounding box center [635, 144] width 153 height 341
drag, startPoint x: 682, startPoint y: 166, endPoint x: 585, endPoint y: 176, distance: 97.8
click at [585, 176] on div at bounding box center [635, 144] width 153 height 341
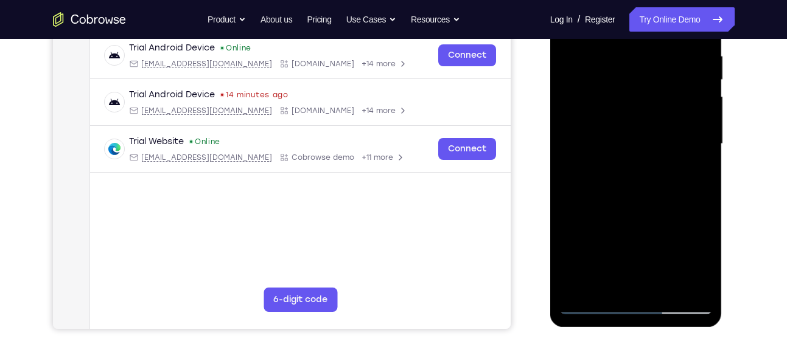
drag, startPoint x: 672, startPoint y: 184, endPoint x: 573, endPoint y: 187, distance: 98.6
click at [573, 187] on div at bounding box center [635, 144] width 153 height 341
drag, startPoint x: 607, startPoint y: 175, endPoint x: 676, endPoint y: 173, distance: 68.8
click at [676, 173] on div at bounding box center [635, 144] width 153 height 341
drag, startPoint x: 643, startPoint y: 186, endPoint x: 564, endPoint y: 187, distance: 79.1
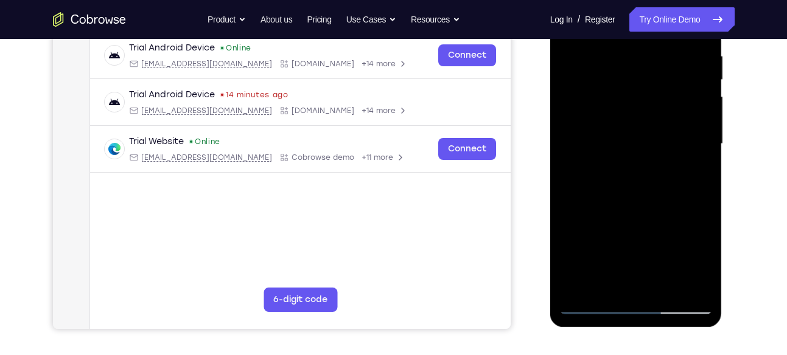
click at [564, 187] on div at bounding box center [635, 144] width 153 height 341
click at [577, 171] on div at bounding box center [635, 144] width 153 height 341
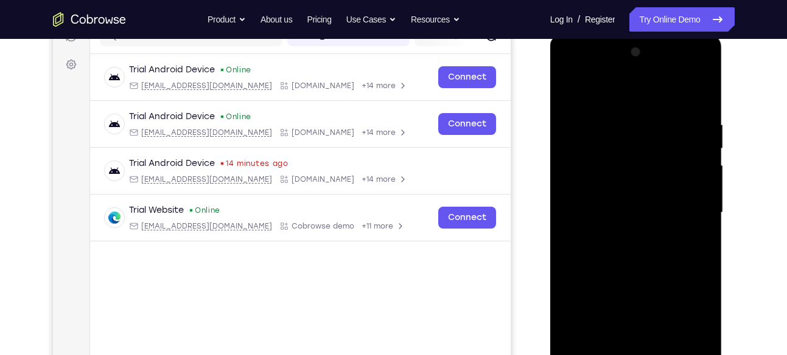
scroll to position [167, 0]
click at [566, 91] on div at bounding box center [635, 213] width 153 height 341
drag, startPoint x: 663, startPoint y: 207, endPoint x: 567, endPoint y: 211, distance: 95.6
click at [567, 211] on div at bounding box center [635, 213] width 153 height 341
drag, startPoint x: 688, startPoint y: 225, endPoint x: 577, endPoint y: 228, distance: 110.8
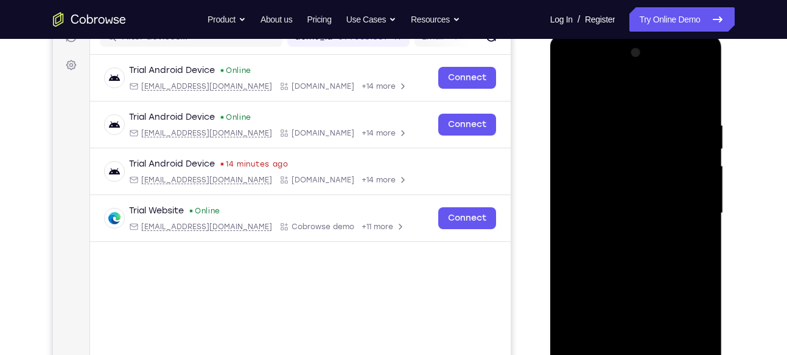
click at [577, 228] on div at bounding box center [635, 213] width 153 height 341
drag, startPoint x: 667, startPoint y: 236, endPoint x: 568, endPoint y: 237, distance: 99.2
click at [568, 237] on div at bounding box center [635, 213] width 153 height 341
drag, startPoint x: 672, startPoint y: 232, endPoint x: 568, endPoint y: 233, distance: 103.4
click at [568, 233] on div at bounding box center [635, 213] width 153 height 341
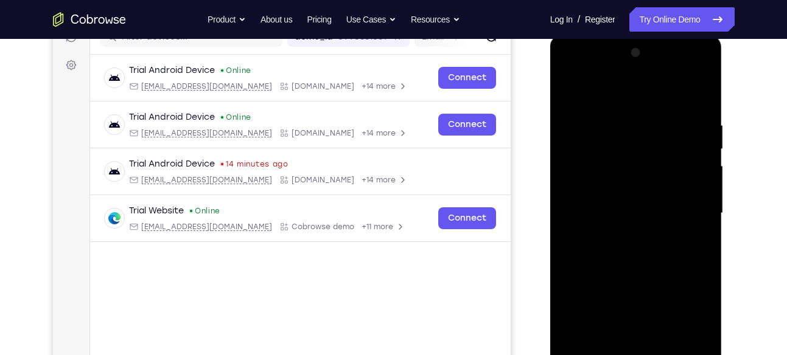
drag, startPoint x: 660, startPoint y: 226, endPoint x: 557, endPoint y: 223, distance: 102.9
click at [557, 223] on div at bounding box center [636, 215] width 172 height 363
drag, startPoint x: 663, startPoint y: 218, endPoint x: 583, endPoint y: 222, distance: 80.4
click at [583, 222] on div at bounding box center [635, 213] width 153 height 341
drag, startPoint x: 654, startPoint y: 228, endPoint x: 566, endPoint y: 227, distance: 87.6
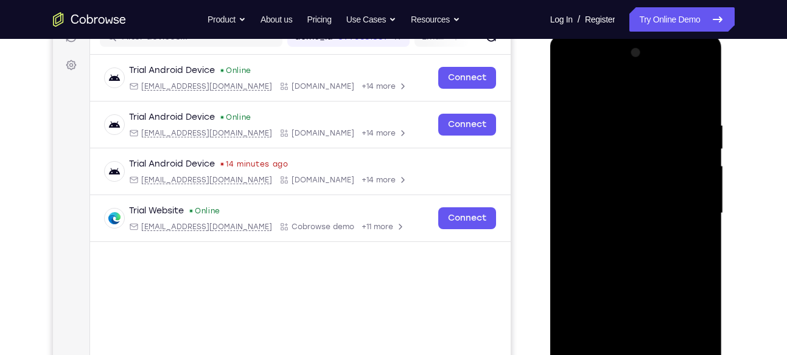
click at [566, 227] on div at bounding box center [635, 213] width 153 height 341
drag, startPoint x: 691, startPoint y: 232, endPoint x: 573, endPoint y: 239, distance: 118.3
click at [573, 239] on div at bounding box center [635, 213] width 153 height 341
drag, startPoint x: 646, startPoint y: 237, endPoint x: 561, endPoint y: 237, distance: 85.2
click at [561, 237] on div at bounding box center [635, 213] width 153 height 341
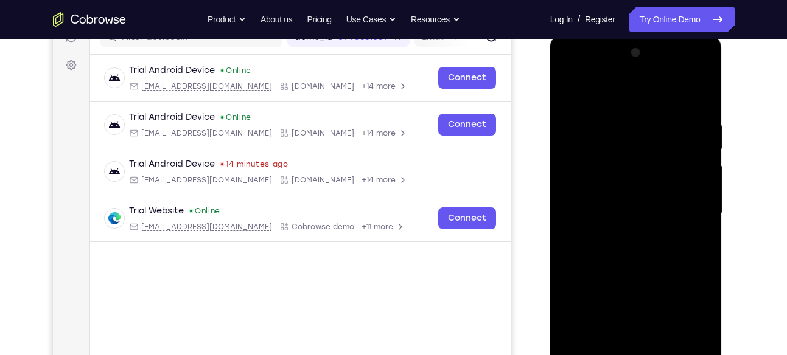
drag, startPoint x: 677, startPoint y: 229, endPoint x: 598, endPoint y: 239, distance: 79.7
click at [598, 239] on div at bounding box center [635, 213] width 153 height 341
drag, startPoint x: 654, startPoint y: 232, endPoint x: 570, endPoint y: 232, distance: 84.0
click at [570, 232] on div at bounding box center [635, 213] width 153 height 341
drag, startPoint x: 670, startPoint y: 229, endPoint x: 567, endPoint y: 230, distance: 102.8
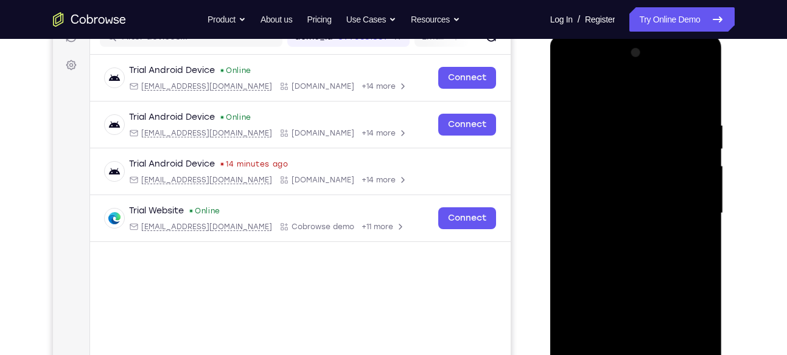
click at [567, 230] on div at bounding box center [635, 213] width 153 height 341
drag, startPoint x: 664, startPoint y: 239, endPoint x: 545, endPoint y: 236, distance: 119.9
click at [550, 236] on html "Online web based iOS Simulators and Android Emulators. Run iPhone, iPad, Mobile…" at bounding box center [636, 216] width 173 height 365
drag, startPoint x: 660, startPoint y: 228, endPoint x: 569, endPoint y: 228, distance: 90.7
click at [569, 228] on div at bounding box center [635, 213] width 153 height 341
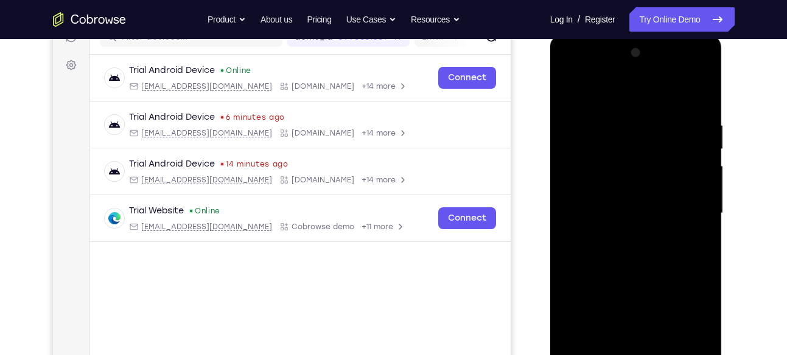
drag, startPoint x: 683, startPoint y: 220, endPoint x: 577, endPoint y: 223, distance: 105.9
click at [577, 223] on div at bounding box center [635, 213] width 153 height 341
drag, startPoint x: 688, startPoint y: 233, endPoint x: 585, endPoint y: 240, distance: 103.1
click at [585, 240] on div at bounding box center [635, 213] width 153 height 341
click at [688, 232] on div at bounding box center [635, 213] width 153 height 341
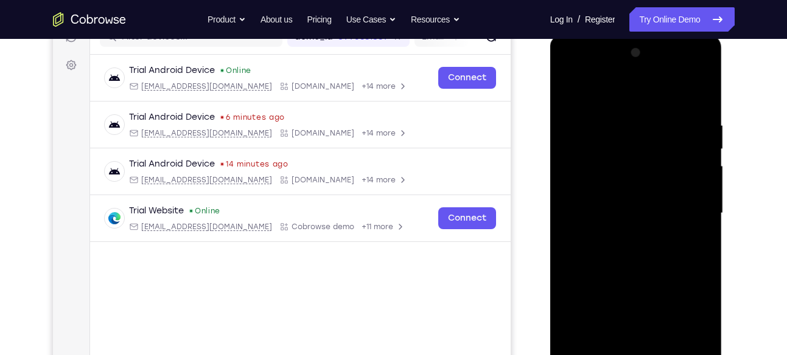
drag, startPoint x: 667, startPoint y: 247, endPoint x: 646, endPoint y: 145, distance: 104.5
click at [646, 145] on div at bounding box center [635, 213] width 153 height 341
drag, startPoint x: 659, startPoint y: 273, endPoint x: 650, endPoint y: 152, distance: 120.8
click at [650, 152] on div at bounding box center [635, 213] width 153 height 341
drag, startPoint x: 650, startPoint y: 133, endPoint x: 643, endPoint y: 321, distance: 188.2
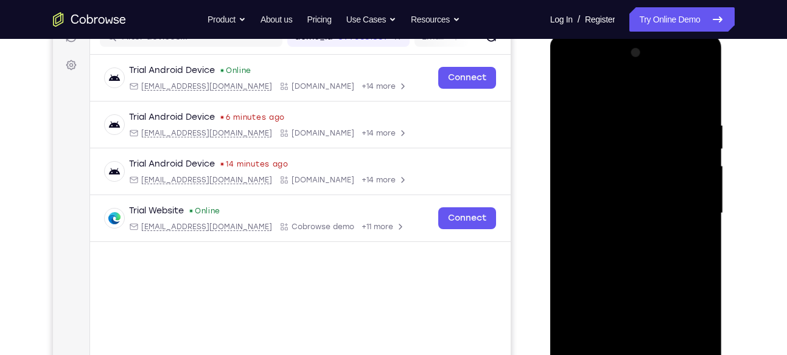
click at [643, 321] on div at bounding box center [635, 213] width 153 height 341
drag, startPoint x: 647, startPoint y: 163, endPoint x: 650, endPoint y: 316, distance: 152.8
click at [650, 318] on div at bounding box center [635, 213] width 153 height 341
click at [562, 94] on div at bounding box center [635, 213] width 153 height 341
drag, startPoint x: 665, startPoint y: 205, endPoint x: 610, endPoint y: 211, distance: 55.0
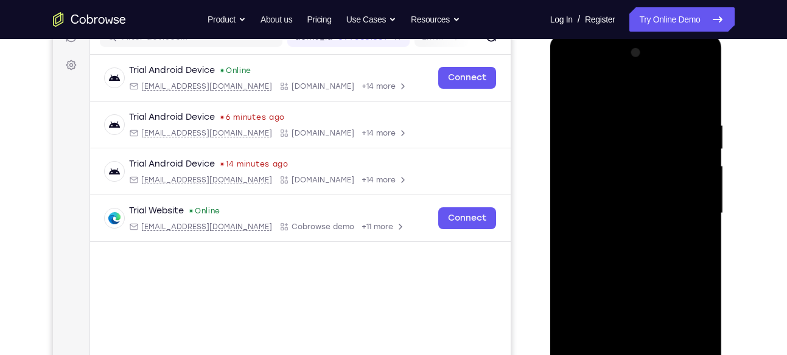
click at [610, 211] on div at bounding box center [635, 213] width 153 height 341
drag, startPoint x: 671, startPoint y: 213, endPoint x: 604, endPoint y: 215, distance: 67.0
click at [604, 215] on div at bounding box center [635, 213] width 153 height 341
drag, startPoint x: 590, startPoint y: 218, endPoint x: 673, endPoint y: 224, distance: 83.5
click at [673, 224] on div at bounding box center [635, 213] width 153 height 341
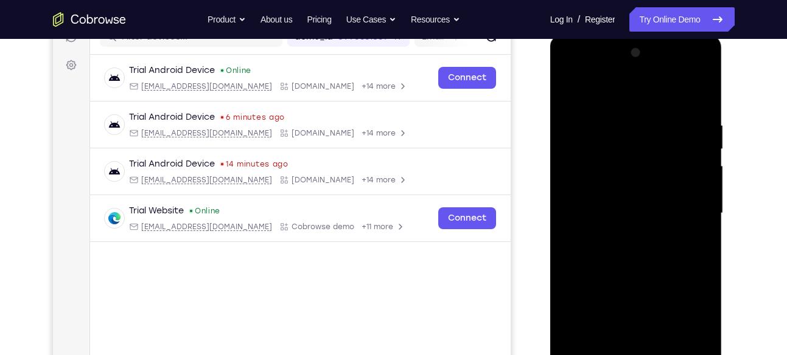
drag
click at [681, 225] on div at bounding box center [635, 213] width 153 height 341
click at [687, 217] on div at bounding box center [635, 213] width 153 height 341
click at [638, 215] on div at bounding box center [635, 213] width 153 height 341
drag, startPoint x: 639, startPoint y: 251, endPoint x: 639, endPoint y: 176, distance: 74.8
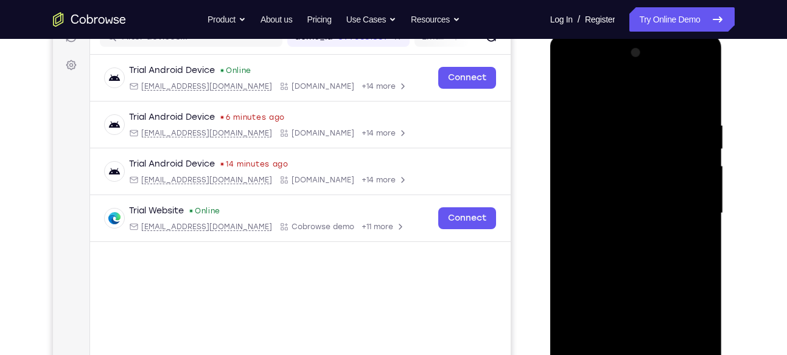
click at [639, 176] on div at bounding box center [635, 213] width 153 height 341
drag, startPoint x: 642, startPoint y: 259, endPoint x: 639, endPoint y: 225, distance: 34.8
click at [639, 225] on div at bounding box center [635, 213] width 153 height 341
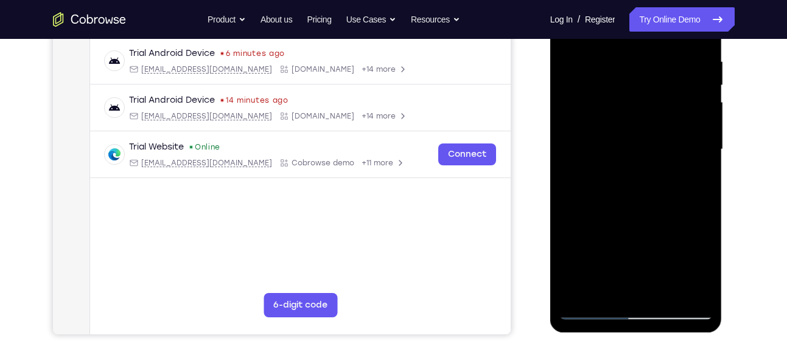
scroll to position [235, 0]
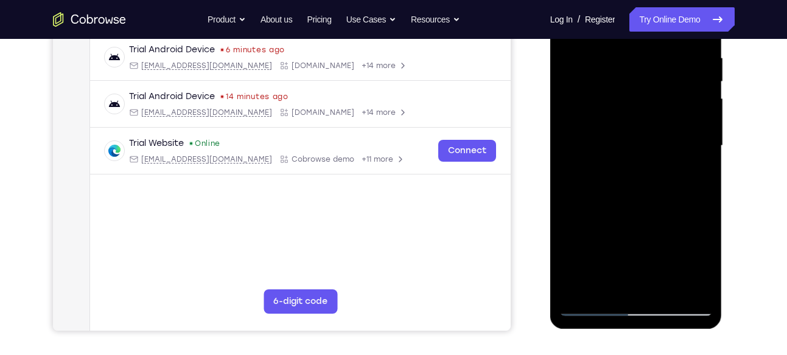
click at [686, 171] on div at bounding box center [635, 146] width 153 height 341
click at [614, 92] on div at bounding box center [635, 146] width 153 height 341
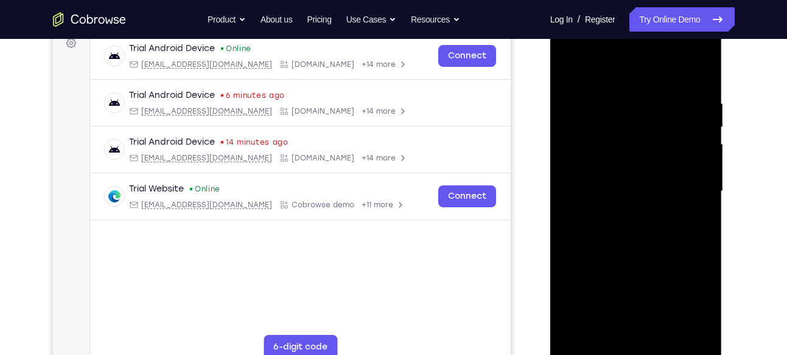
scroll to position [189, 0]
click at [568, 70] on div at bounding box center [635, 192] width 153 height 341
drag, startPoint x: 630, startPoint y: 159, endPoint x: 628, endPoint y: 96, distance: 63.9
click at [628, 96] on div at bounding box center [635, 192] width 153 height 341
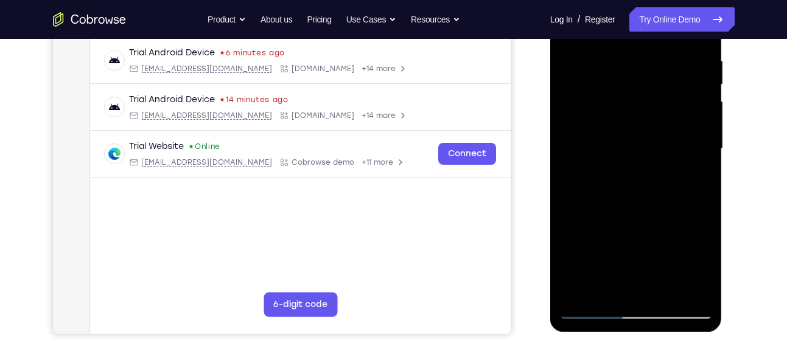
scroll to position [234, 0]
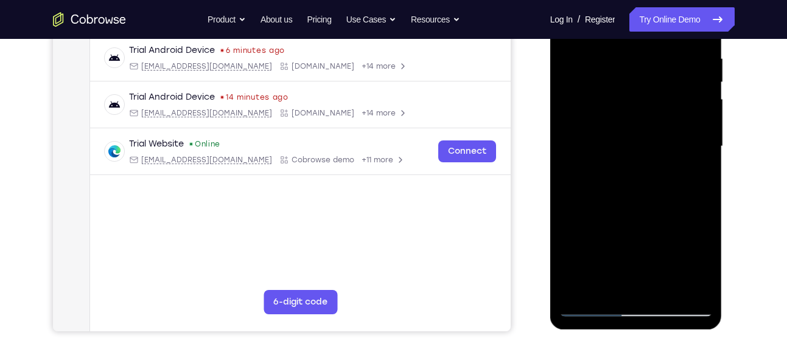
click at [580, 214] on div at bounding box center [635, 146] width 153 height 341
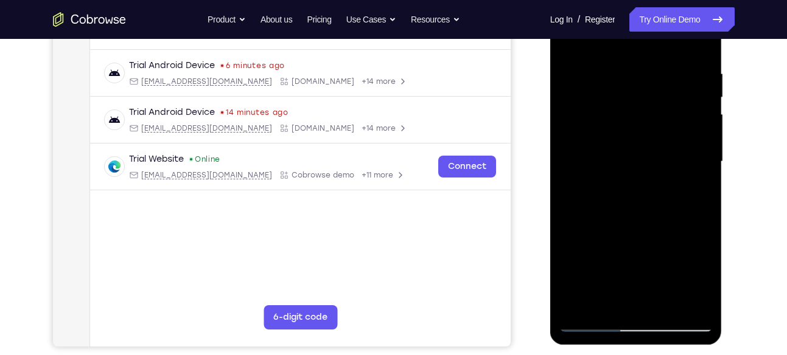
click at [682, 167] on div at bounding box center [635, 161] width 153 height 341
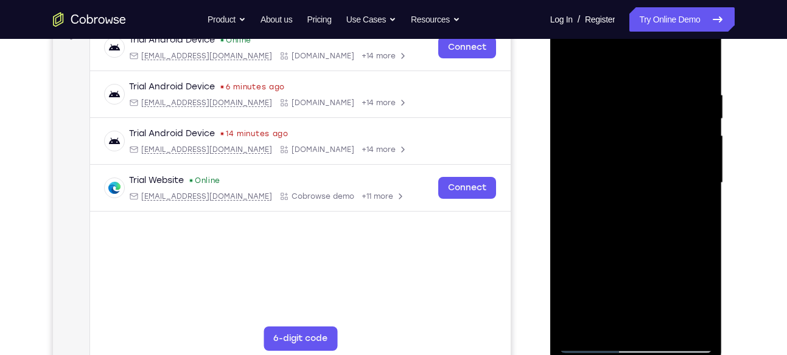
scroll to position [197, 0]
click at [701, 166] on div at bounding box center [635, 184] width 153 height 341
click at [705, 69] on div at bounding box center [635, 184] width 153 height 341
click at [624, 240] on div at bounding box center [635, 184] width 153 height 341
click at [705, 195] on div at bounding box center [635, 184] width 153 height 341
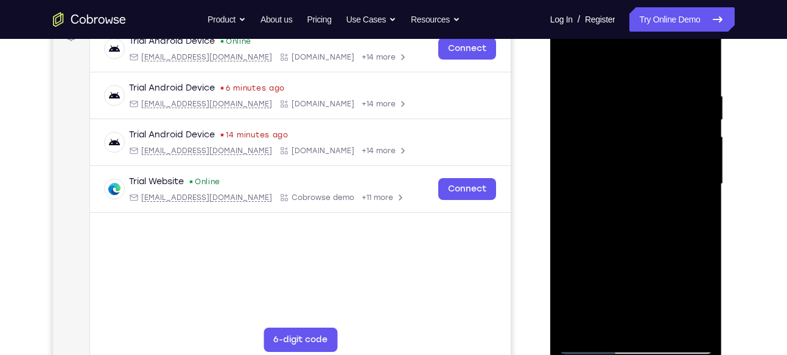
click at [705, 195] on div at bounding box center [635, 184] width 153 height 341
click at [705, 71] on div at bounding box center [635, 184] width 153 height 341
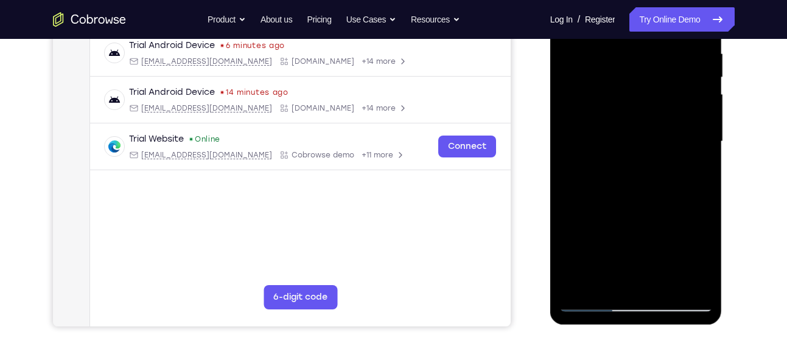
scroll to position [251, 0]
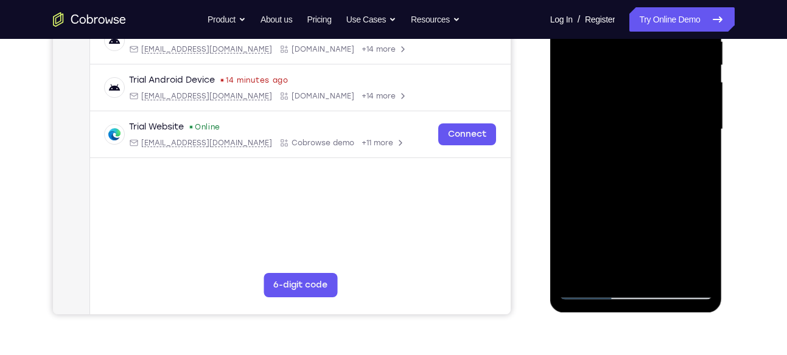
click at [652, 204] on div at bounding box center [635, 129] width 153 height 341
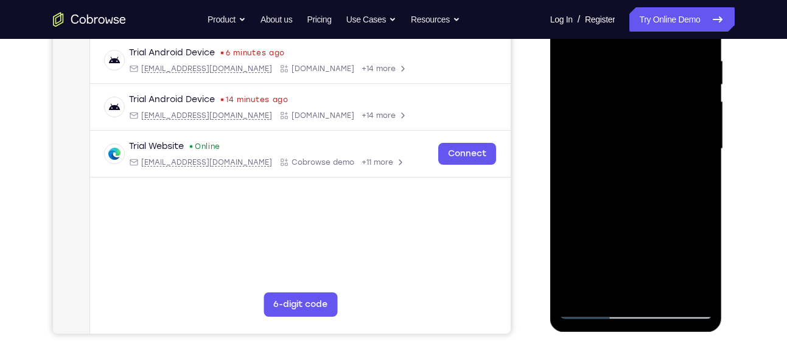
scroll to position [239, 0]
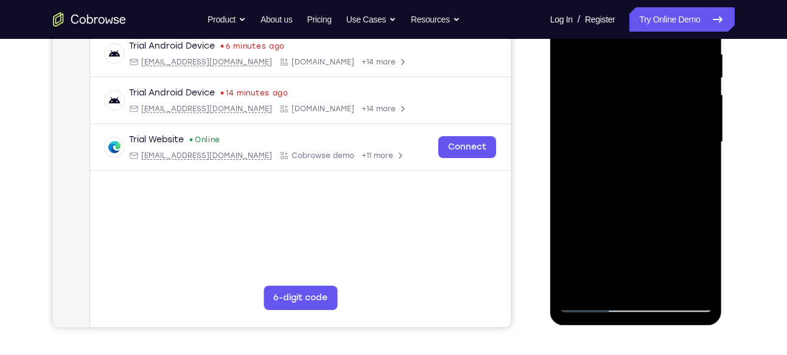
click at [703, 156] on div at bounding box center [635, 142] width 153 height 341
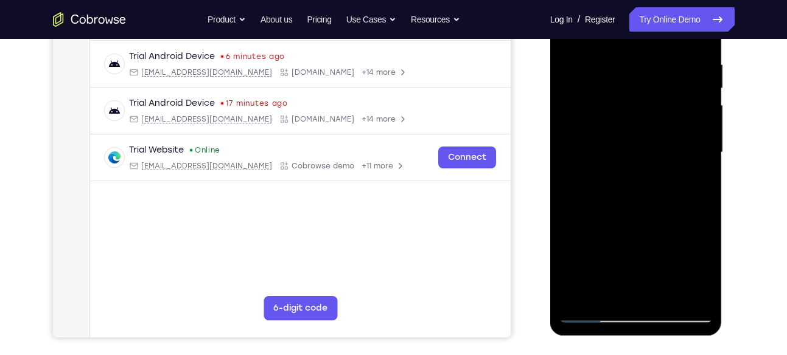
scroll to position [222, 0]
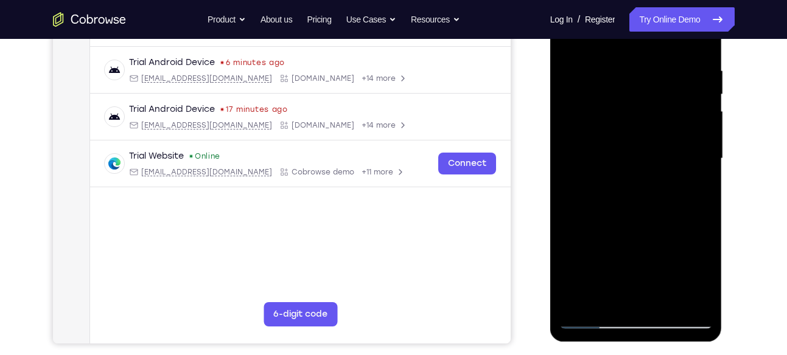
click at [702, 167] on div at bounding box center [635, 158] width 153 height 341
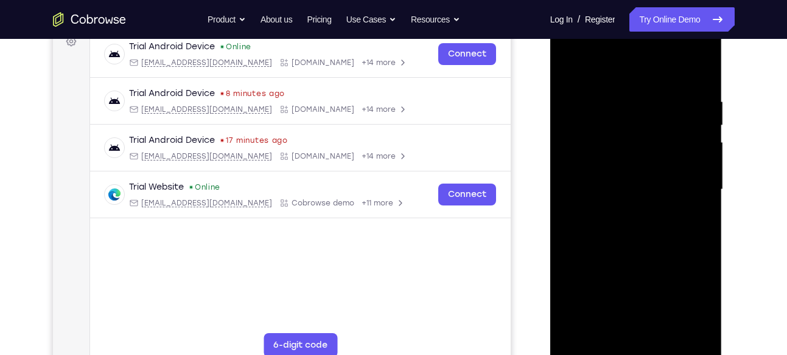
scroll to position [189, 0]
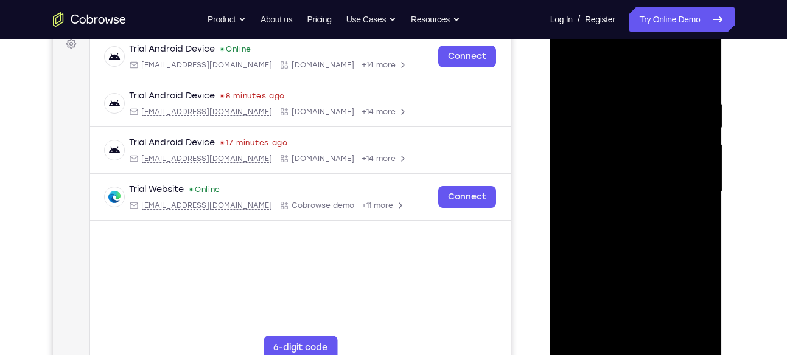
click at [706, 77] on div at bounding box center [635, 192] width 153 height 341
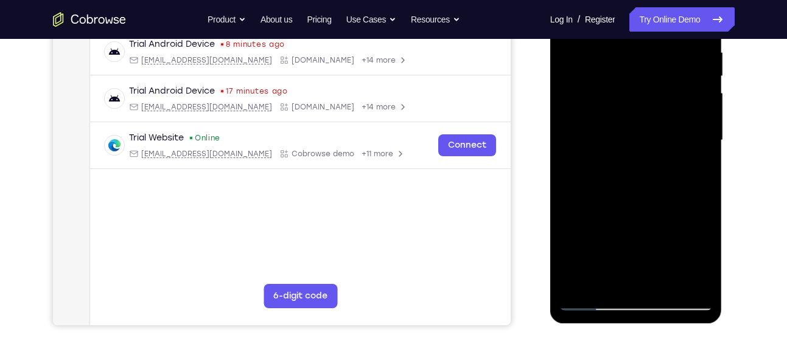
scroll to position [241, 0]
drag, startPoint x: 681, startPoint y: 203, endPoint x: 594, endPoint y: 209, distance: 87.3
click at [594, 209] on div at bounding box center [635, 140] width 153 height 341
click at [675, 217] on div at bounding box center [635, 140] width 153 height 341
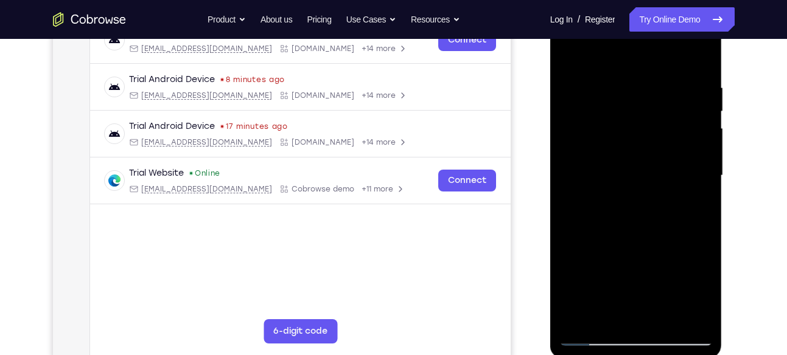
scroll to position [204, 0]
click at [703, 60] on div at bounding box center [635, 176] width 153 height 341
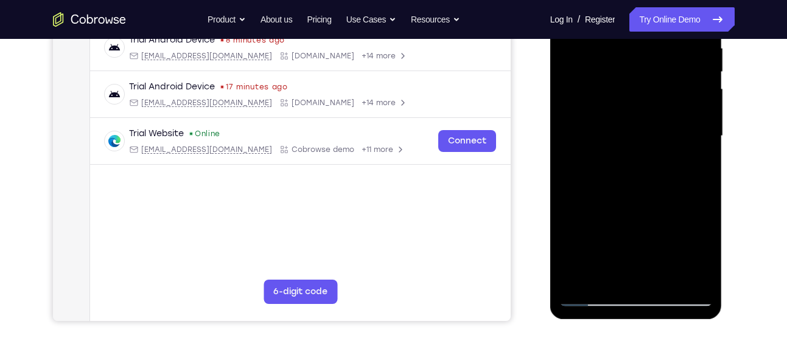
scroll to position [248, 0]
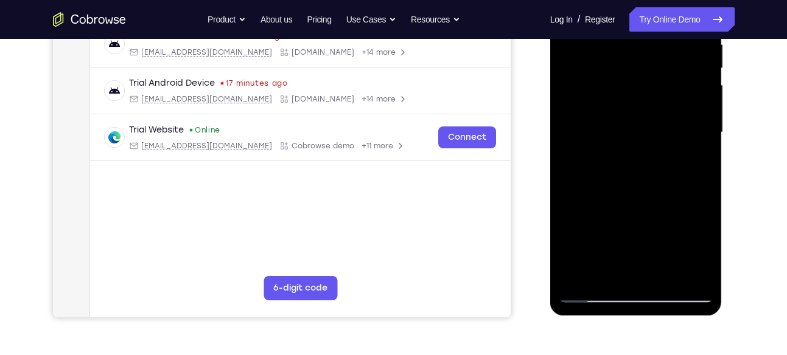
click at [643, 193] on div at bounding box center [635, 132] width 153 height 341
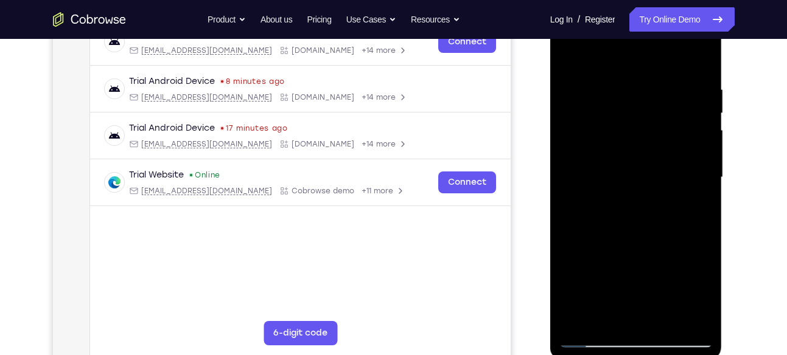
scroll to position [205, 0]
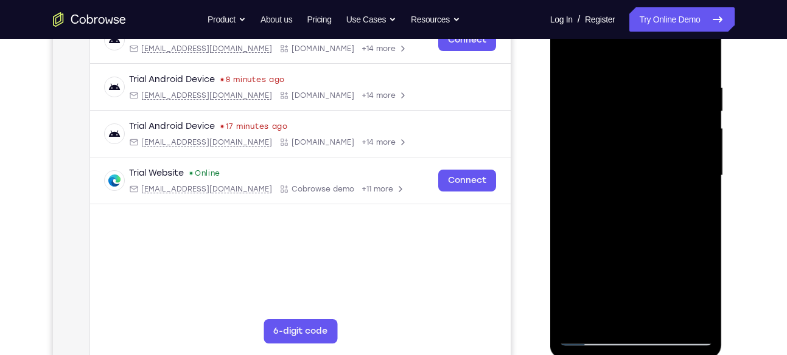
click at [703, 183] on div at bounding box center [635, 175] width 153 height 341
click at [705, 58] on div at bounding box center [635, 175] width 153 height 341
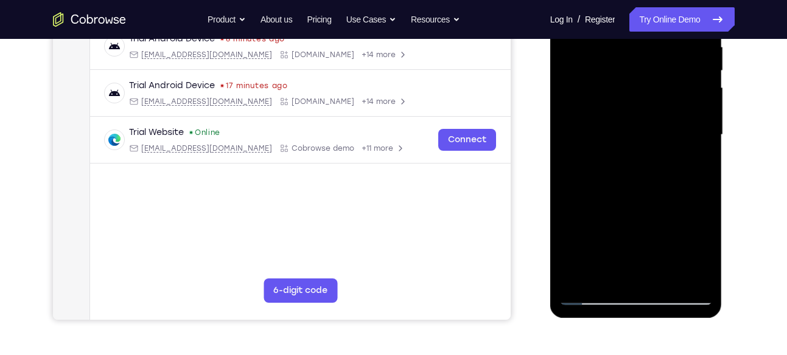
drag, startPoint x: 686, startPoint y: 207, endPoint x: 609, endPoint y: 211, distance: 76.7
click at [609, 211] on div at bounding box center [635, 135] width 153 height 341
click at [642, 216] on div at bounding box center [635, 135] width 153 height 341
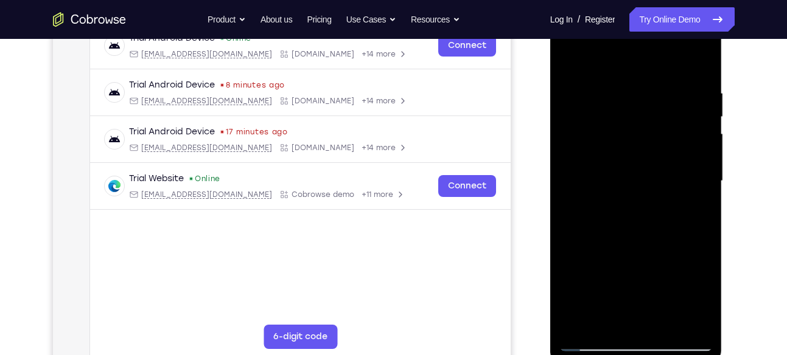
scroll to position [197, 0]
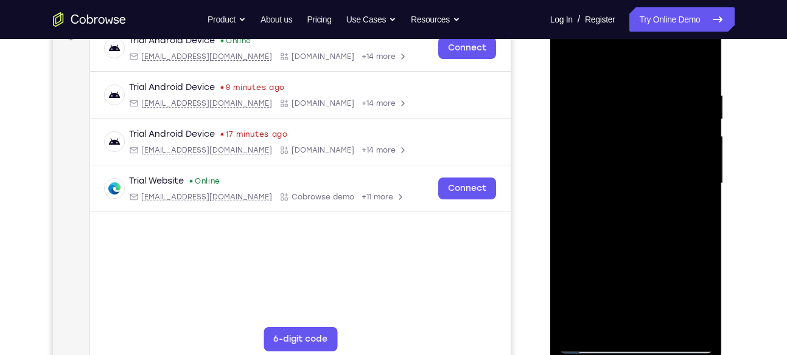
click at [703, 69] on div at bounding box center [635, 183] width 153 height 341
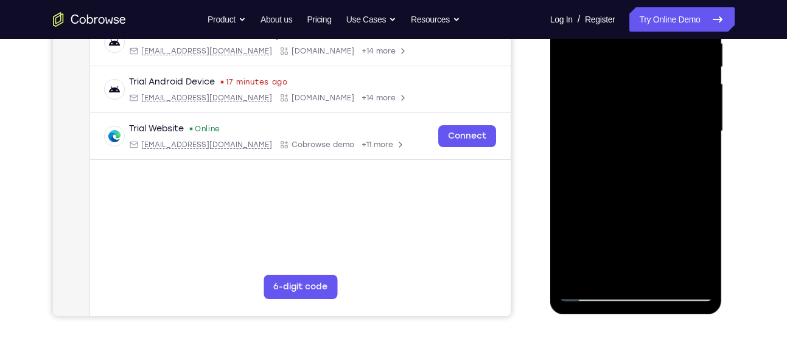
scroll to position [250, 0]
drag, startPoint x: 676, startPoint y: 200, endPoint x: 616, endPoint y: 202, distance: 59.7
click at [616, 202] on div at bounding box center [635, 130] width 153 height 341
click at [624, 203] on div at bounding box center [635, 130] width 153 height 341
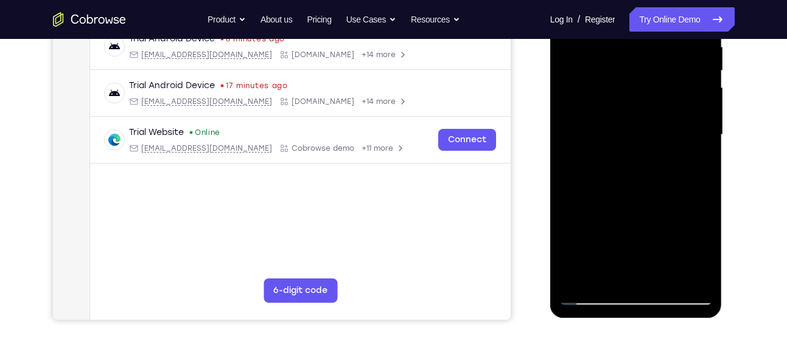
scroll to position [241, 0]
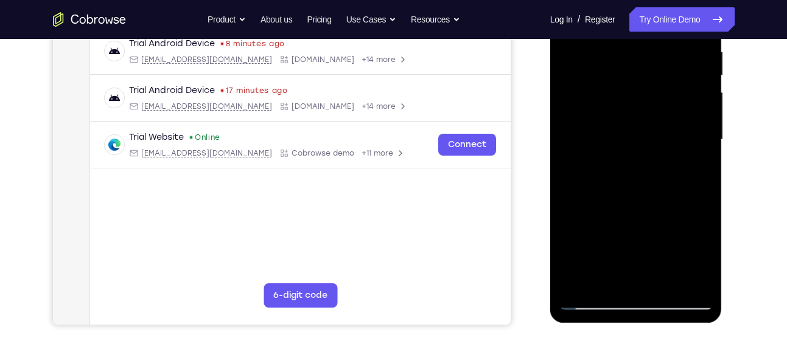
click at [703, 151] on div at bounding box center [635, 140] width 153 height 341
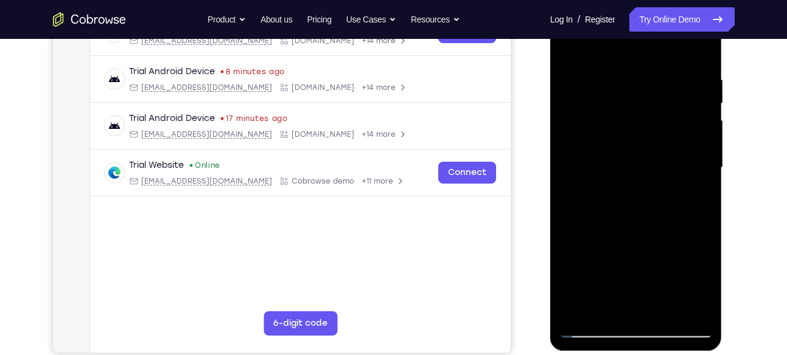
scroll to position [211, 0]
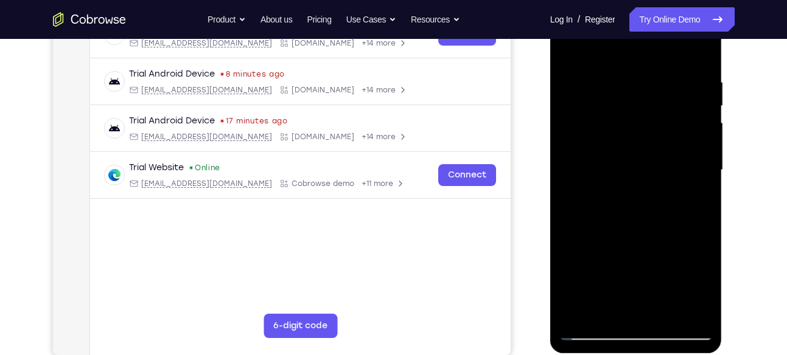
click at [707, 55] on div at bounding box center [635, 170] width 153 height 341
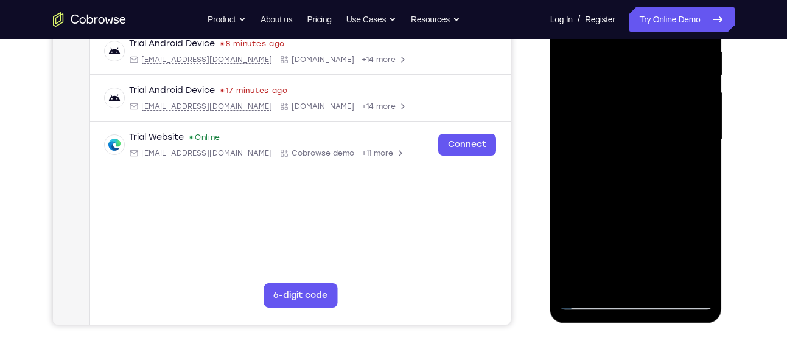
scroll to position [248, 0]
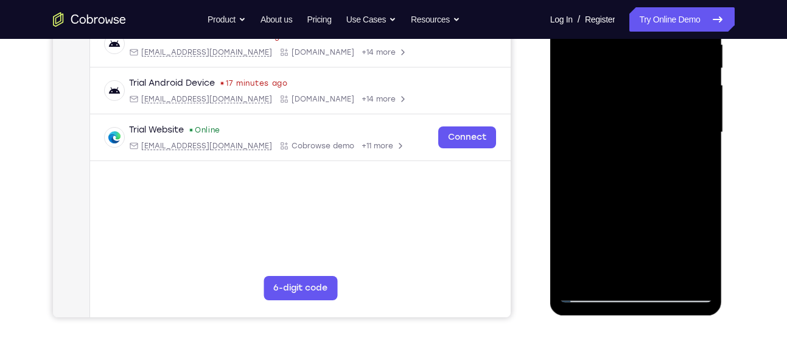
drag, startPoint x: 676, startPoint y: 190, endPoint x: 588, endPoint y: 193, distance: 88.3
click at [588, 193] on div at bounding box center [635, 132] width 153 height 341
click at [679, 204] on div at bounding box center [635, 132] width 153 height 341
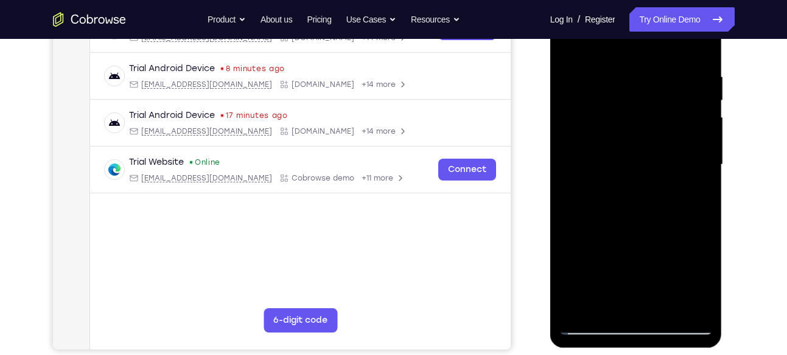
scroll to position [203, 0]
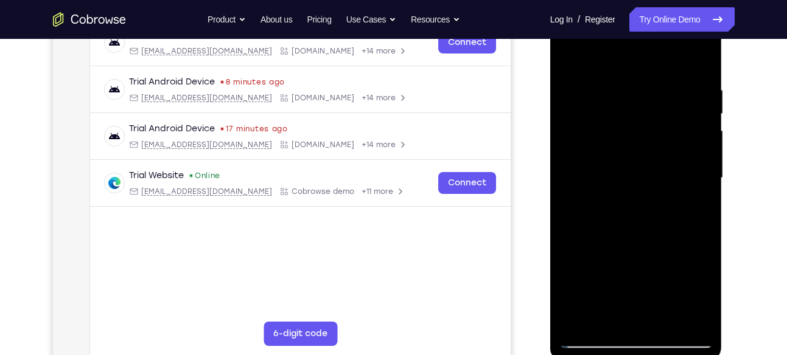
click at [702, 64] on div at bounding box center [635, 178] width 153 height 341
click at [568, 53] on div at bounding box center [635, 178] width 153 height 341
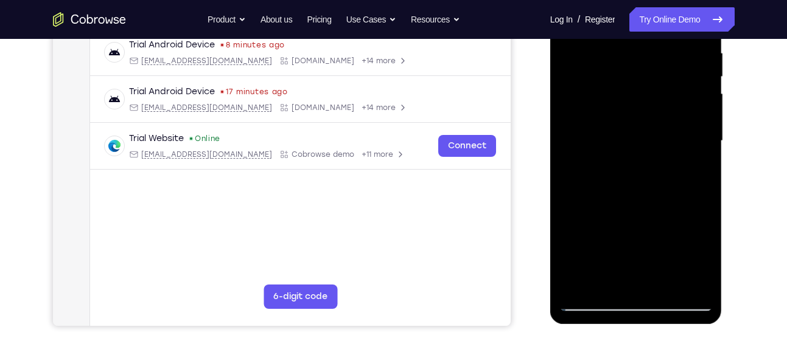
scroll to position [245, 0]
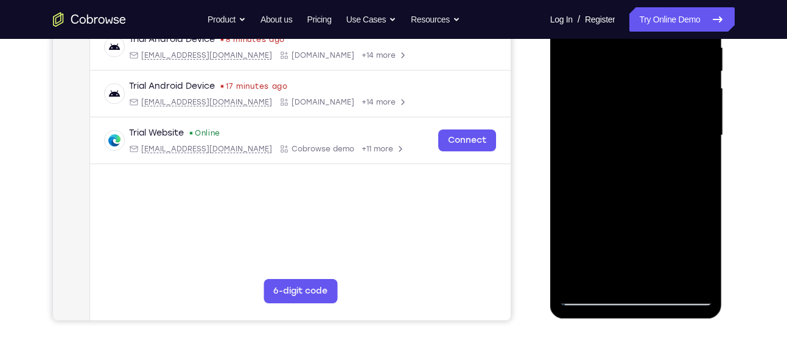
click at [680, 214] on div at bounding box center [635, 135] width 153 height 341
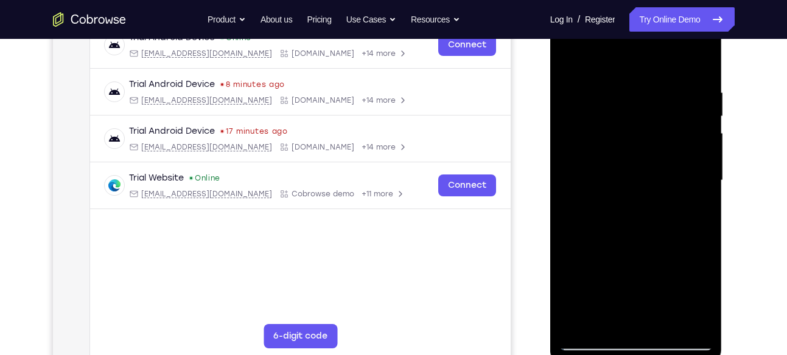
scroll to position [190, 0]
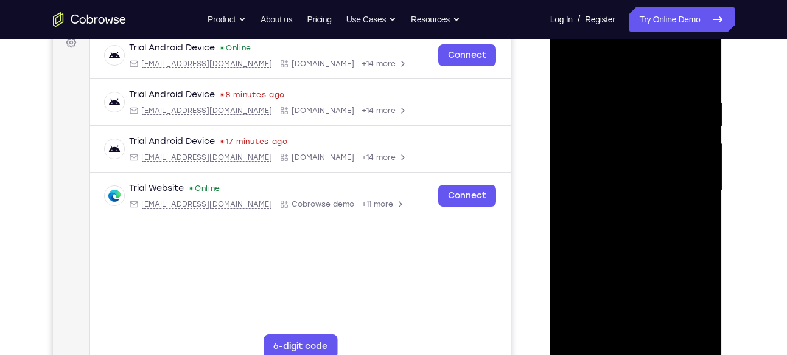
click at [601, 127] on div at bounding box center [635, 191] width 153 height 341
click at [569, 69] on div at bounding box center [635, 191] width 153 height 341
